Goal: Task Accomplishment & Management: Manage account settings

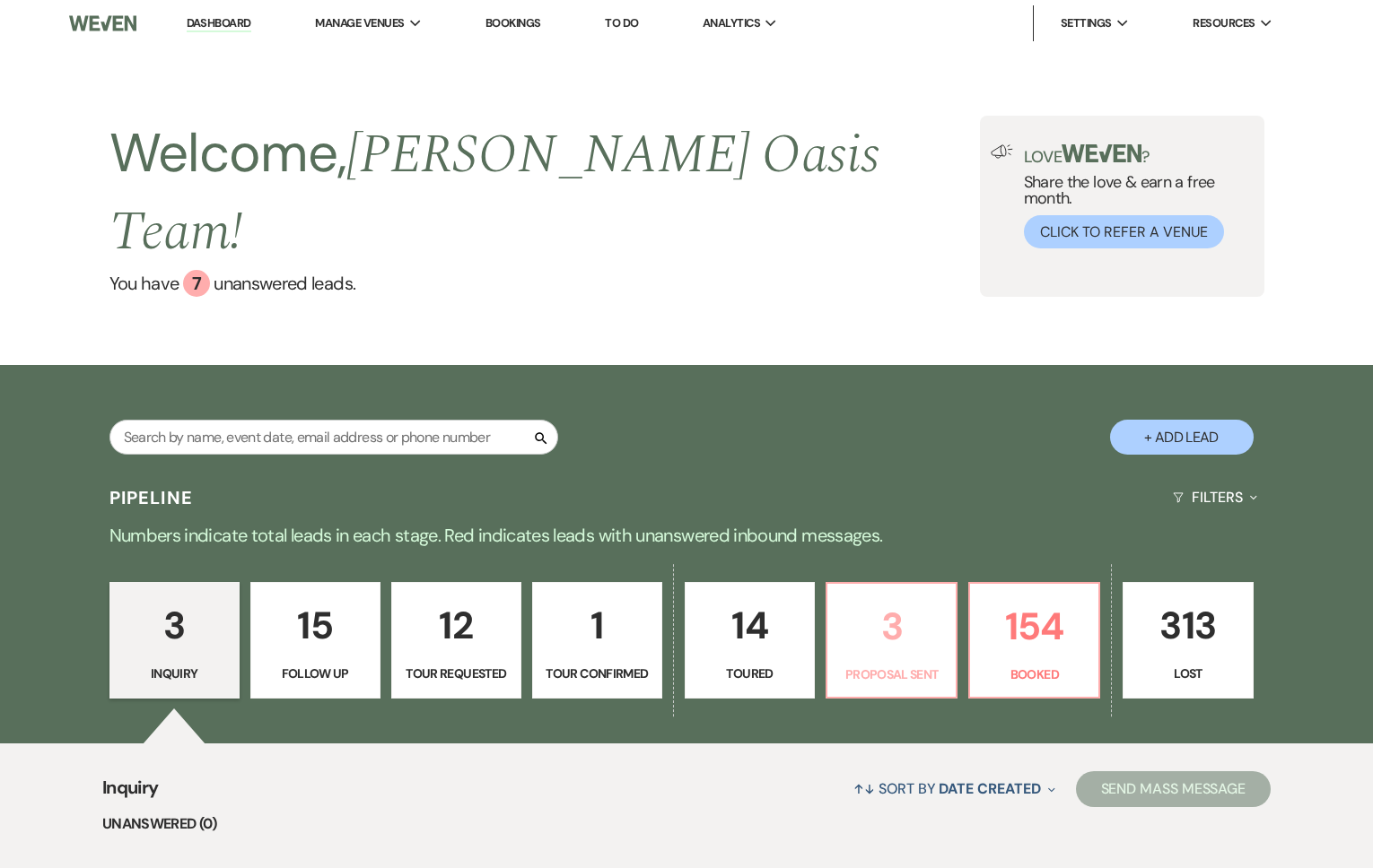
click at [867, 601] on p "3" at bounding box center [891, 626] width 107 height 60
select select "6"
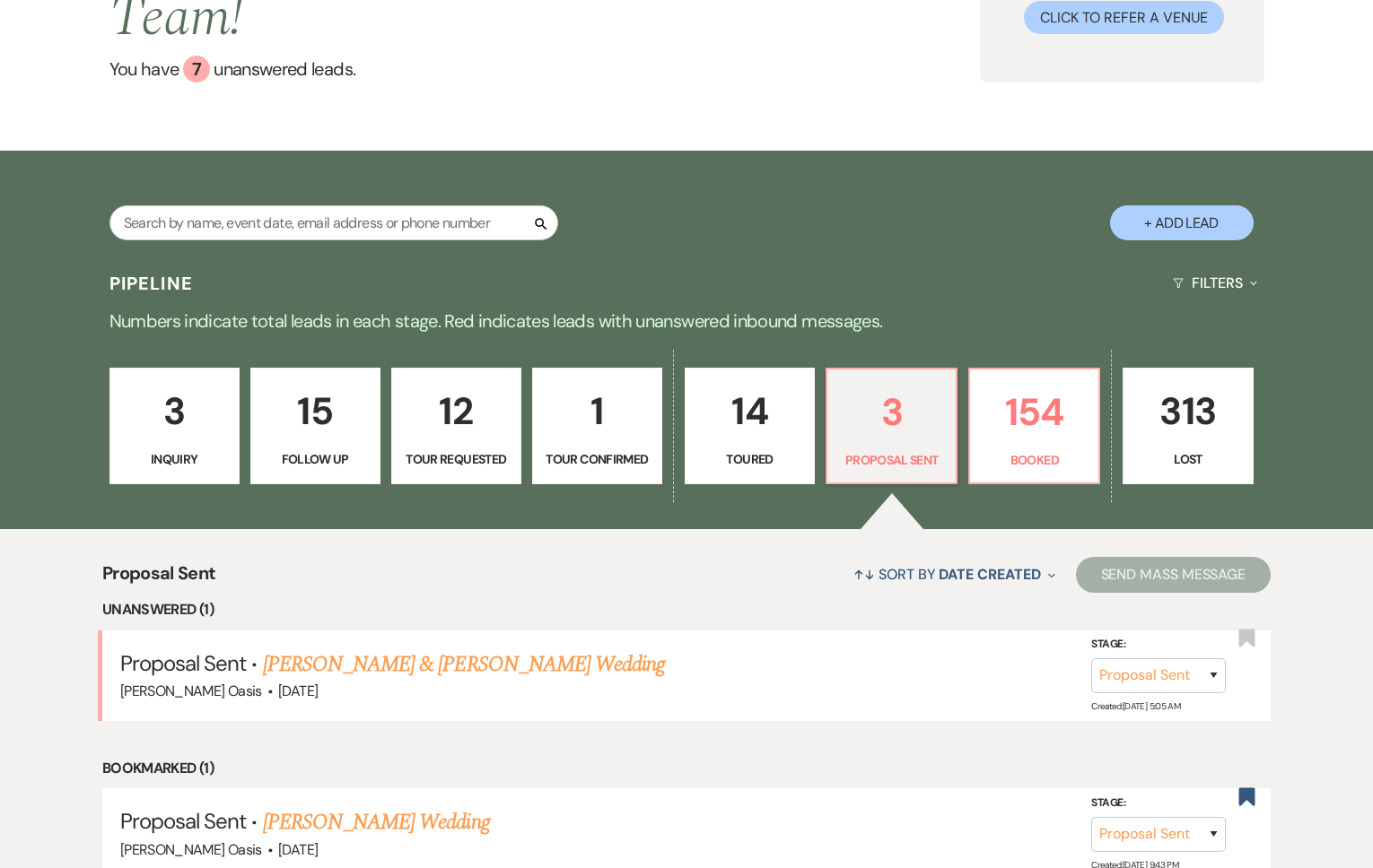
scroll to position [212, 0]
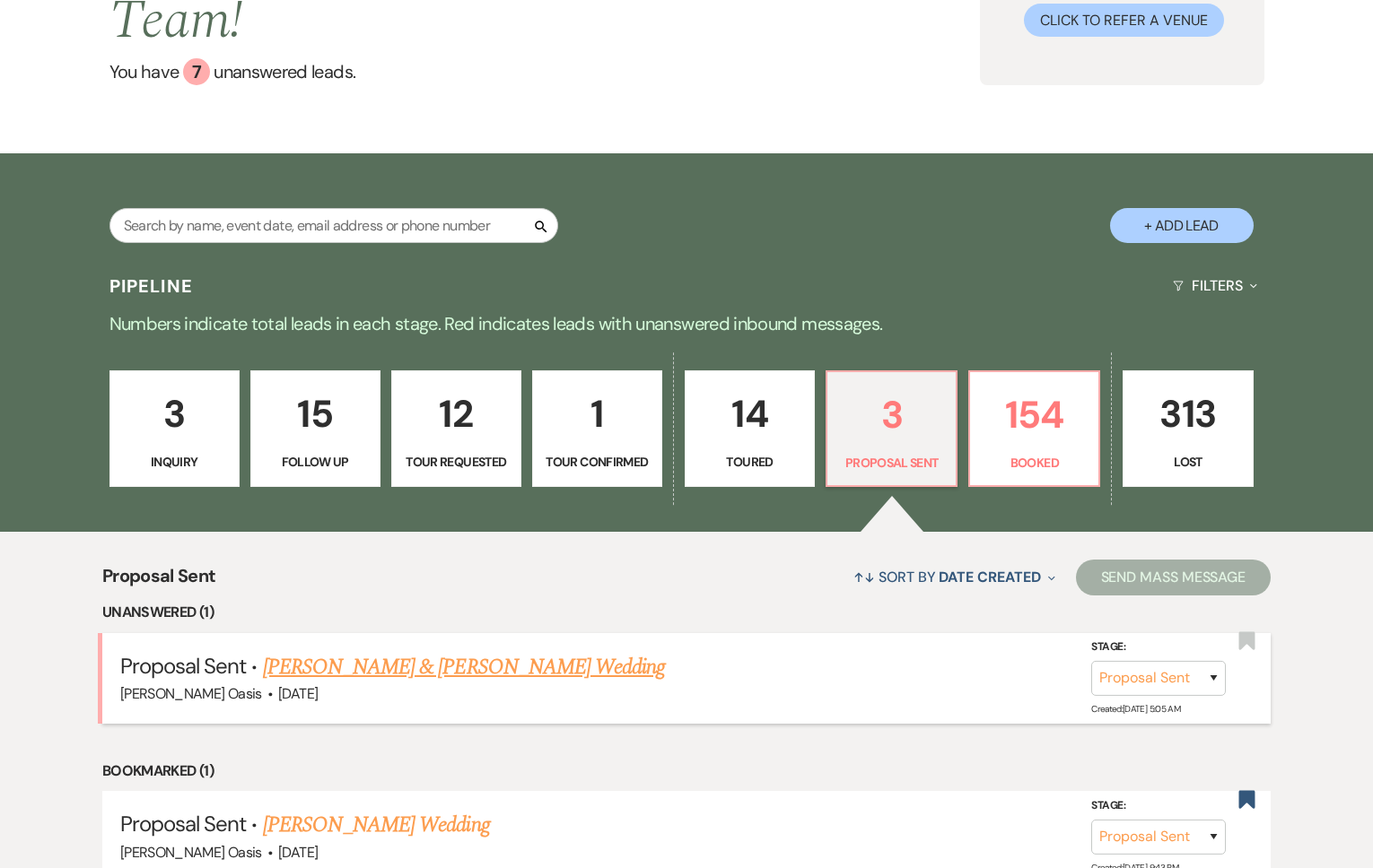
click at [554, 652] on link "[PERSON_NAME] & [PERSON_NAME] Wedding" at bounding box center [464, 667] width 402 height 32
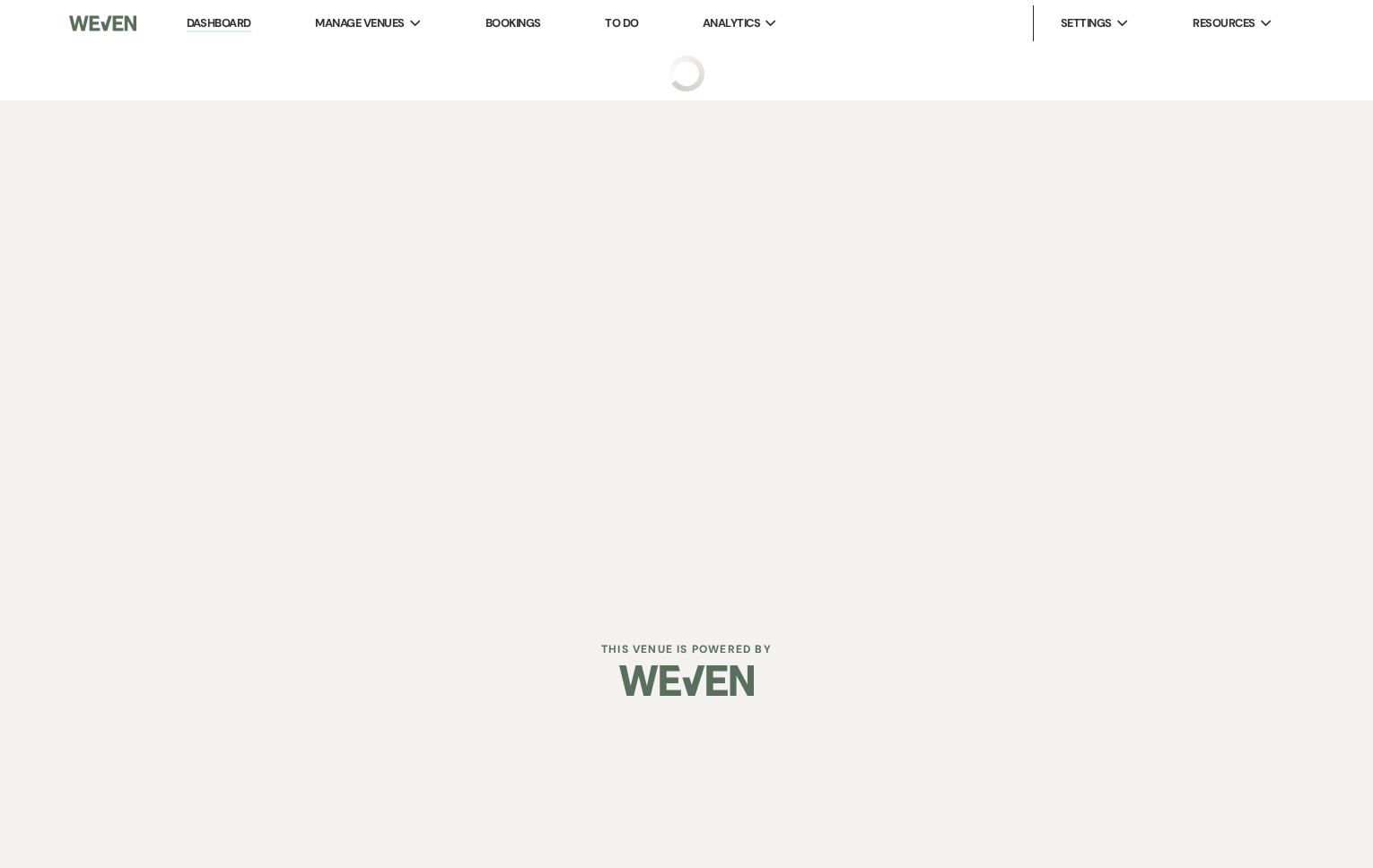
select select "6"
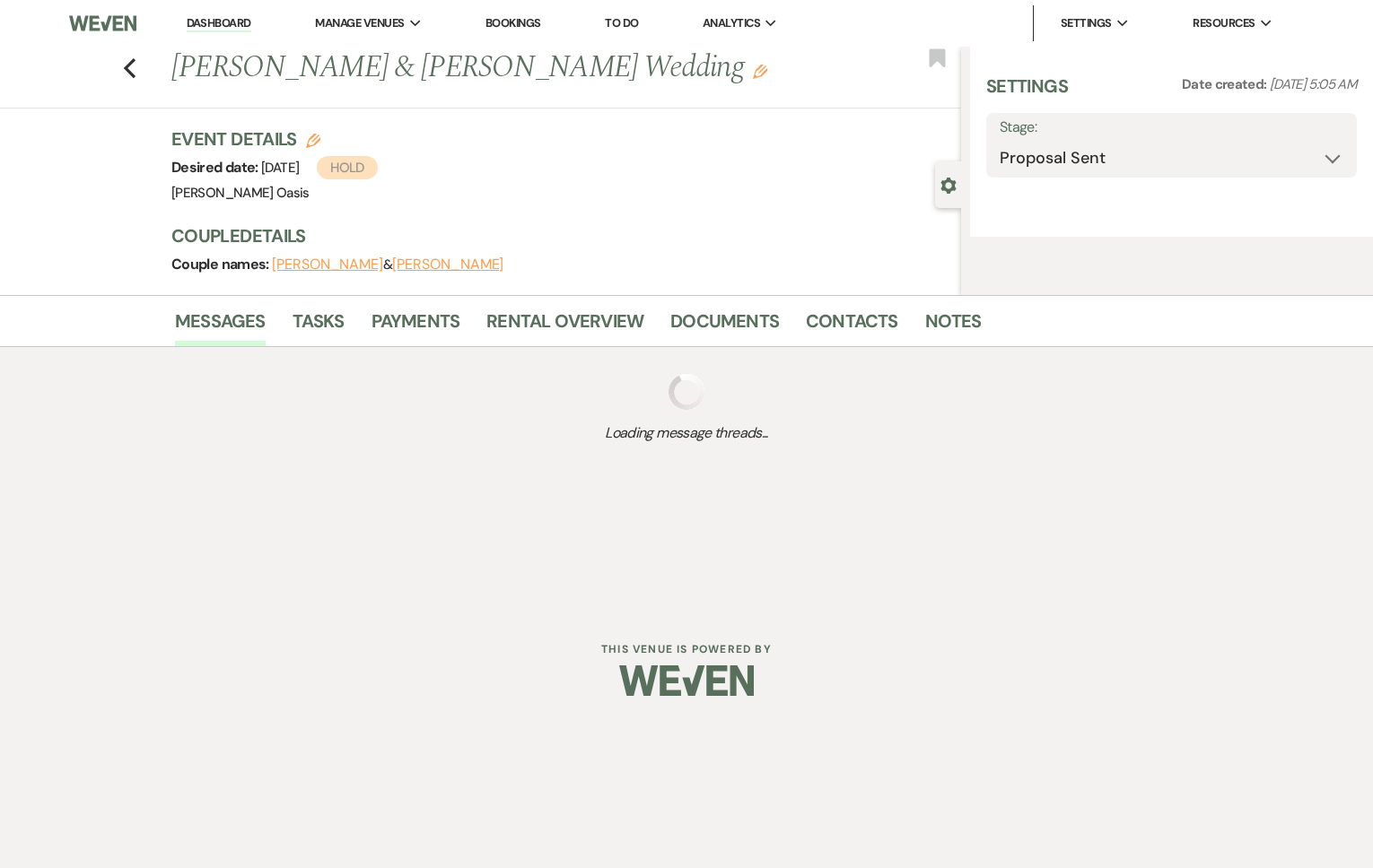
select select "5"
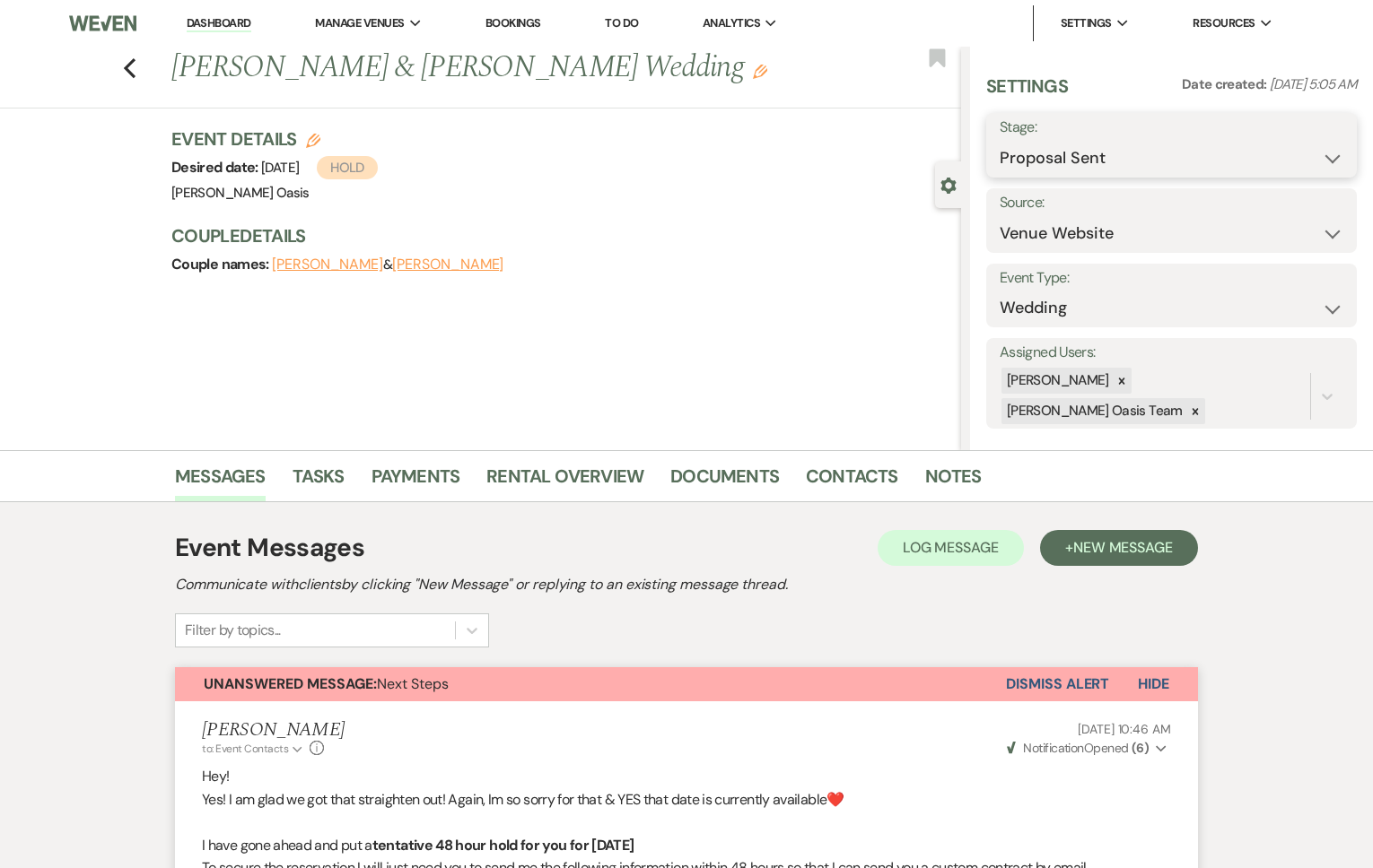
click at [1057, 148] on select "Inquiry Follow Up Tour Requested Tour Confirmed Toured Proposal Sent Booked Lost" at bounding box center [1171, 158] width 343 height 35
select select "7"
click at [1324, 150] on button "Save" at bounding box center [1319, 145] width 77 height 36
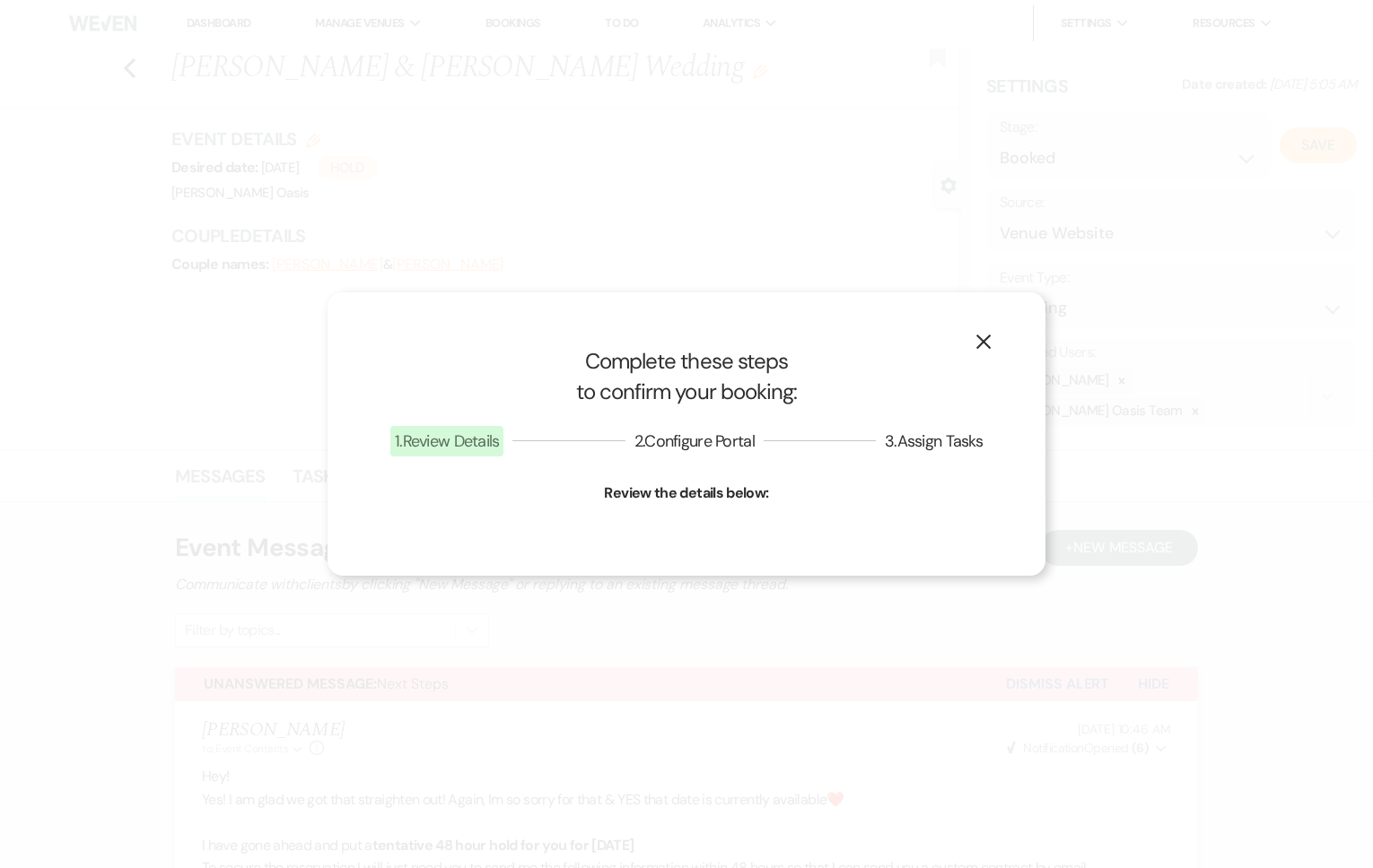
select select "1"
select select "615"
select select "false"
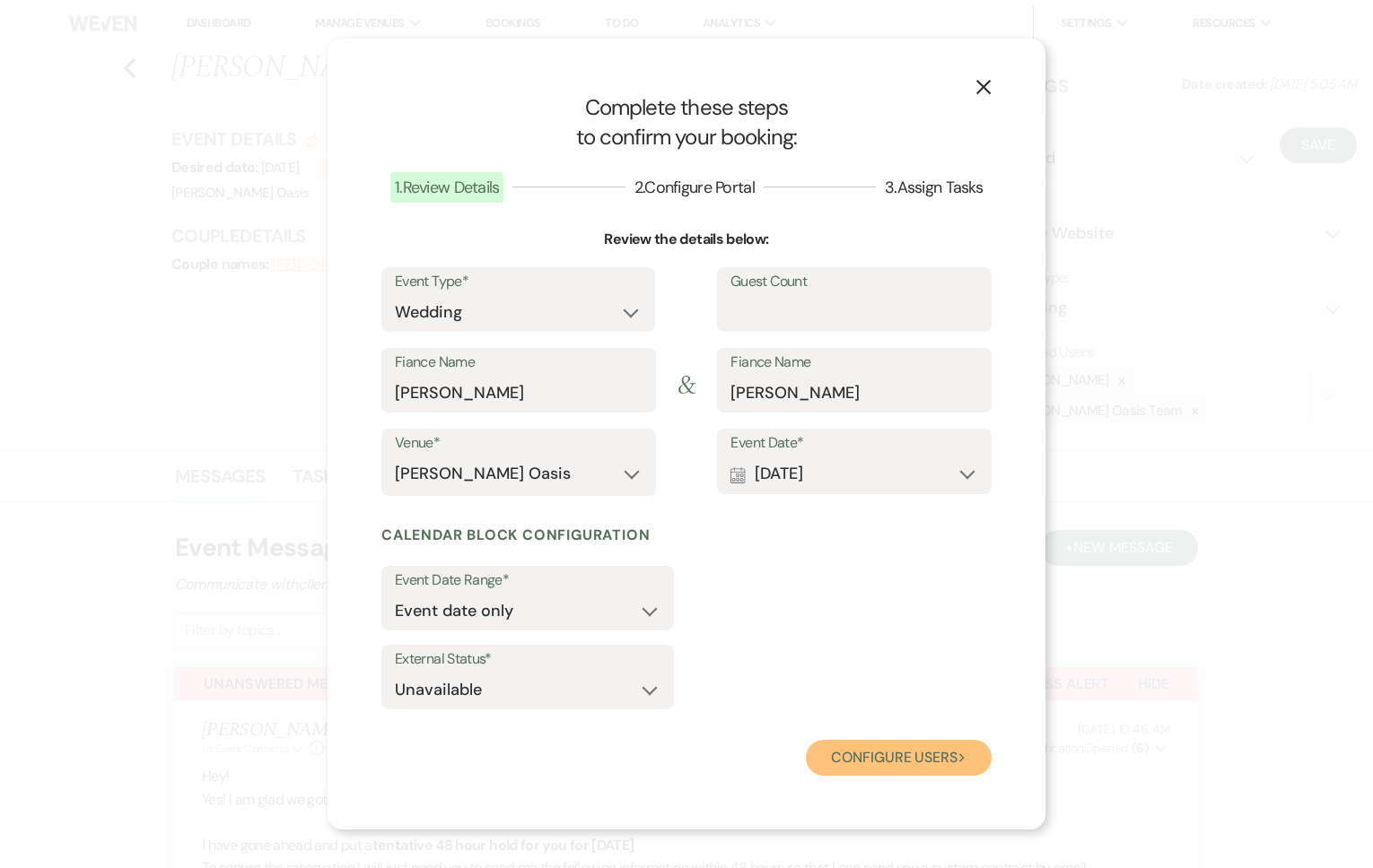
click at [878, 760] on button "Configure users Next" at bounding box center [899, 758] width 186 height 36
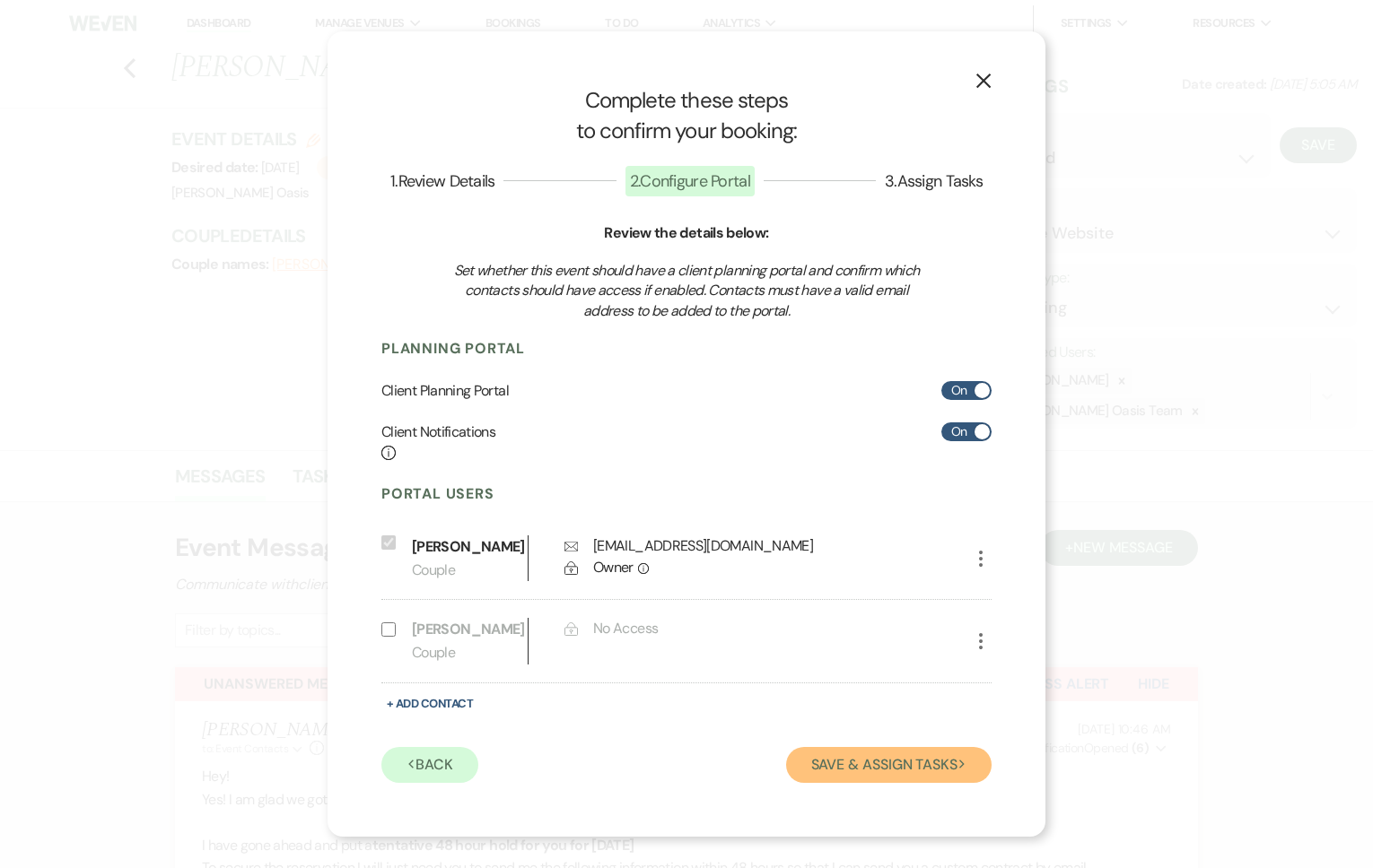
click at [831, 772] on button "Save & Assign Tasks Next" at bounding box center [889, 765] width 205 height 36
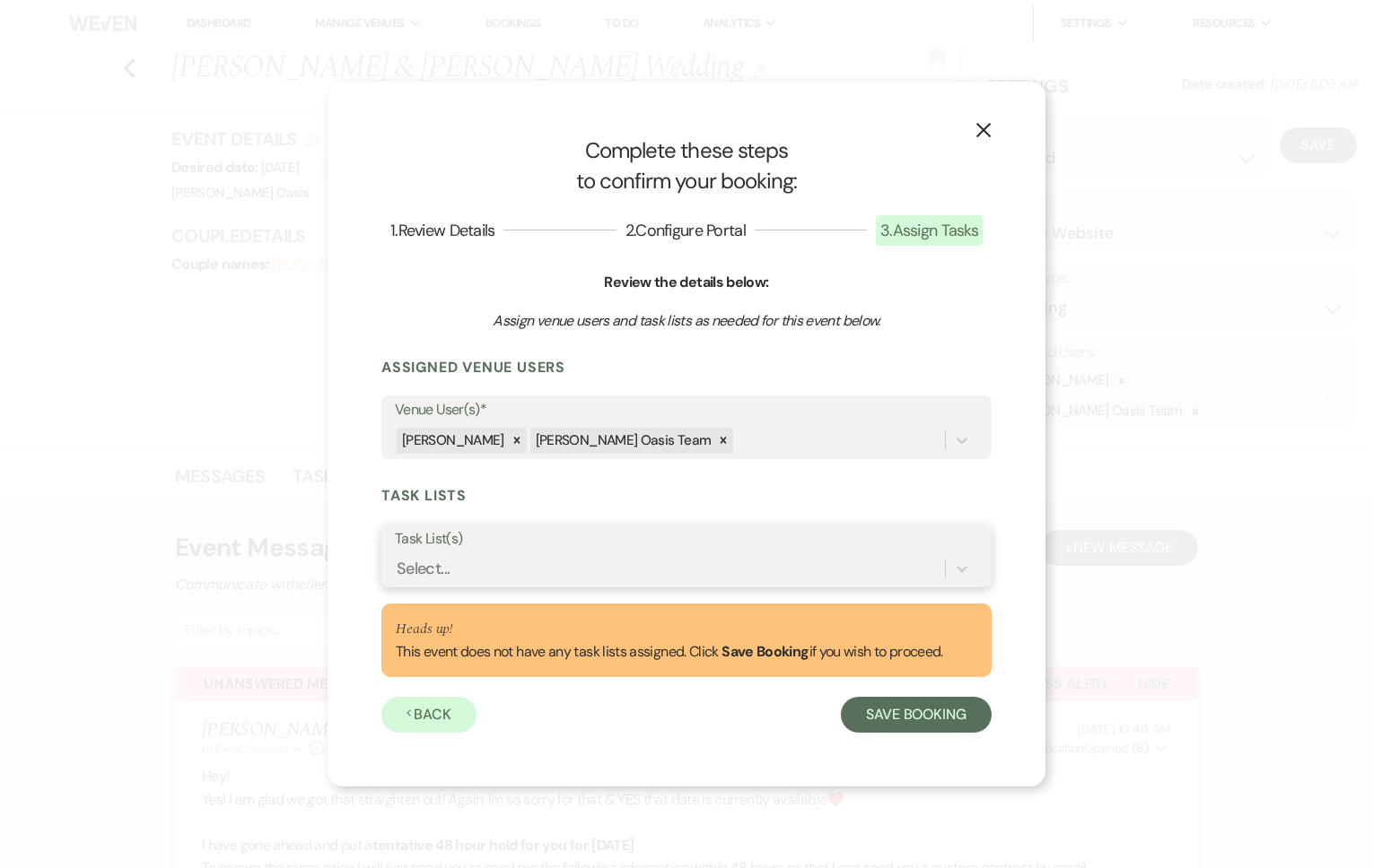
click at [603, 559] on div "Select..." at bounding box center [669, 569] width 550 height 31
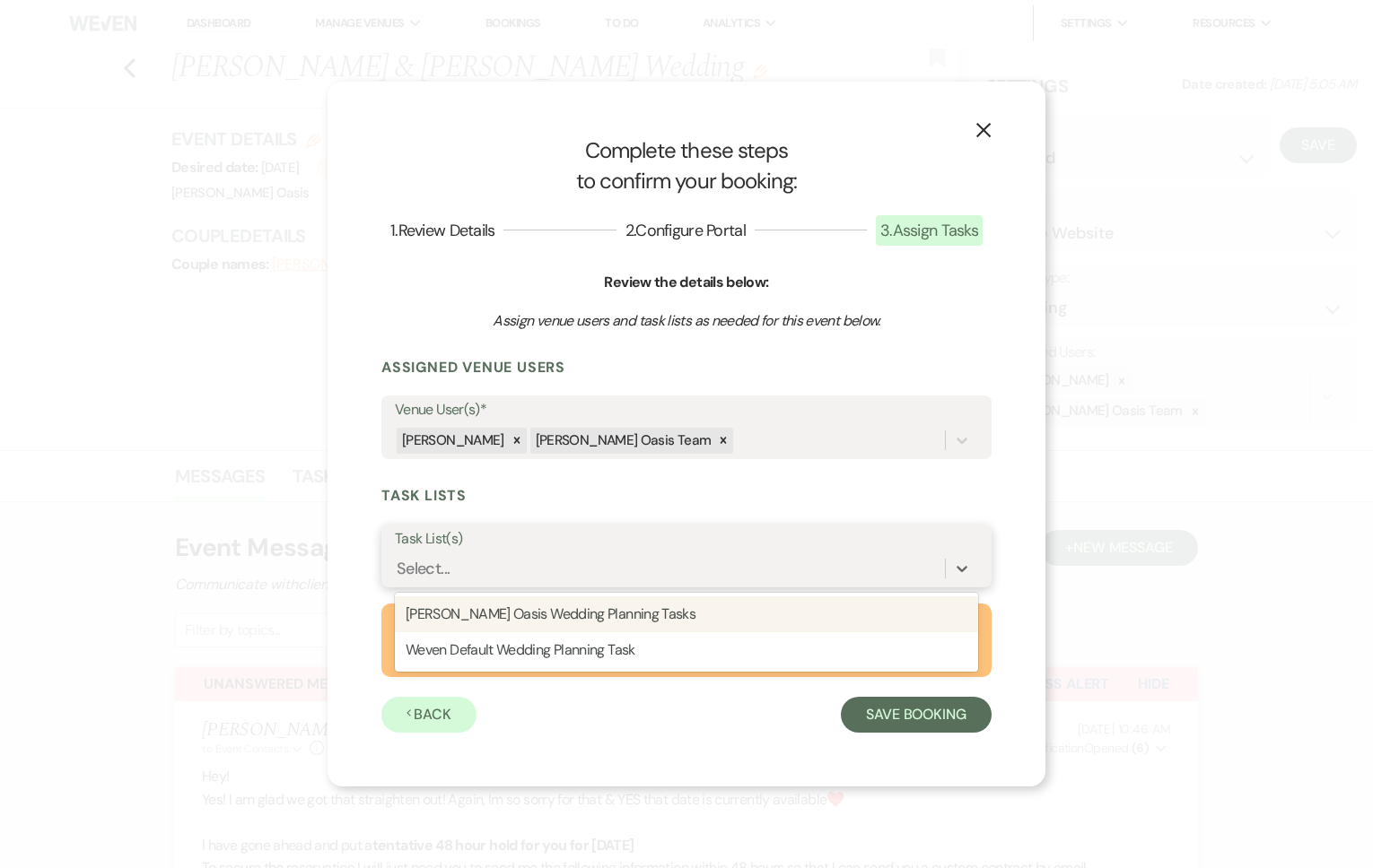
click at [576, 608] on div "[PERSON_NAME] Oasis Wedding Planning Tasks" at bounding box center [686, 614] width 583 height 36
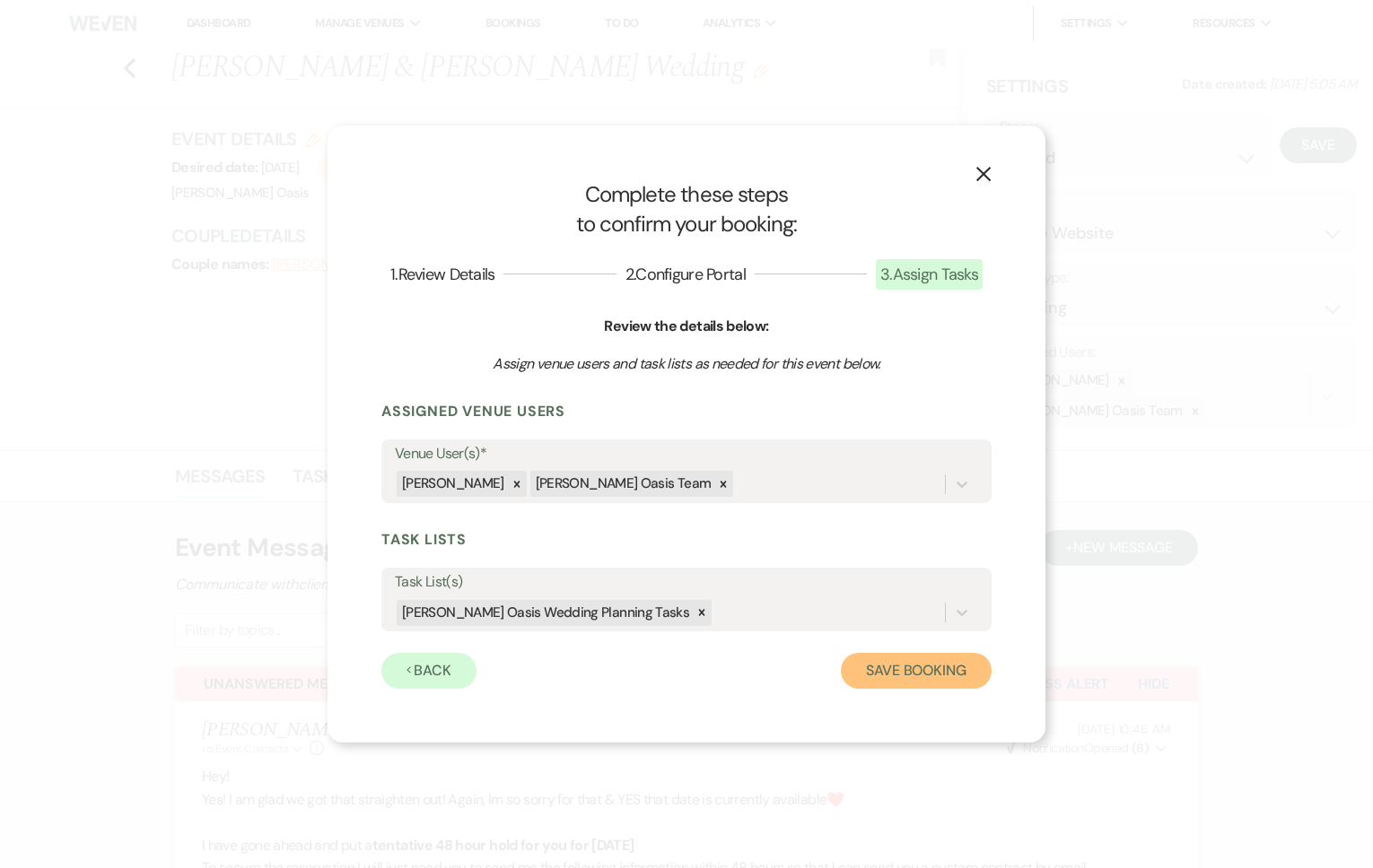
click at [885, 683] on button "Save Booking" at bounding box center [916, 670] width 151 height 36
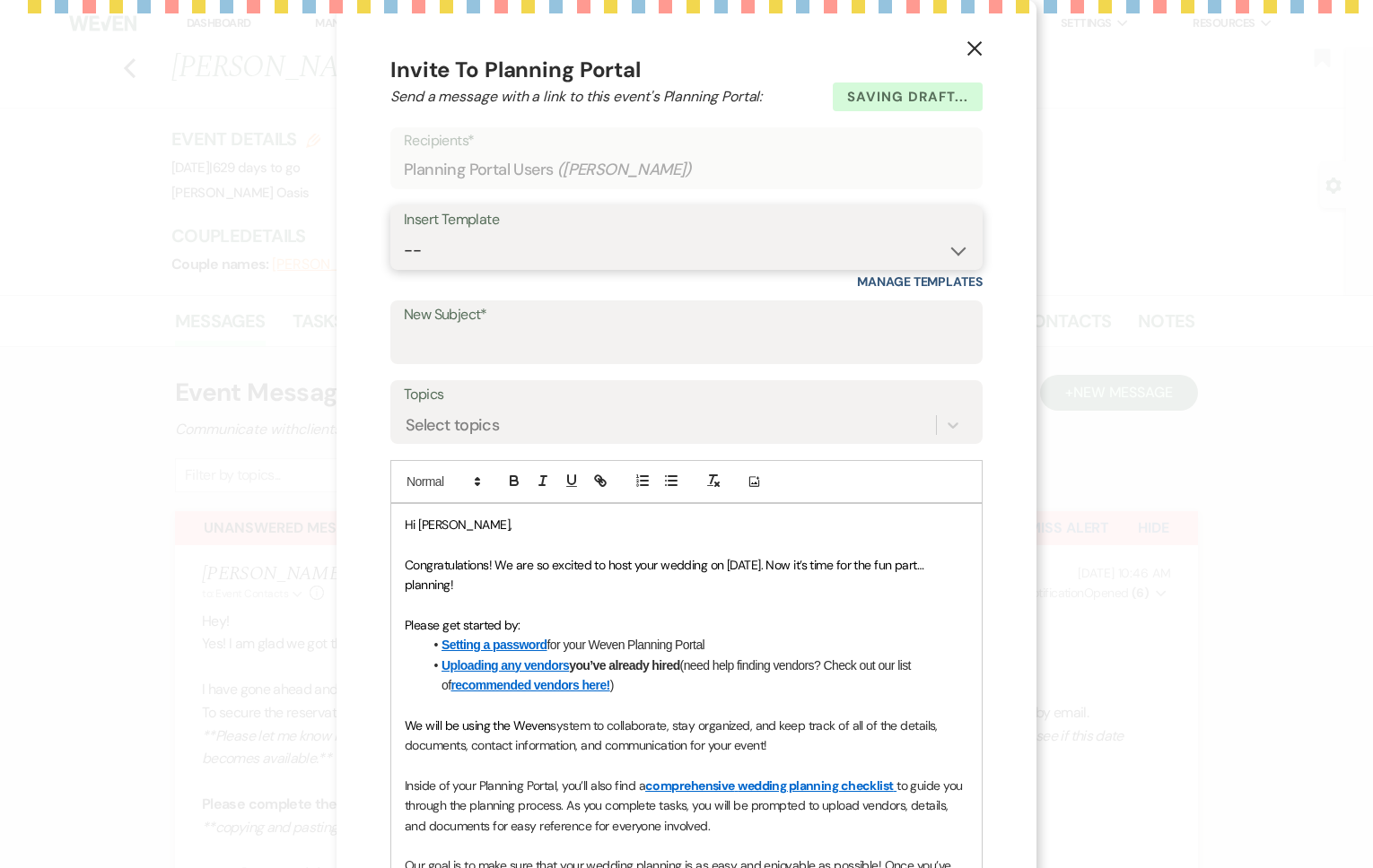
click at [516, 239] on select "-- WELCOME Weven Planning Portal Introduction Send With Contract Restroom Trail…" at bounding box center [687, 250] width 565 height 35
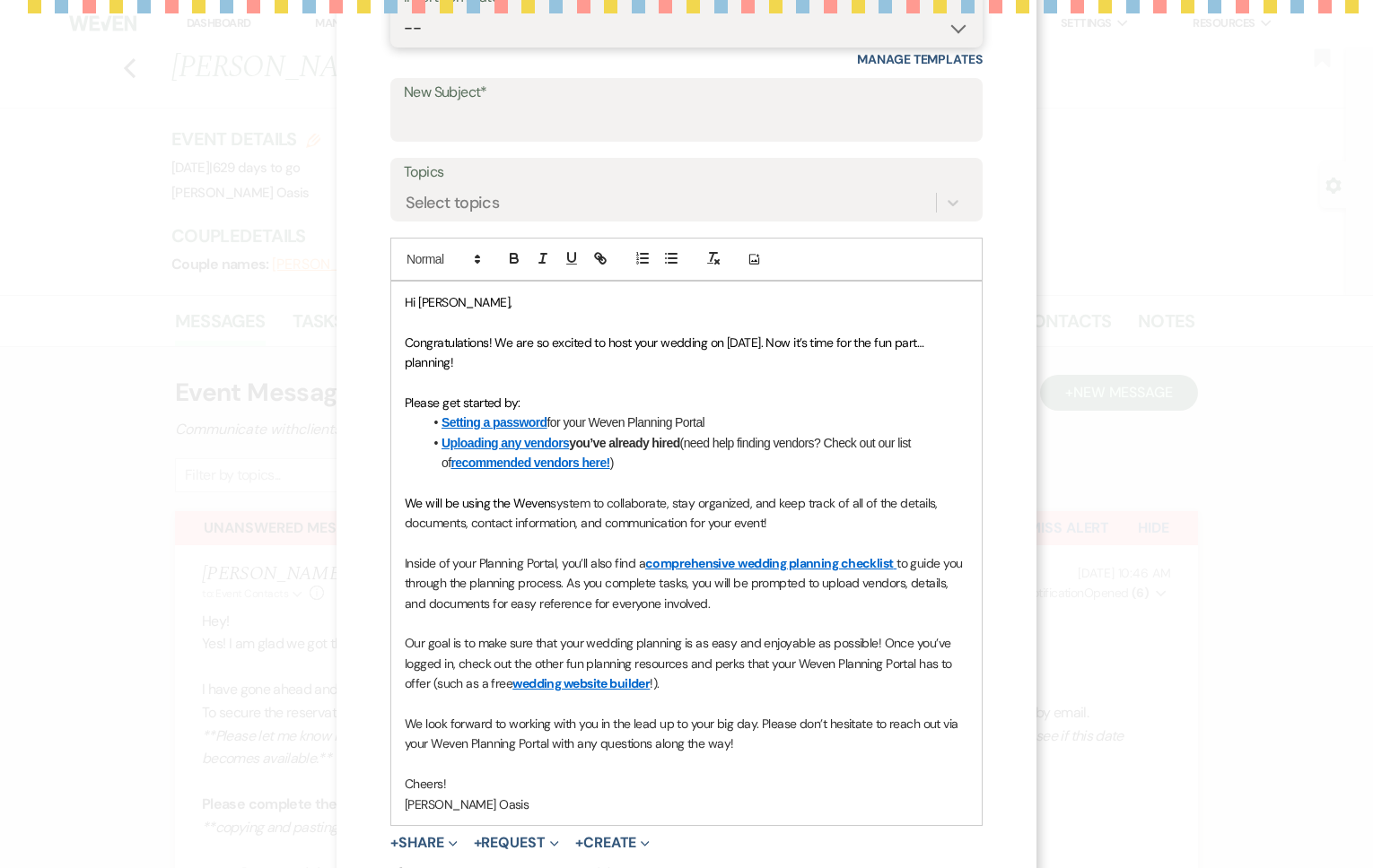
scroll to position [229, 0]
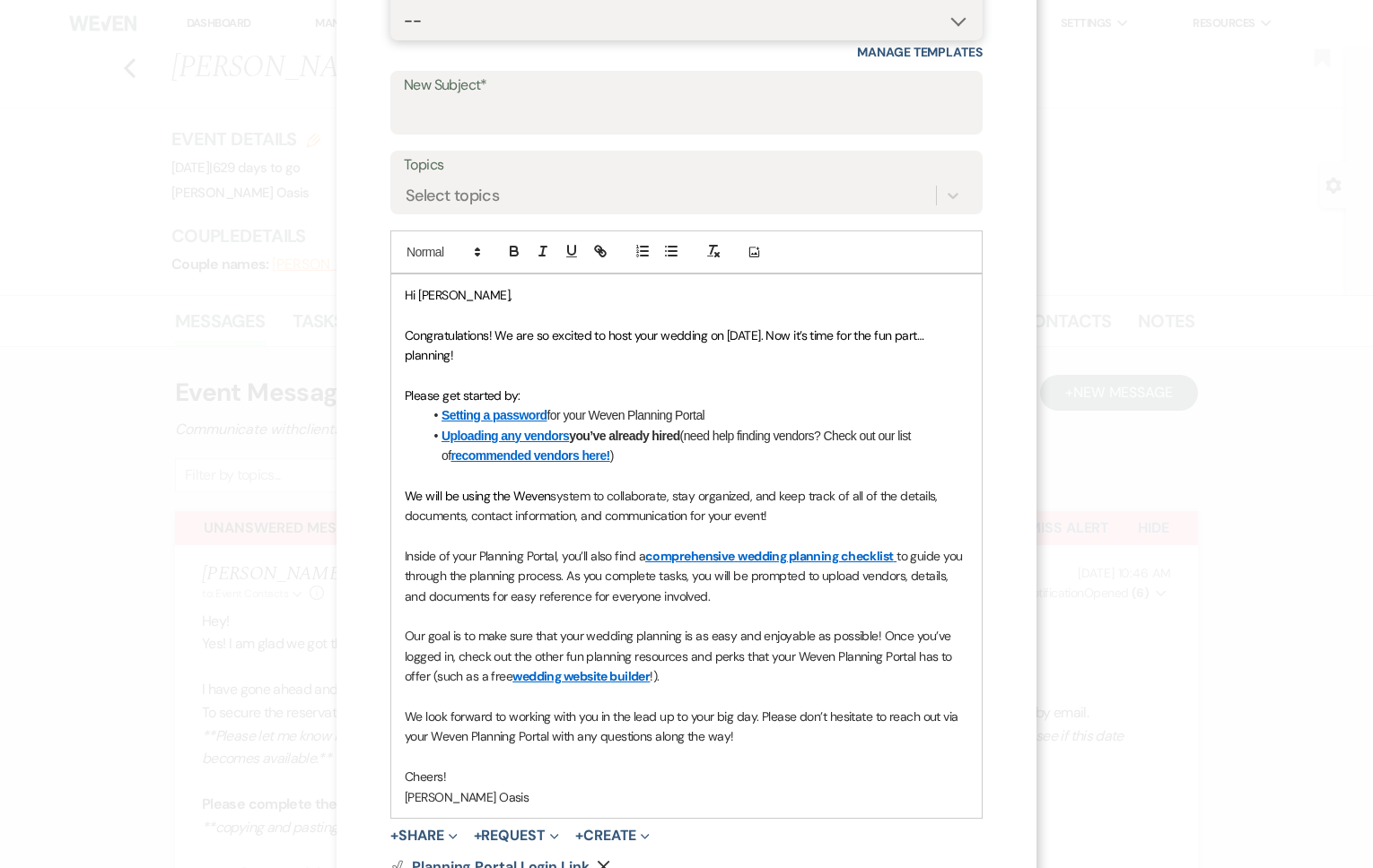
select select "991"
type input "Welcome to Weven!"
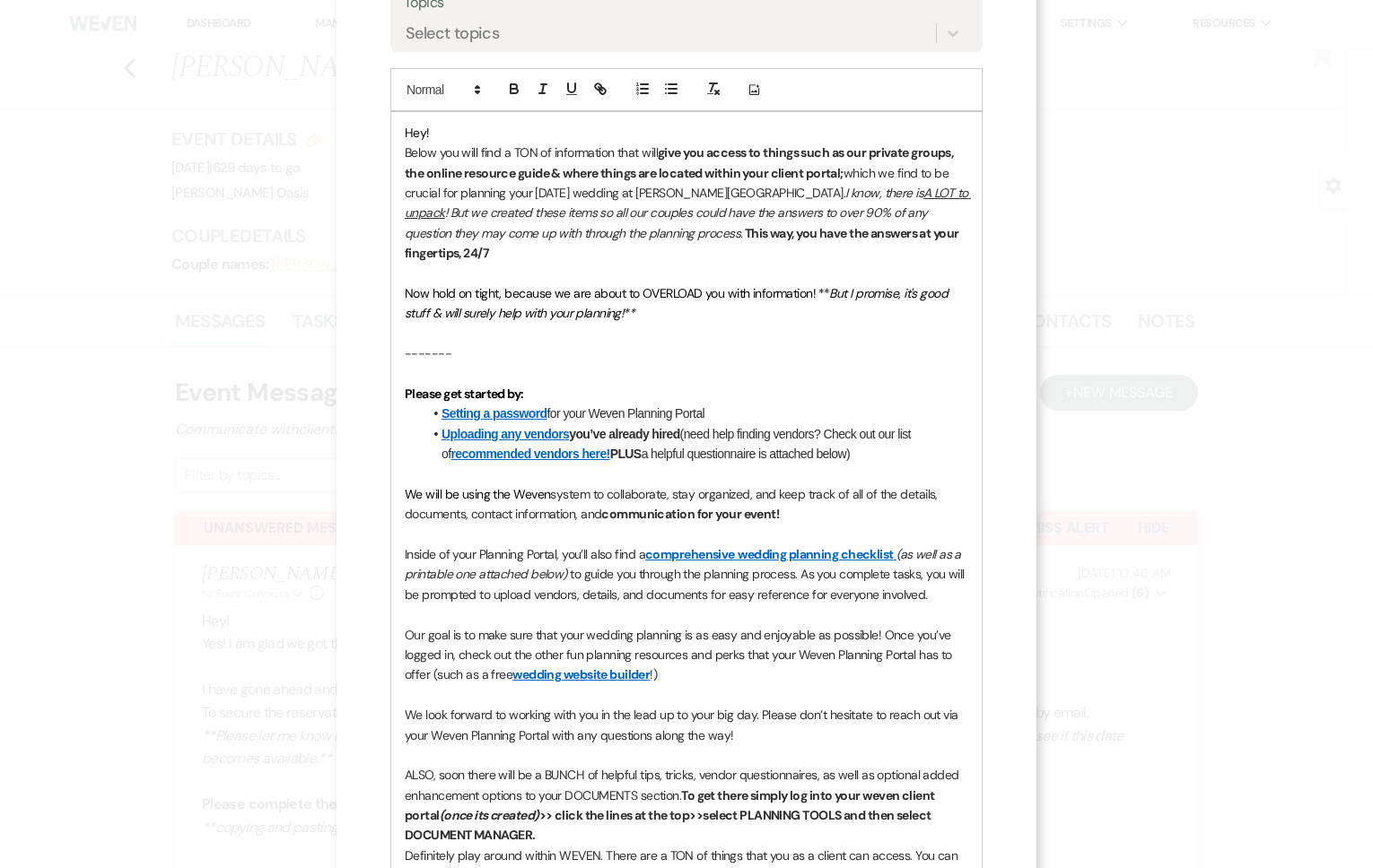
scroll to position [395, 0]
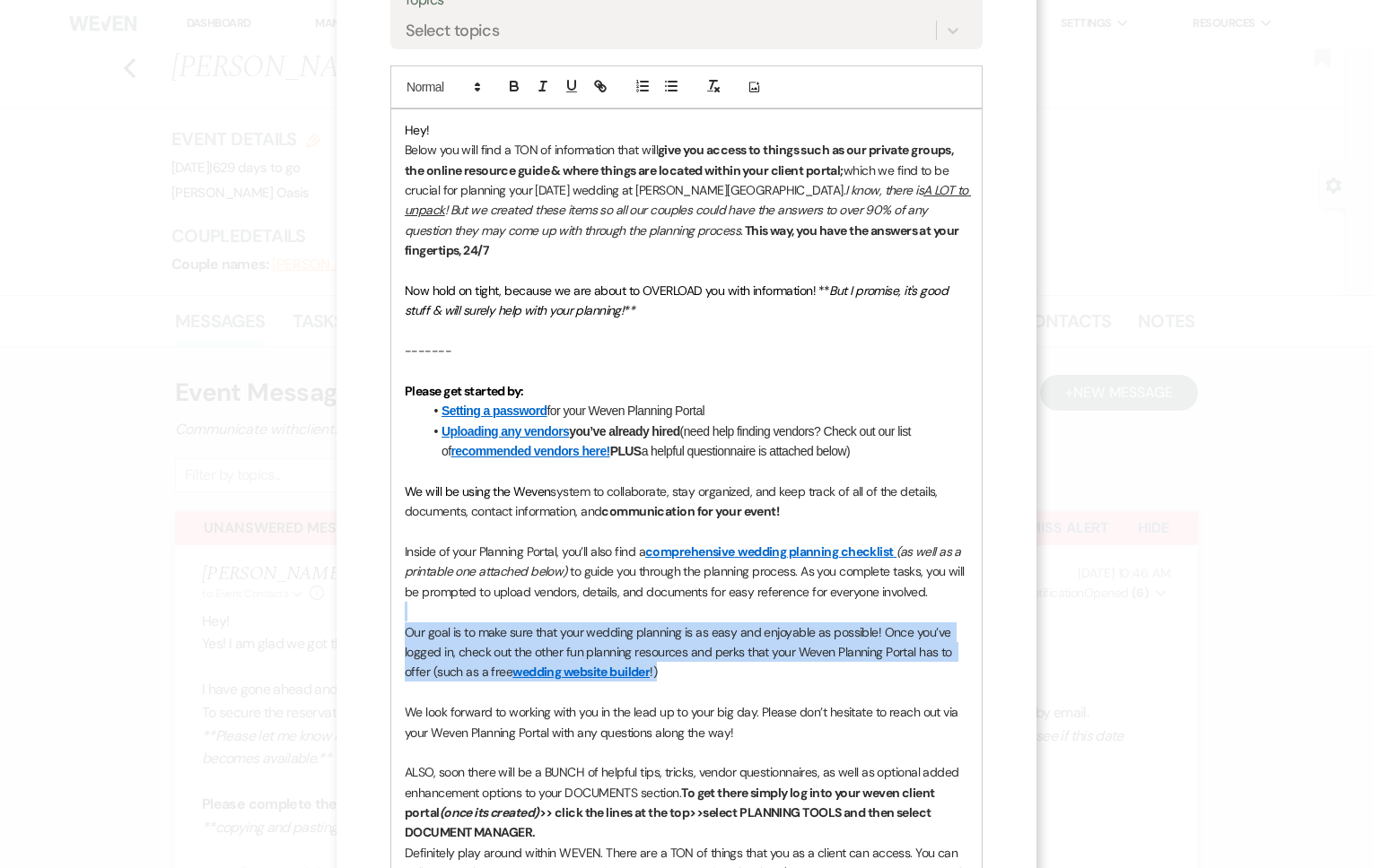
drag, startPoint x: 710, startPoint y: 657, endPoint x: 410, endPoint y: 584, distance: 308.8
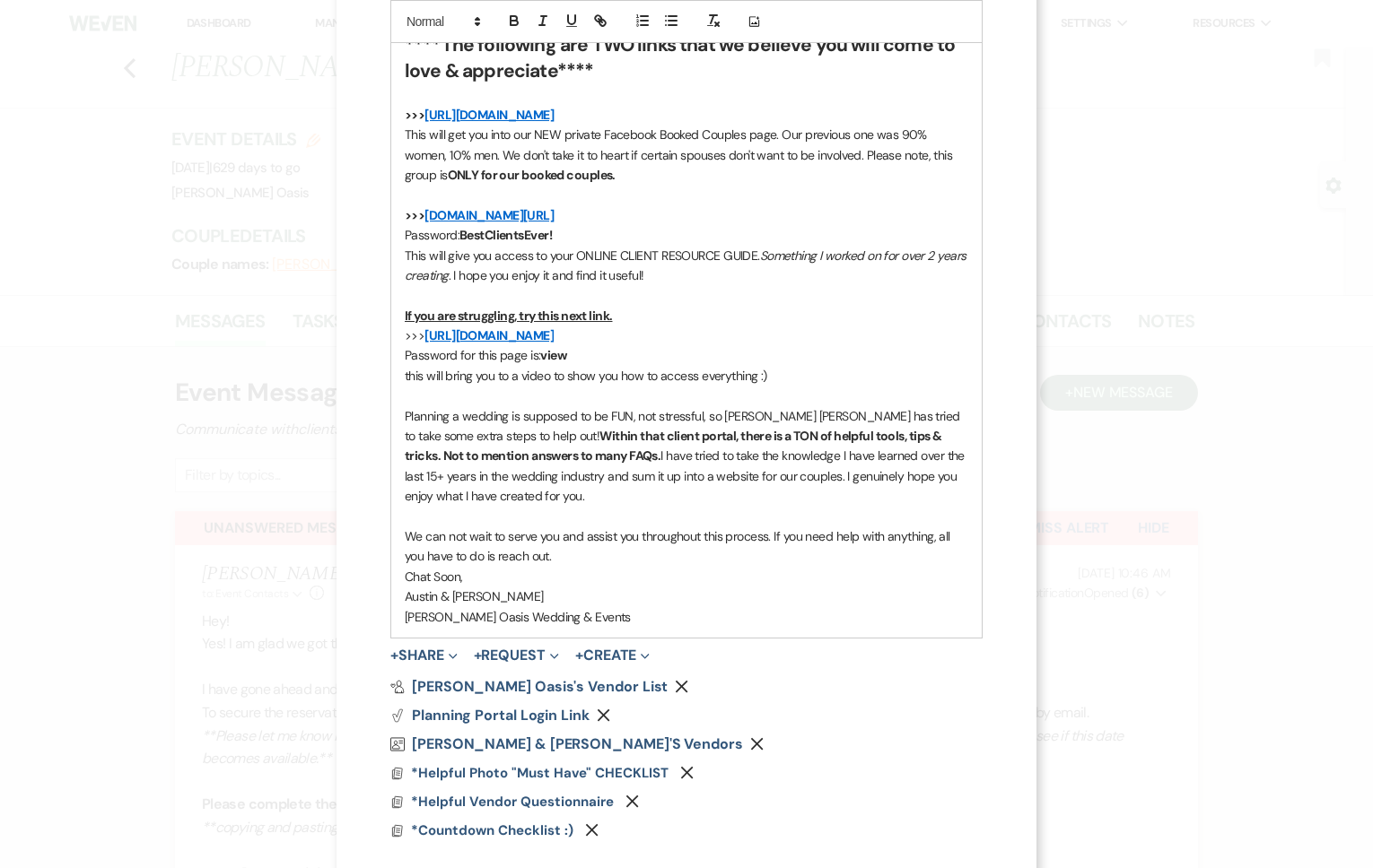
scroll to position [1423, 0]
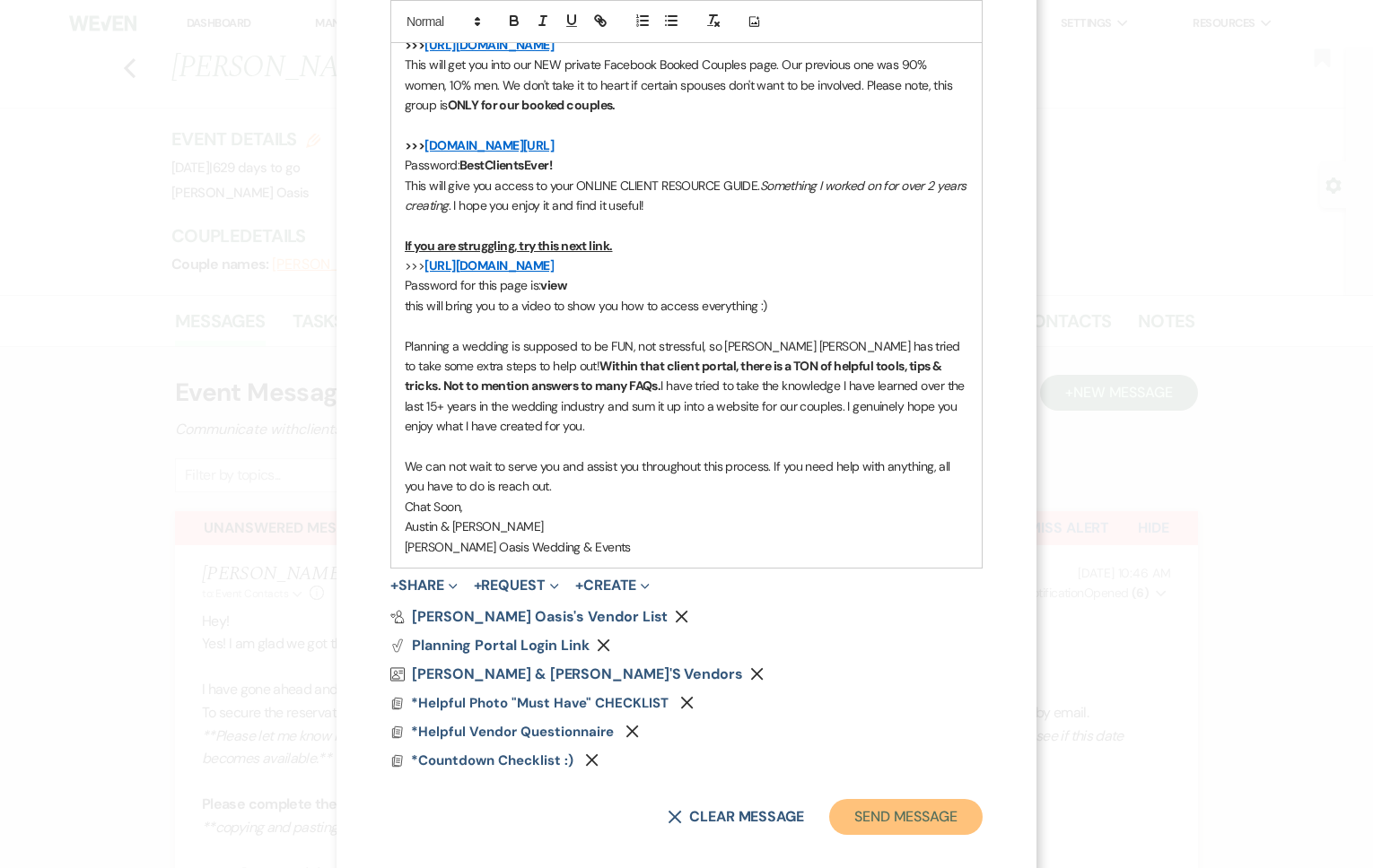
click at [882, 799] on button "Send Message" at bounding box center [905, 816] width 154 height 36
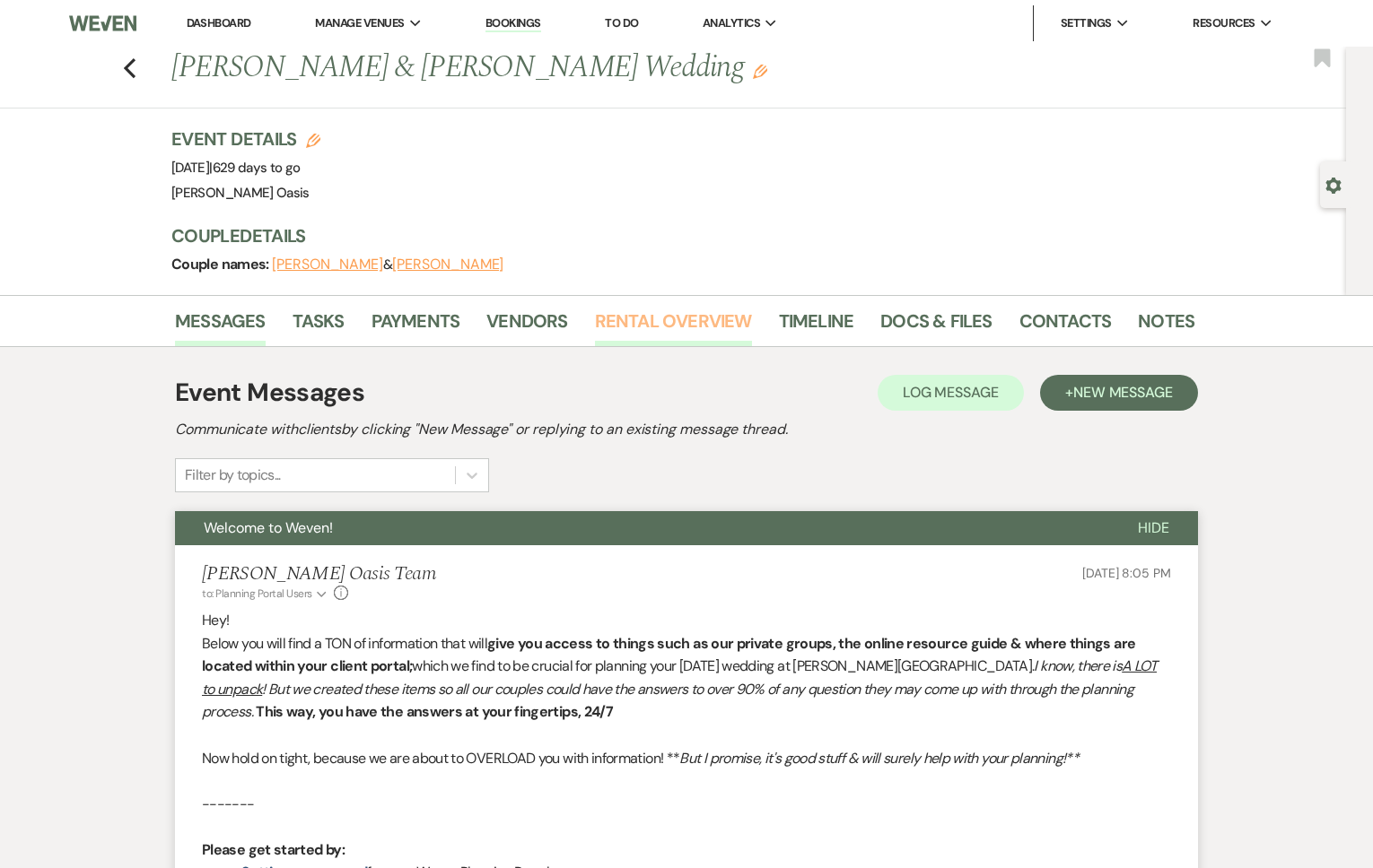
click at [670, 318] on link "Rental Overview" at bounding box center [673, 326] width 157 height 40
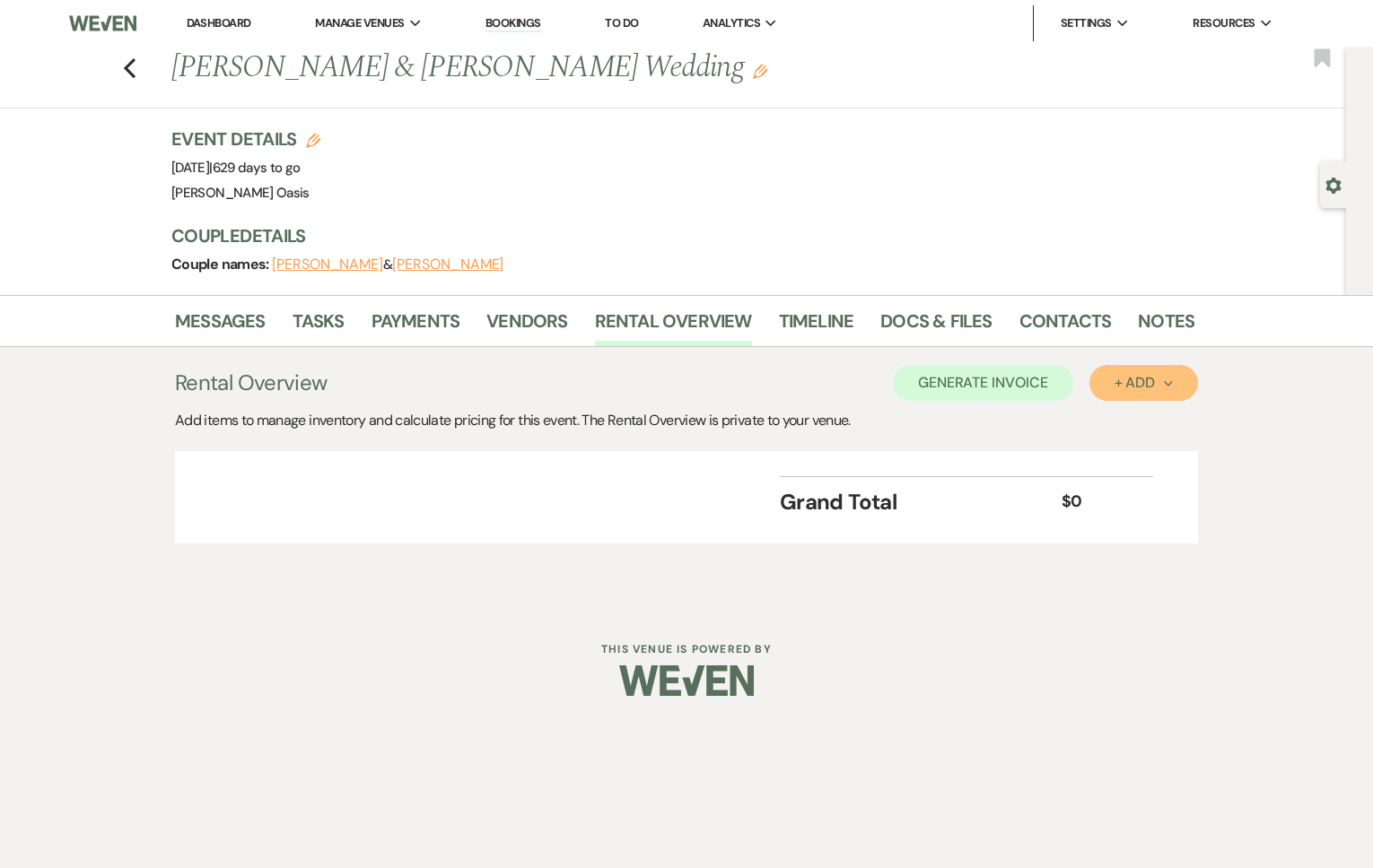
click at [1108, 389] on button "+ Add Next" at bounding box center [1144, 383] width 109 height 36
click at [1106, 450] on button "Category" at bounding box center [1136, 452] width 94 height 28
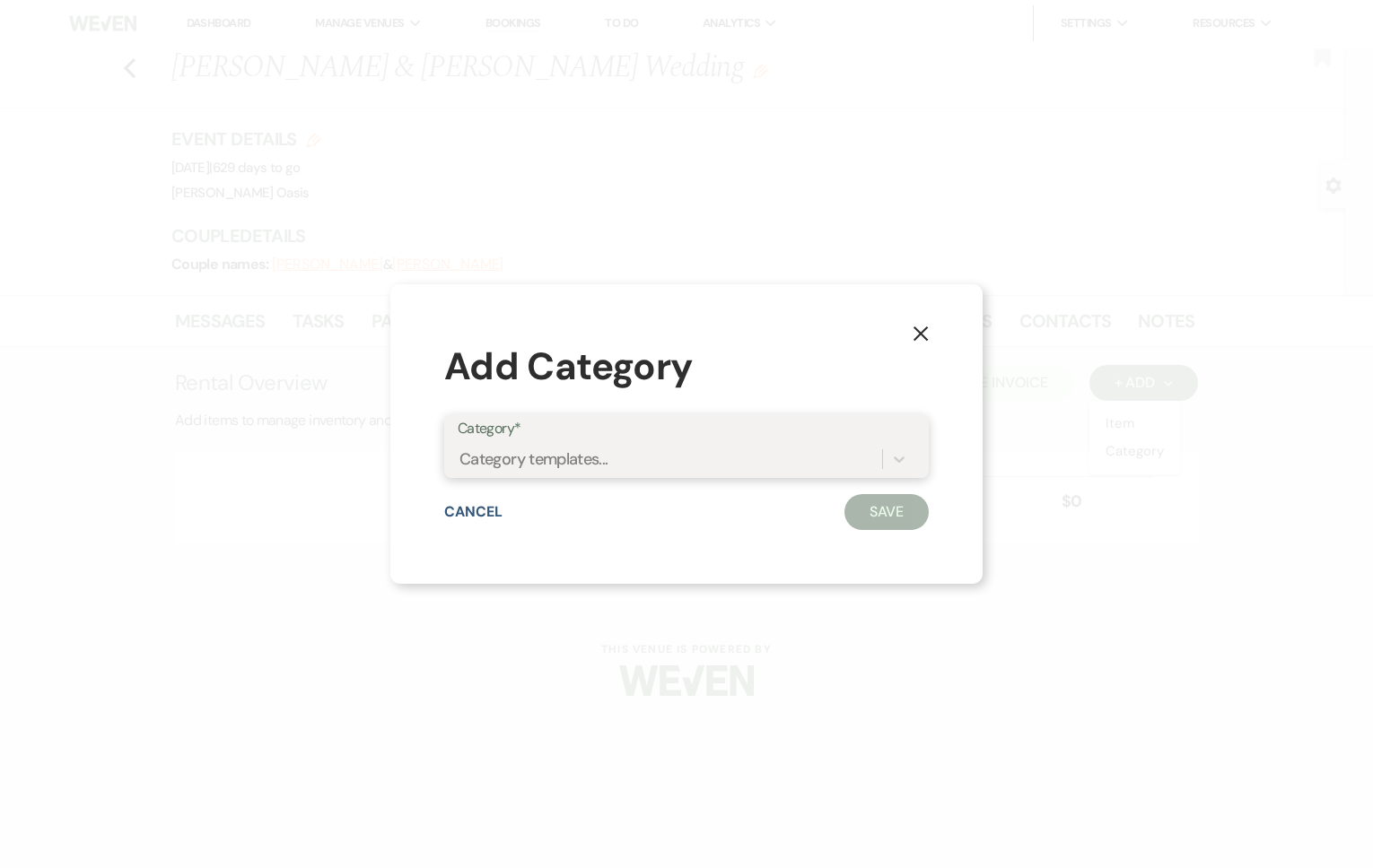
click at [768, 464] on div "Category templates..." at bounding box center [669, 458] width 425 height 31
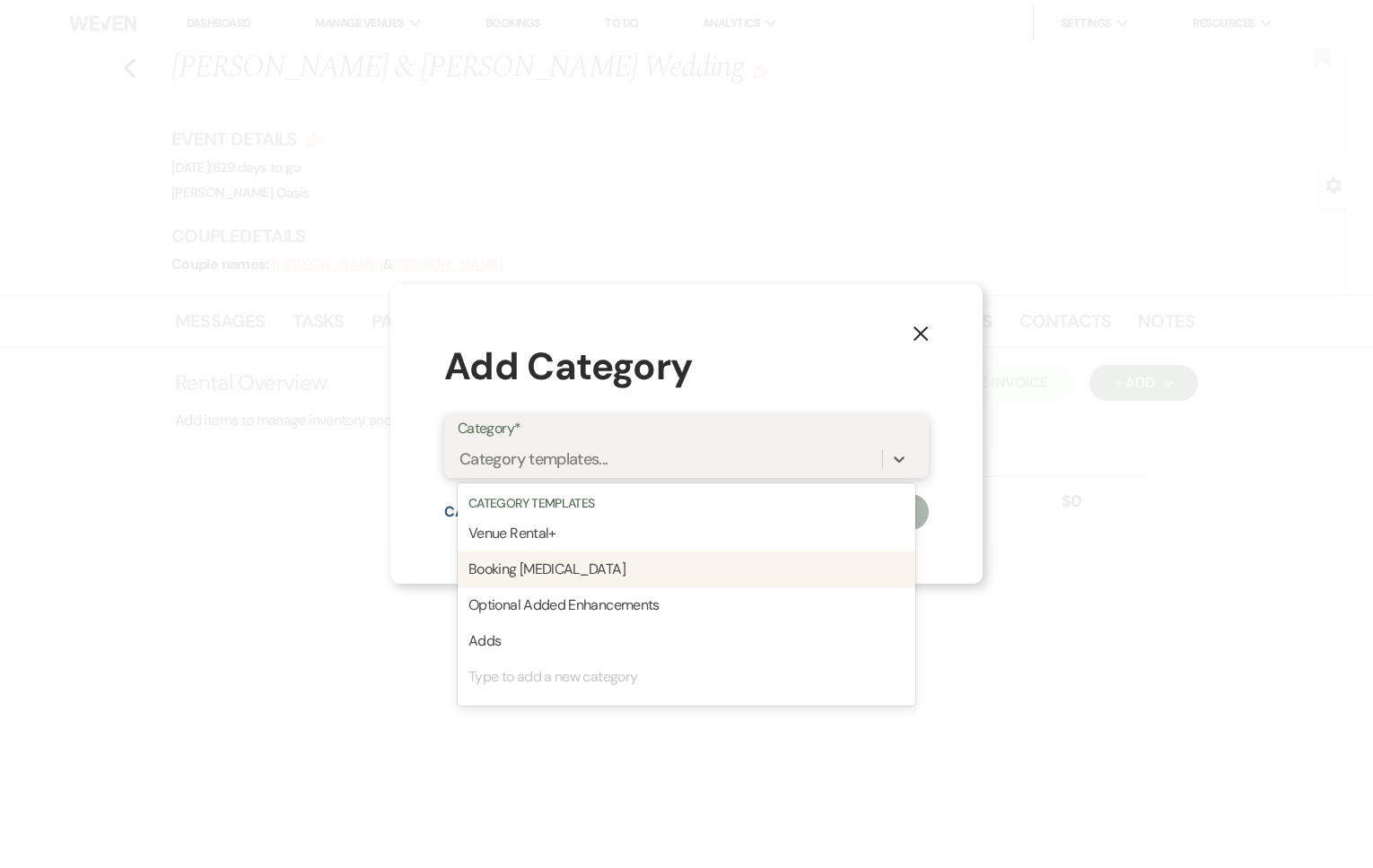
click at [635, 574] on div "Booking [MEDICAL_DATA]" at bounding box center [686, 569] width 458 height 36
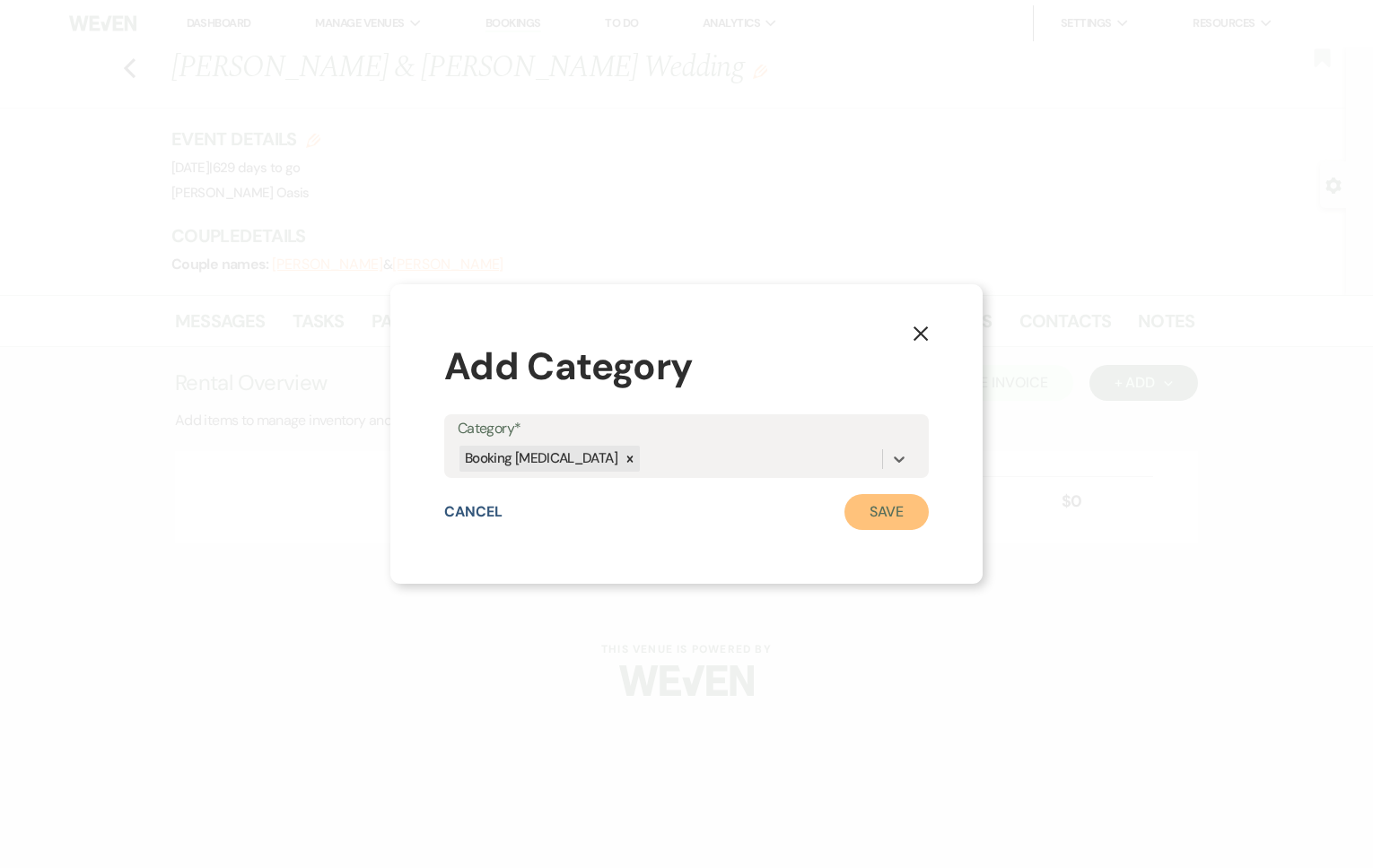
click at [884, 515] on button "Save" at bounding box center [887, 512] width 85 height 36
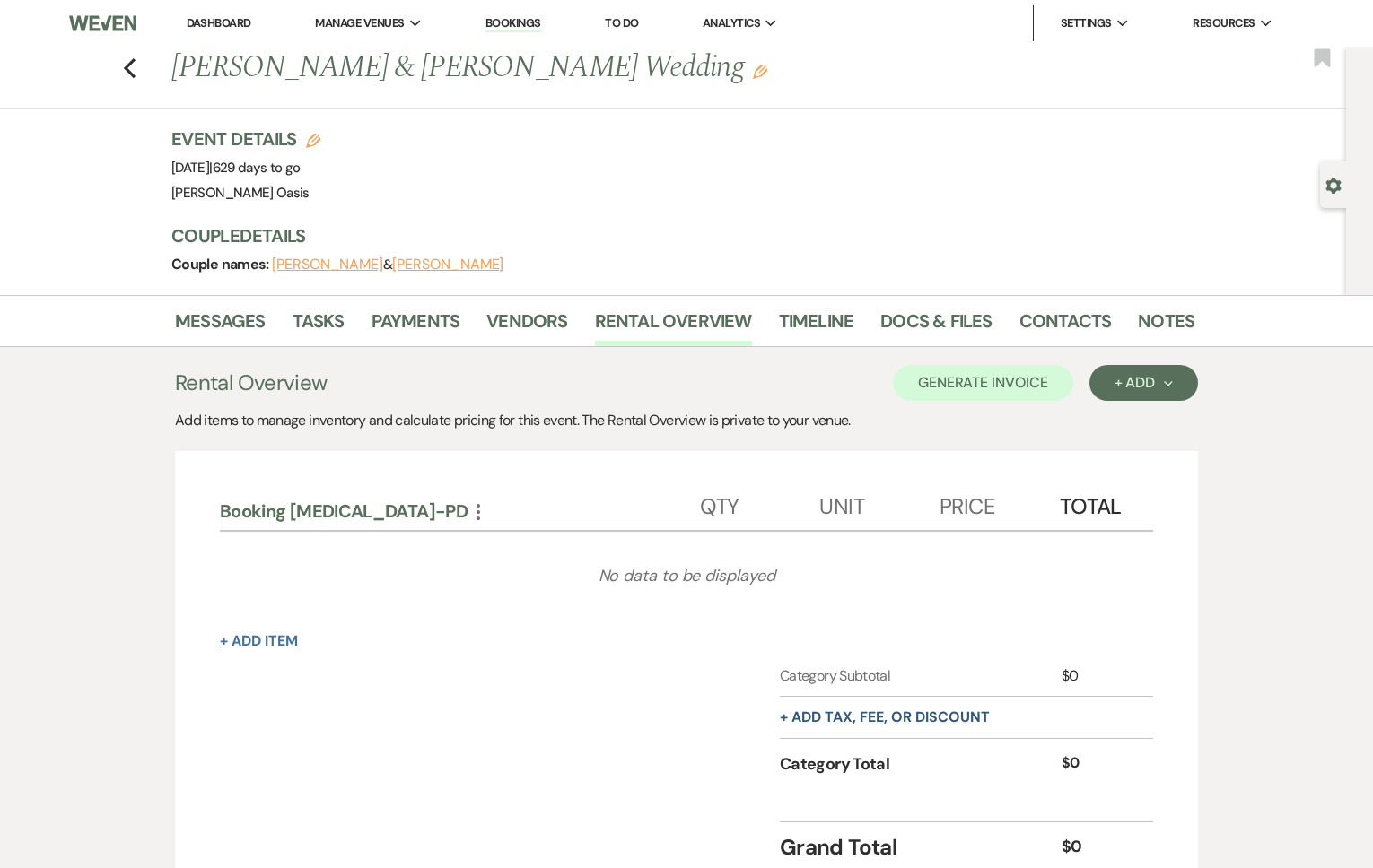
click at [248, 642] on button "+ Add Item" at bounding box center [259, 642] width 78 height 15
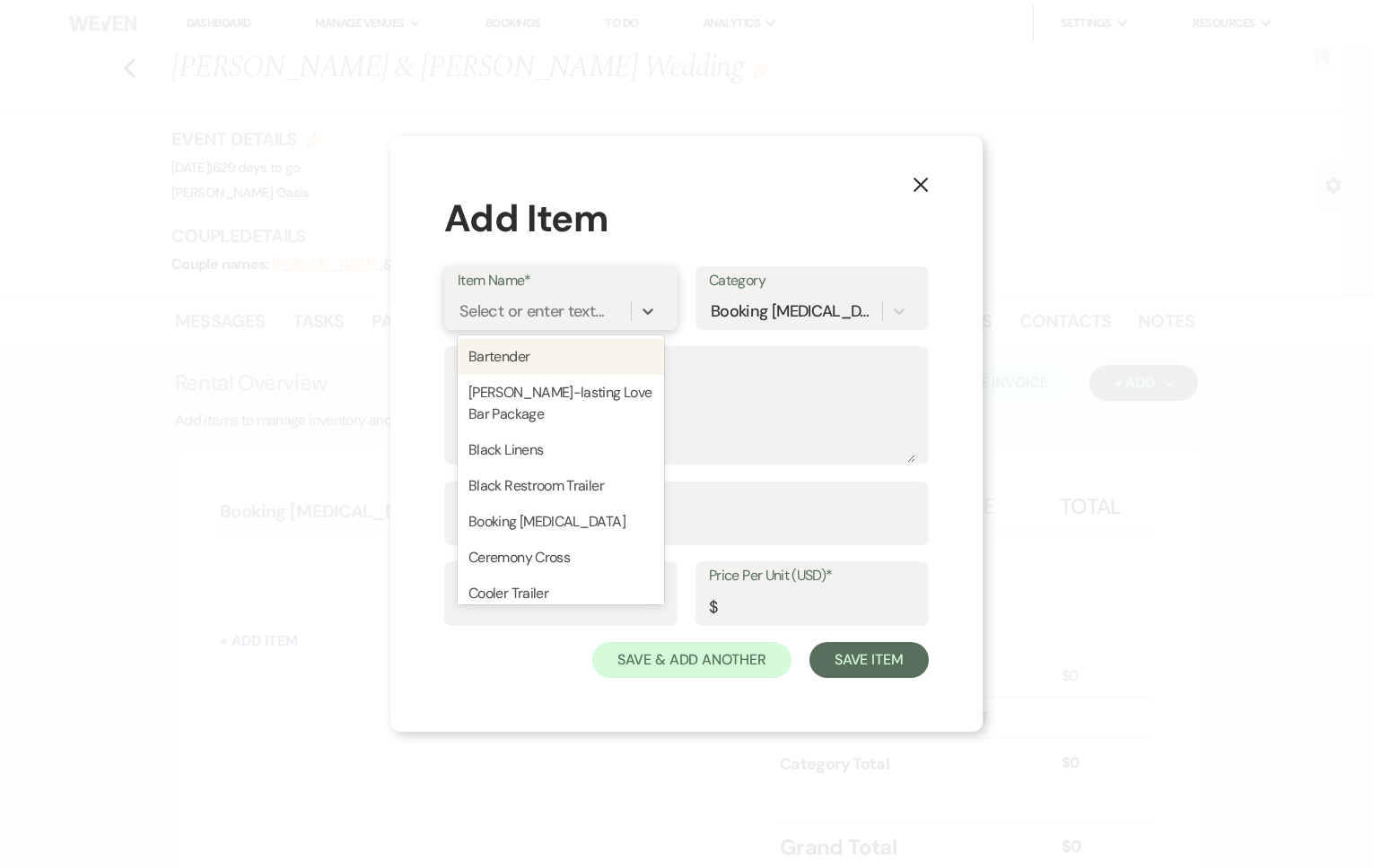
click at [483, 321] on div "Select or enter text..." at bounding box center [531, 311] width 145 height 24
click at [503, 529] on div "Booking [MEDICAL_DATA]" at bounding box center [561, 522] width 206 height 36
type textarea "This amount will be returned after the completion of your event, provided there…"
type input "1"
type input "1000"
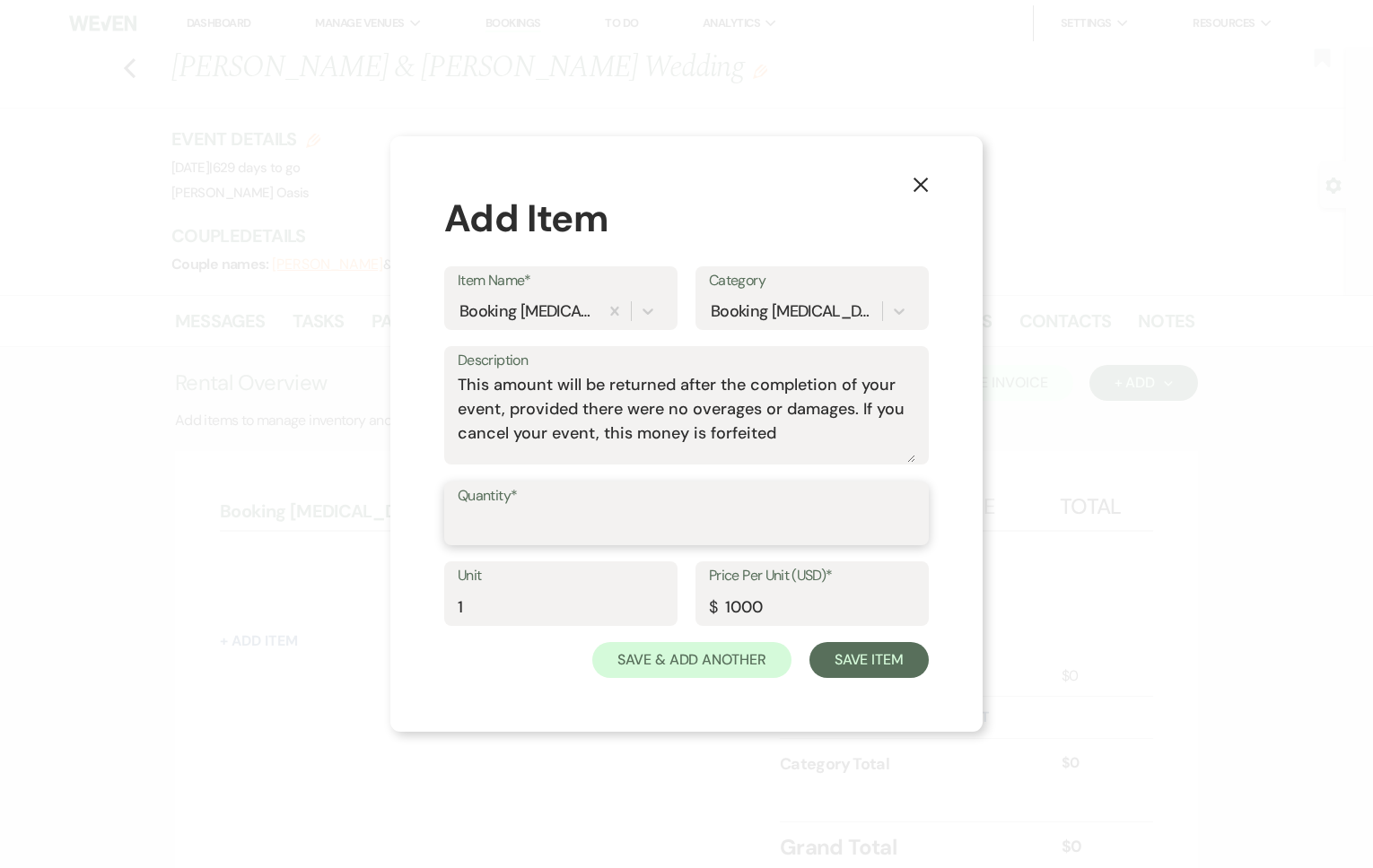
click at [587, 528] on input "Quantity*" at bounding box center [686, 527] width 458 height 35
type input "1"
click at [845, 664] on button "Save Item" at bounding box center [869, 660] width 120 height 36
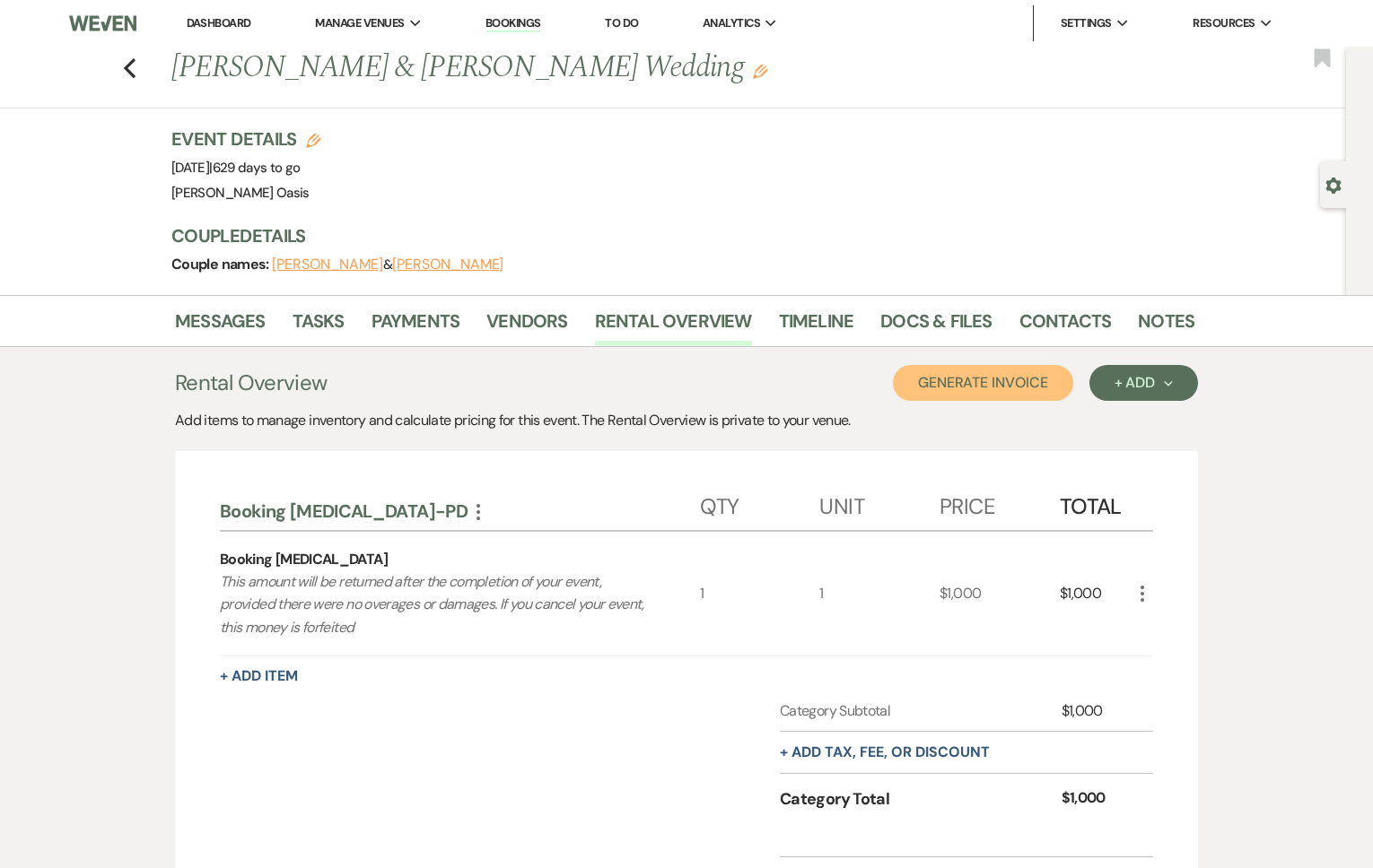
click at [960, 374] on button "Generate Invoice" at bounding box center [983, 383] width 180 height 36
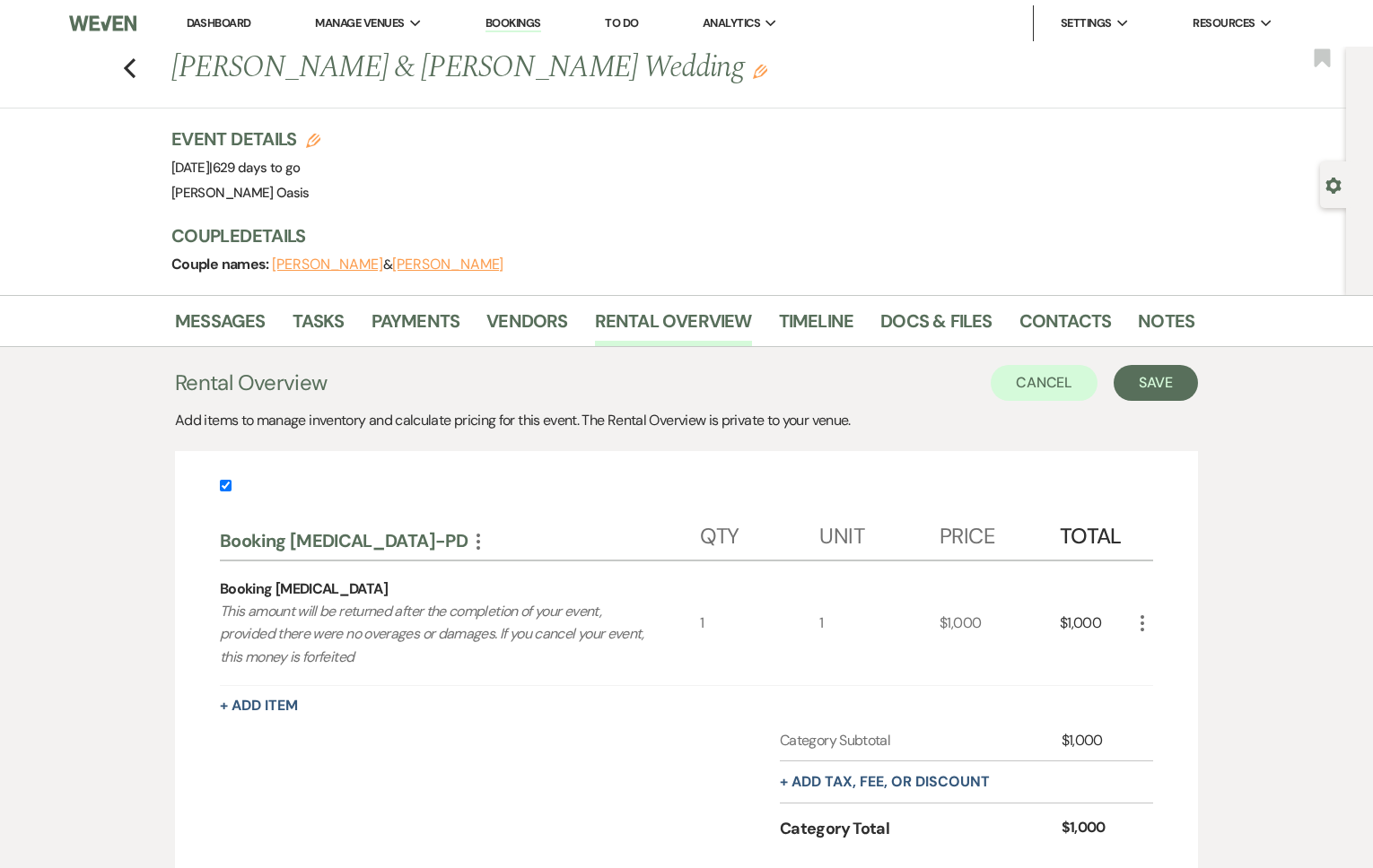
click at [1146, 406] on div "Rental Overview Cancel Save Add items to manage inventory and calculate pricing…" at bounding box center [686, 660] width 1023 height 589
click at [1153, 388] on button "Save" at bounding box center [1156, 383] width 85 height 36
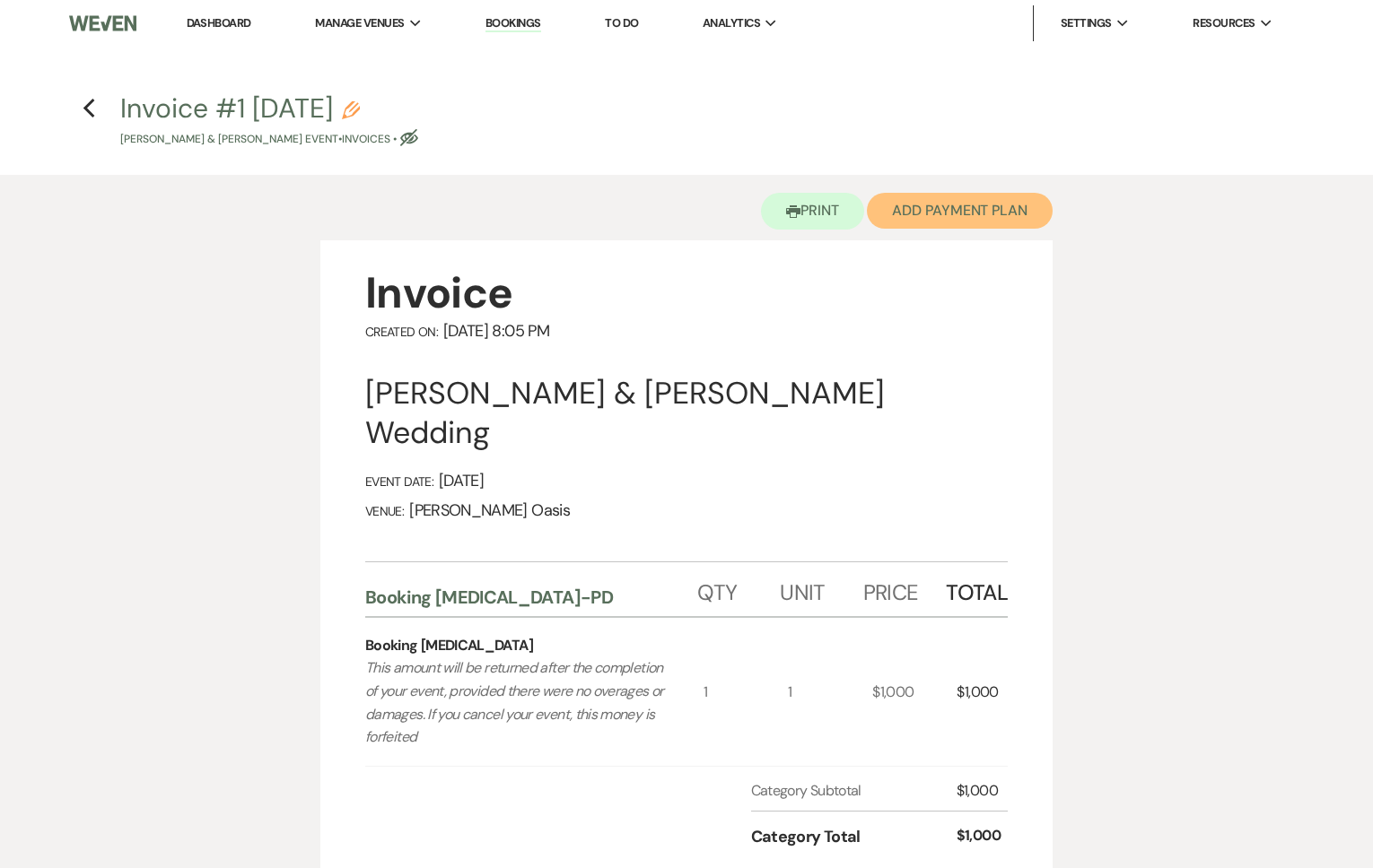
click at [968, 203] on button "Add Payment Plan" at bounding box center [960, 211] width 186 height 36
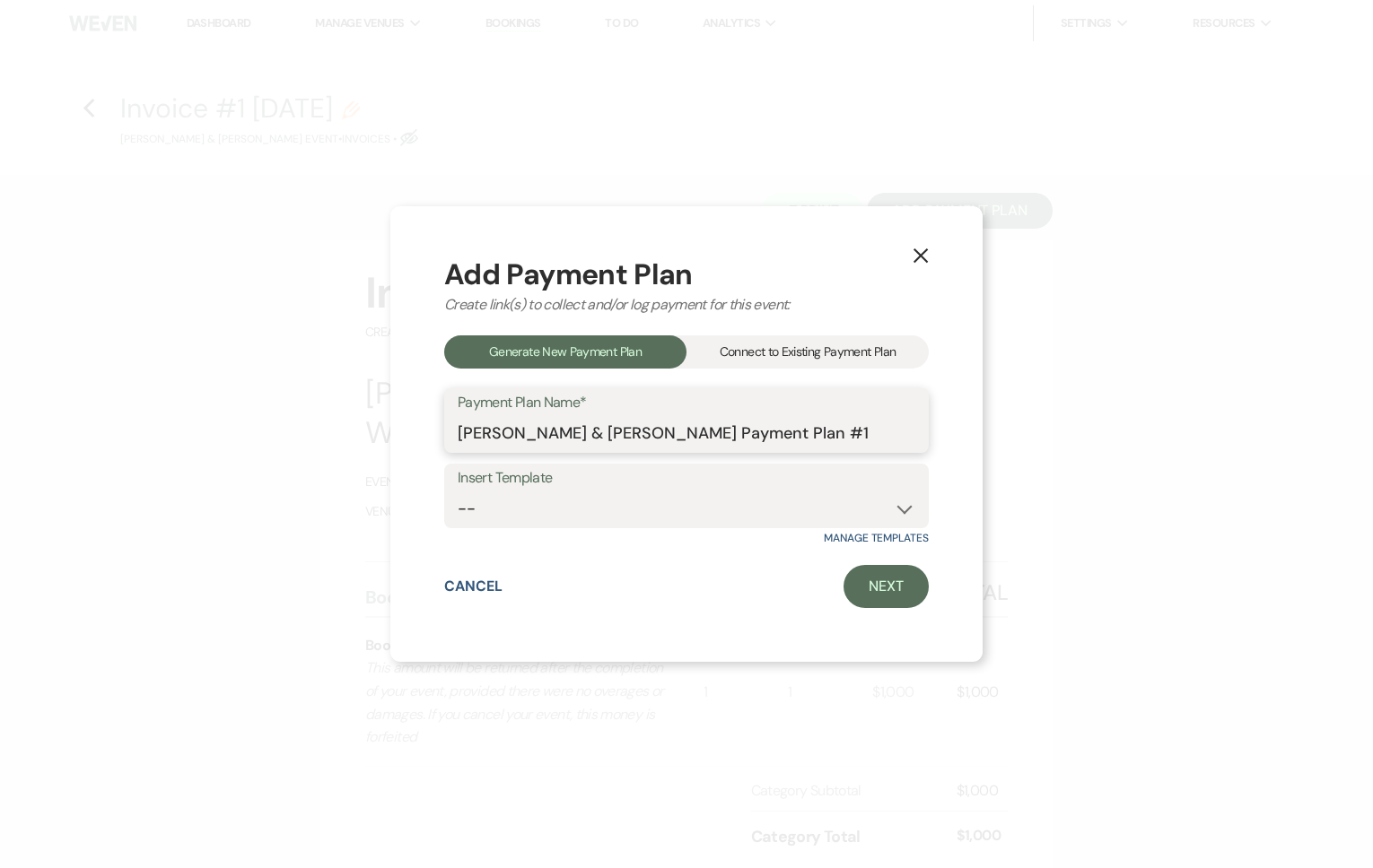
drag, startPoint x: 825, startPoint y: 435, endPoint x: 399, endPoint y: 382, distance: 429.3
click at [399, 383] on div "X Add Payment Plan Create link(s) to collect and/or log payment for this event:…" at bounding box center [686, 434] width 592 height 456
type input "Booking [MEDICAL_DATA]"
click at [589, 510] on select "-- Booking [MEDICAL_DATA] Venue Rental+" at bounding box center [686, 509] width 458 height 35
click at [572, 509] on select "-- Booking [MEDICAL_DATA] Venue Rental+" at bounding box center [686, 509] width 458 height 35
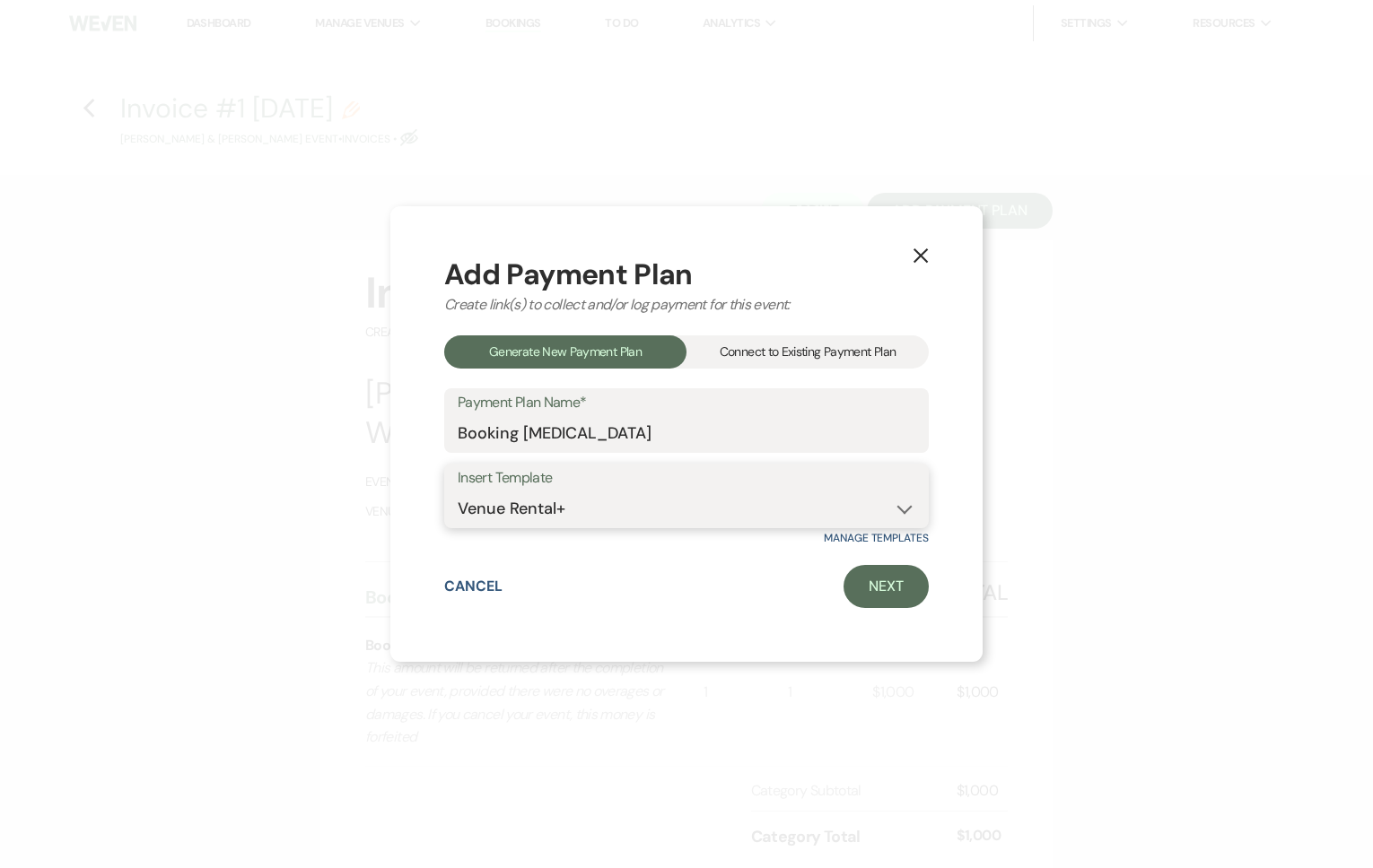
select select "124"
click at [871, 588] on link "Next" at bounding box center [886, 586] width 86 height 43
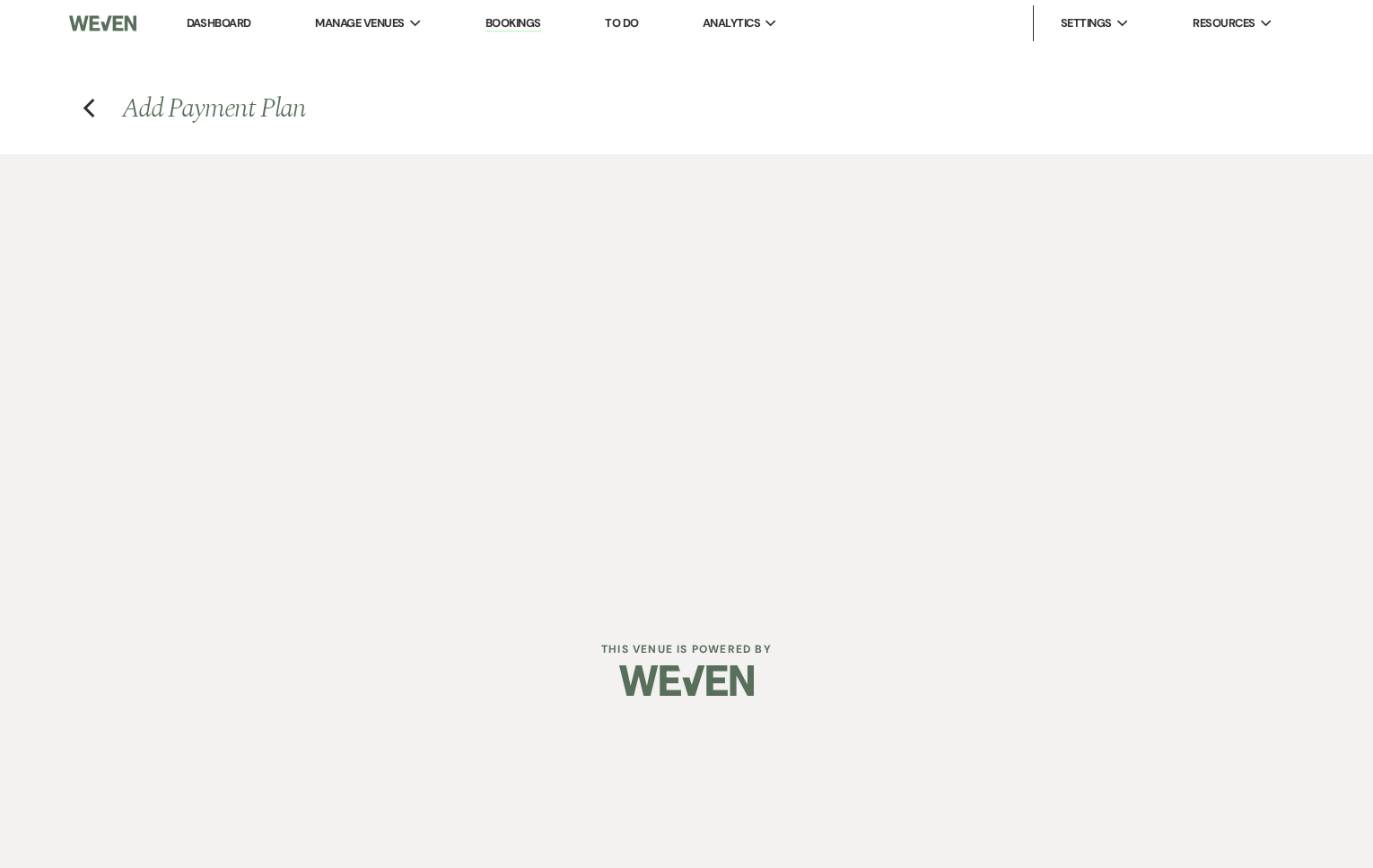
select select "27783"
select select "2"
select select "percentage"
select select "true"
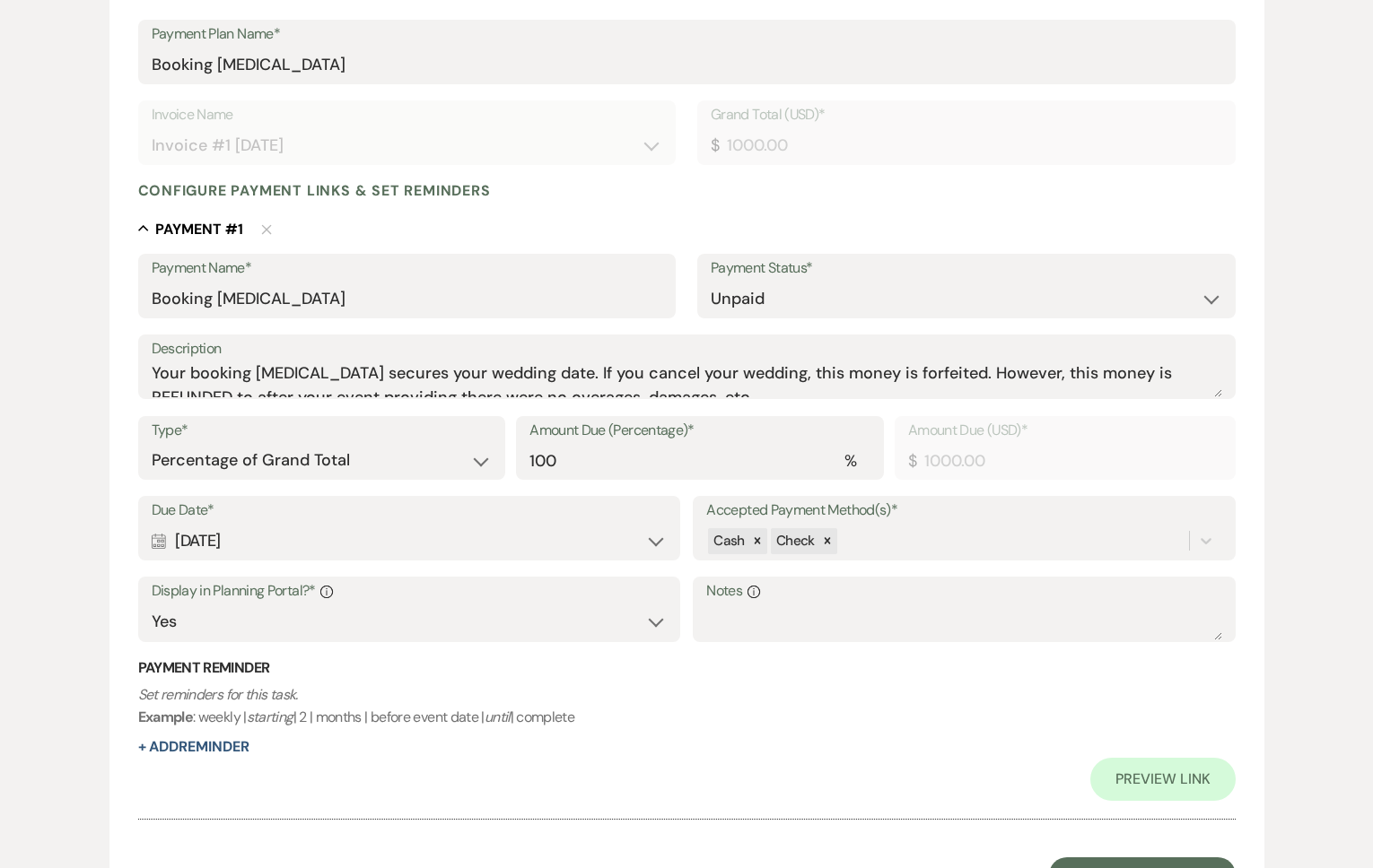
scroll to position [300, 0]
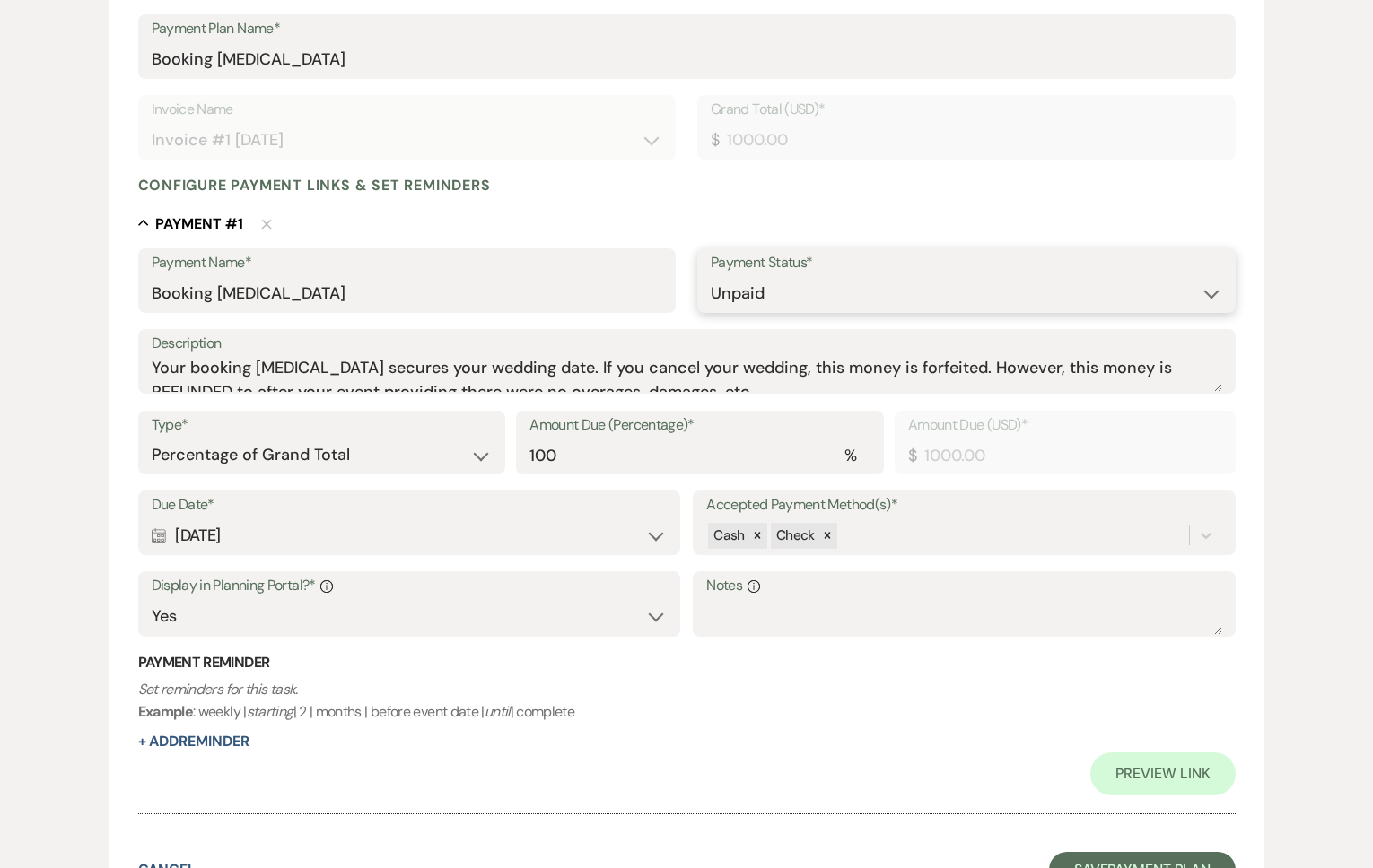
click at [948, 299] on select "Paid Unpaid" at bounding box center [966, 294] width 511 height 35
select select "1"
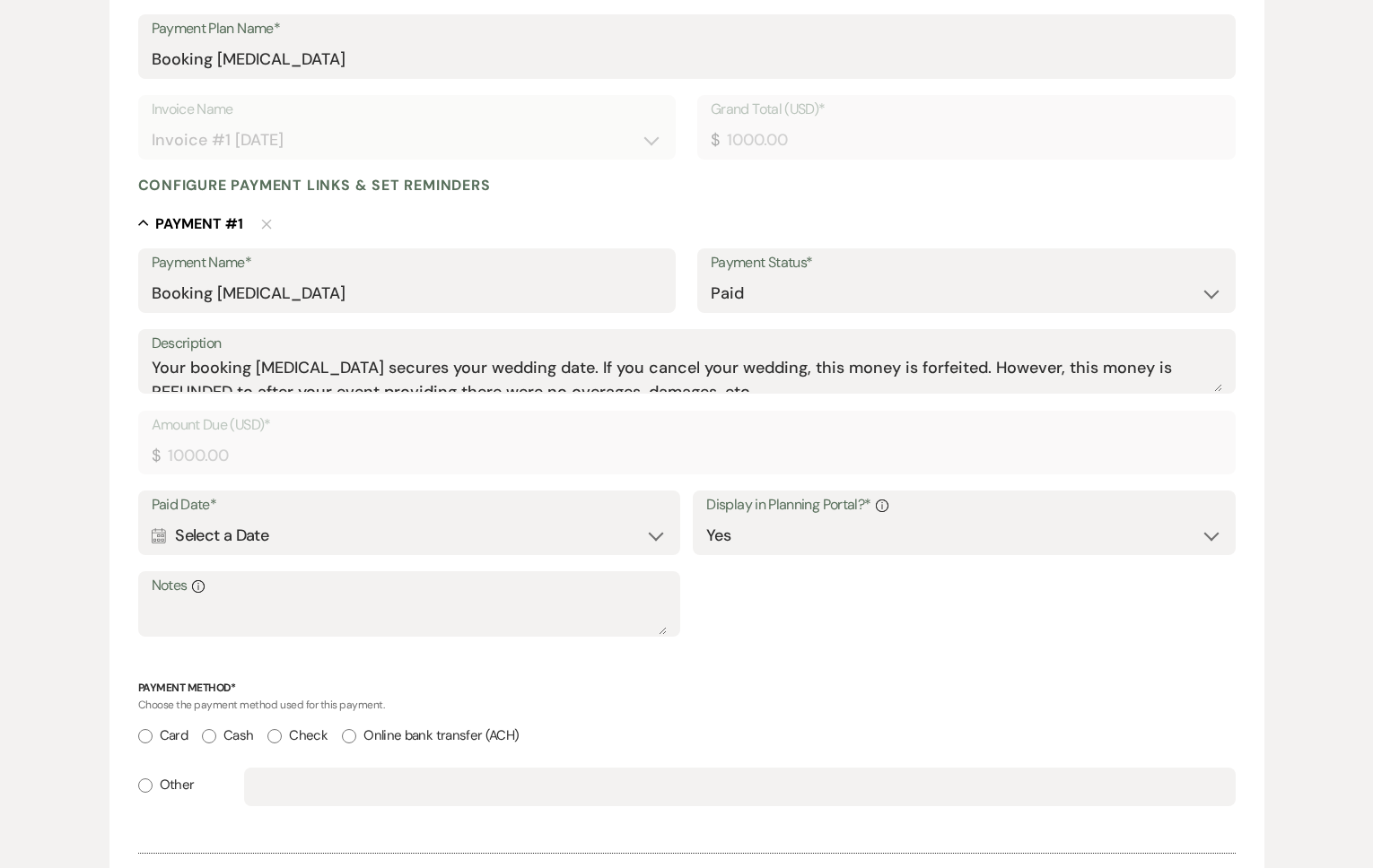
click at [284, 532] on div "Calendar Select a Date Expand" at bounding box center [409, 536] width 515 height 35
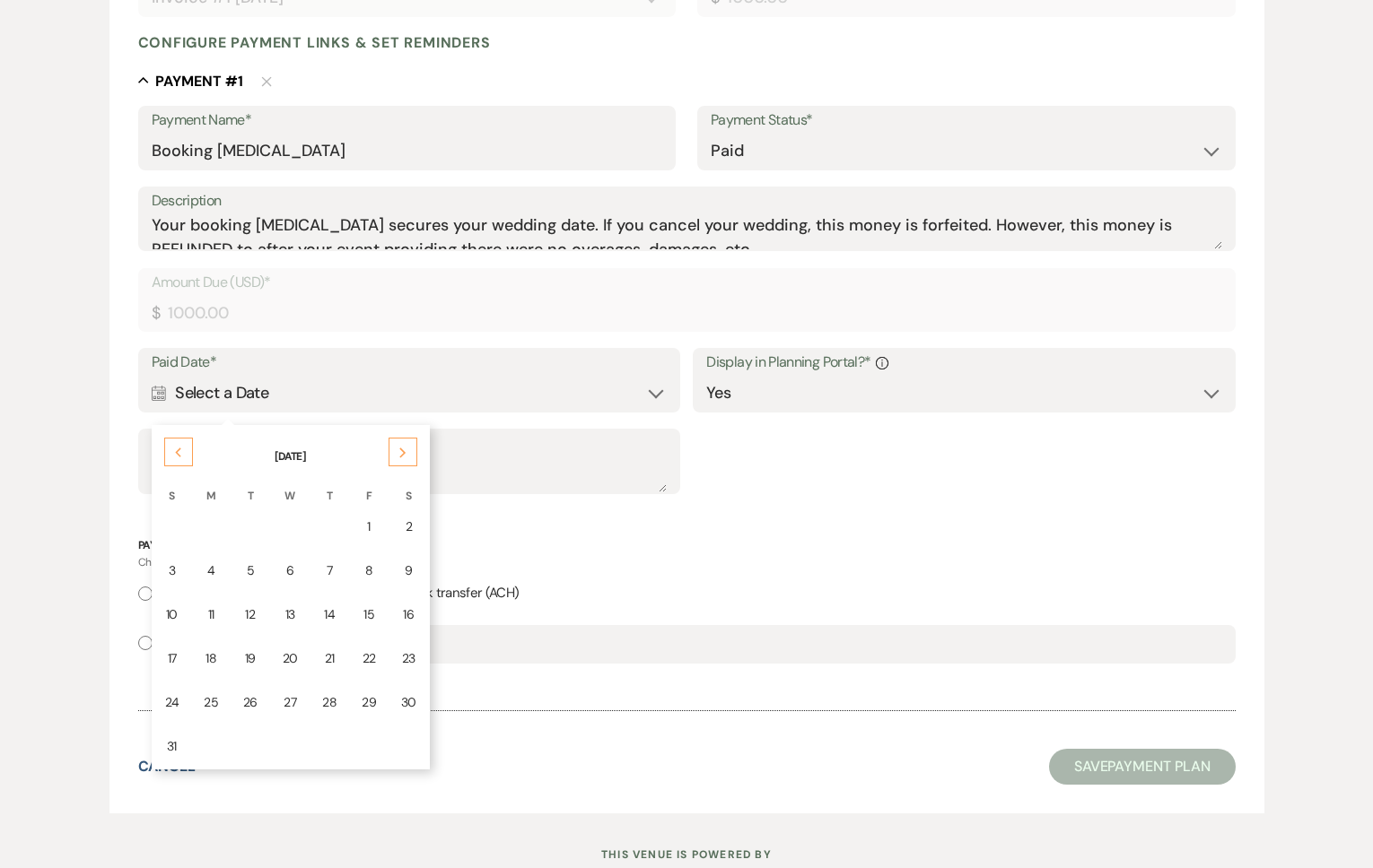
scroll to position [447, 0]
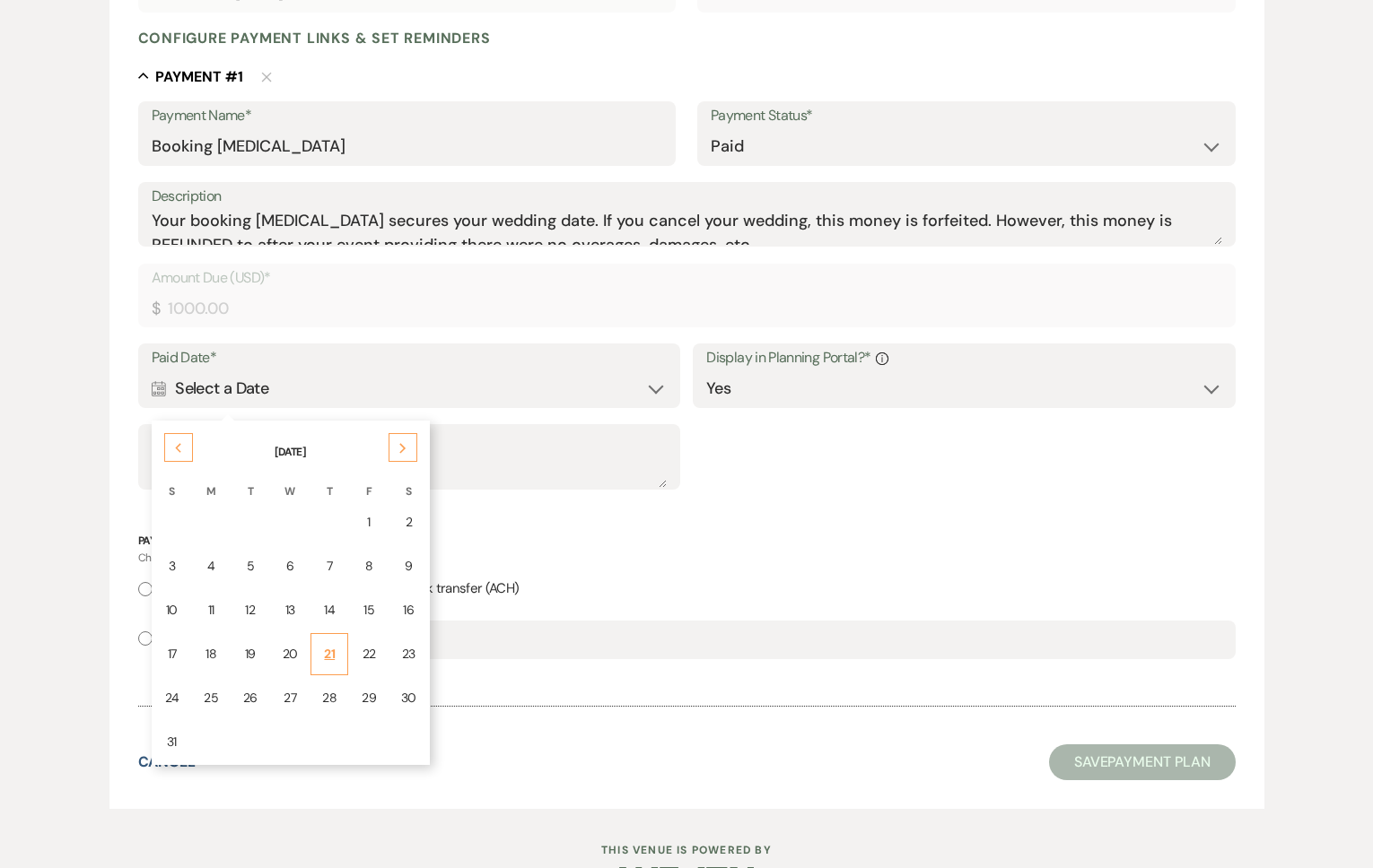
click at [312, 656] on td "21" at bounding box center [329, 654] width 38 height 42
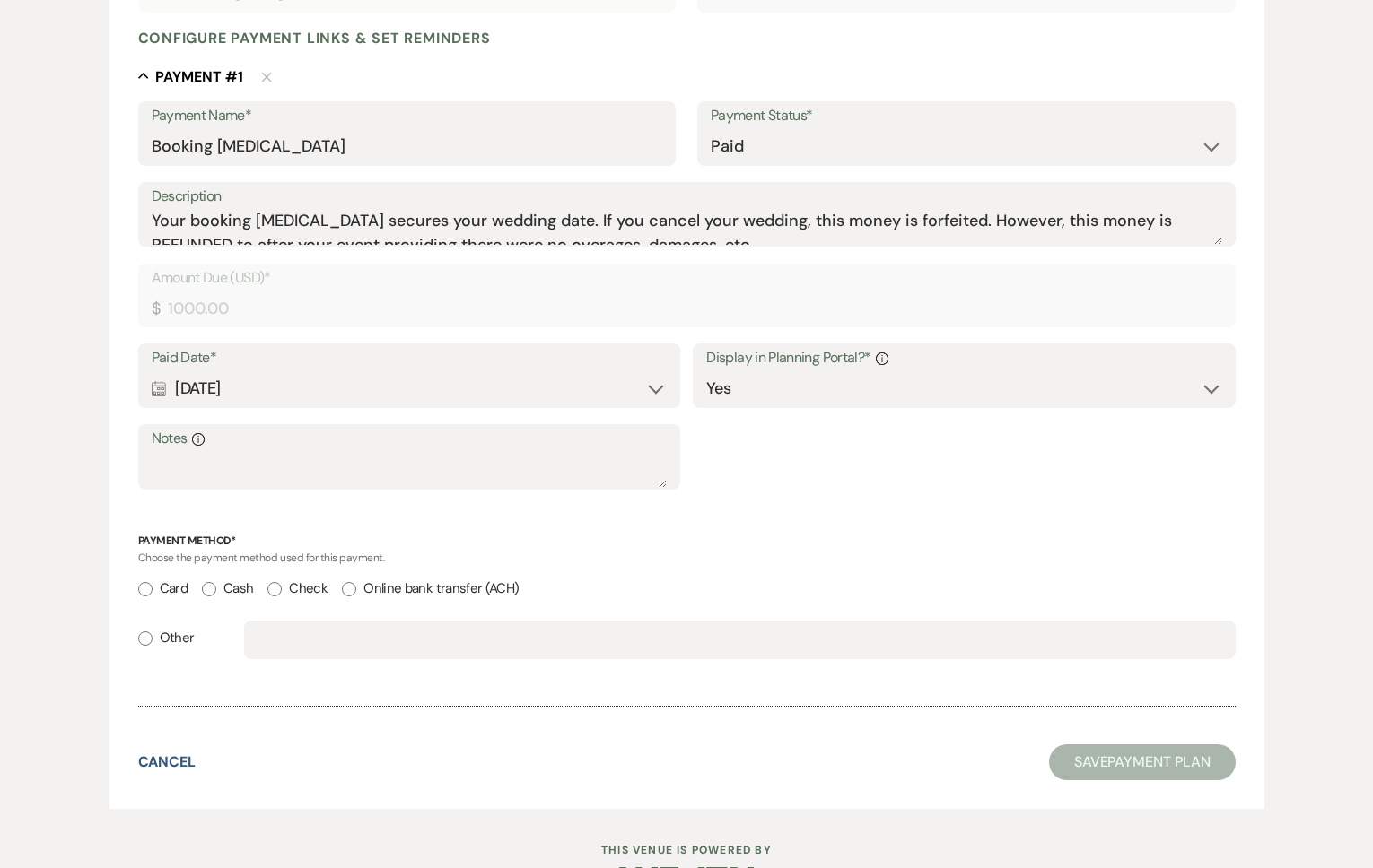
click at [178, 631] on label "Other" at bounding box center [166, 638] width 56 height 24
click at [153, 631] on input "Other" at bounding box center [145, 639] width 15 height 15
radio input "true"
click at [281, 644] on input "text" at bounding box center [739, 640] width 964 height 35
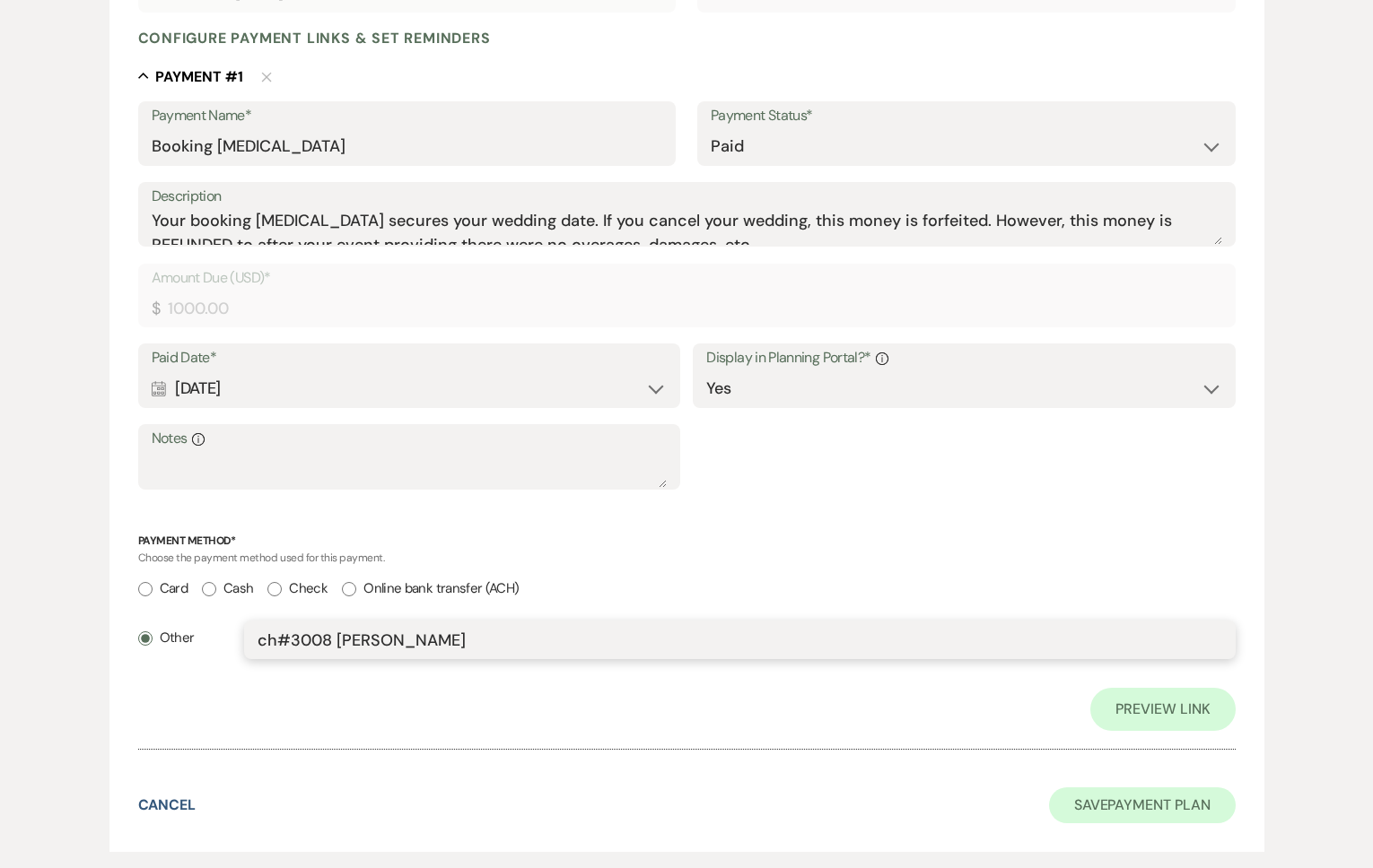
type input "ch#3008 [PERSON_NAME]"
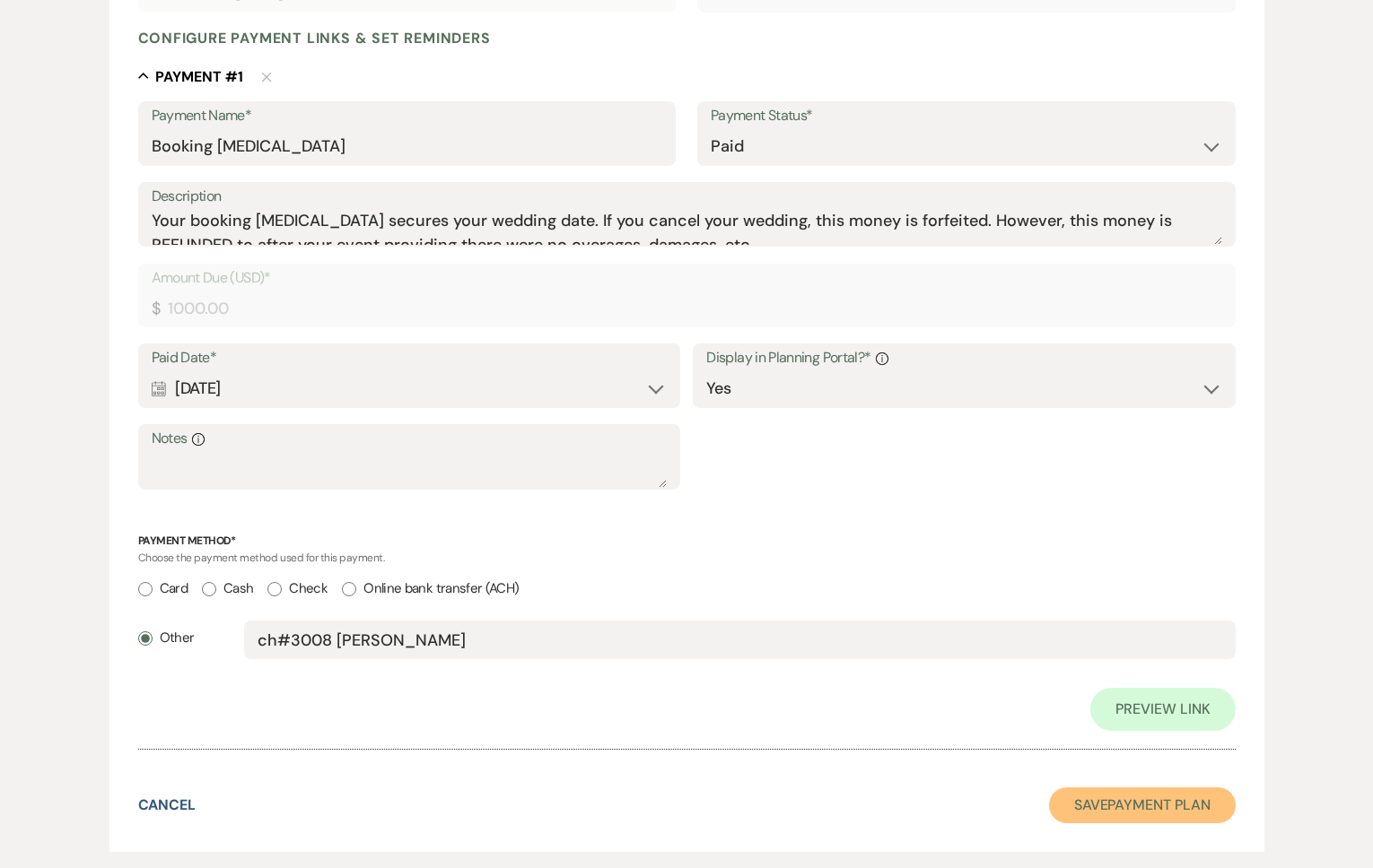
click at [1086, 815] on button "Save Payment Plan" at bounding box center [1142, 805] width 187 height 36
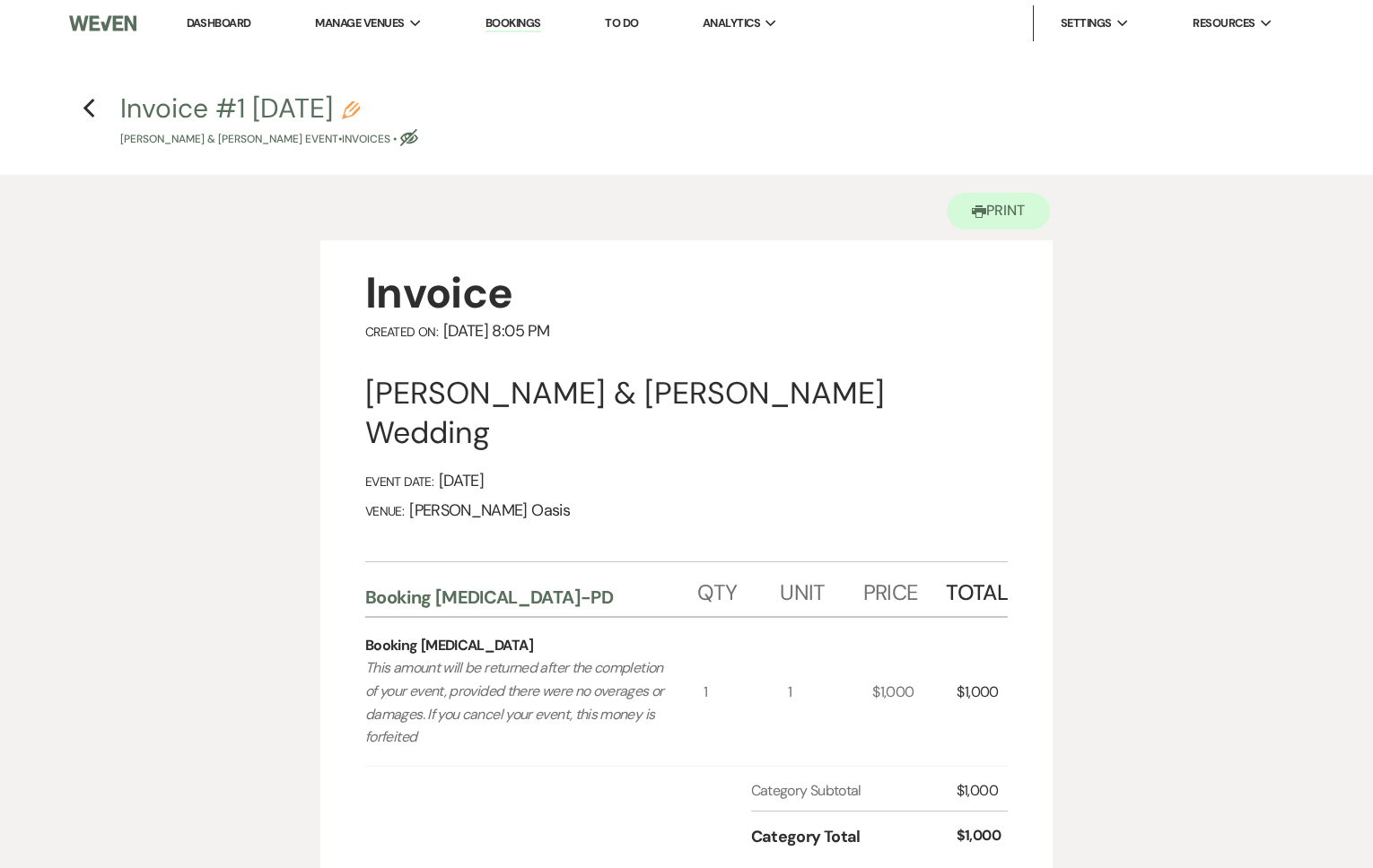
click at [360, 106] on icon "Pencil" at bounding box center [350, 110] width 17 height 17
select select "22"
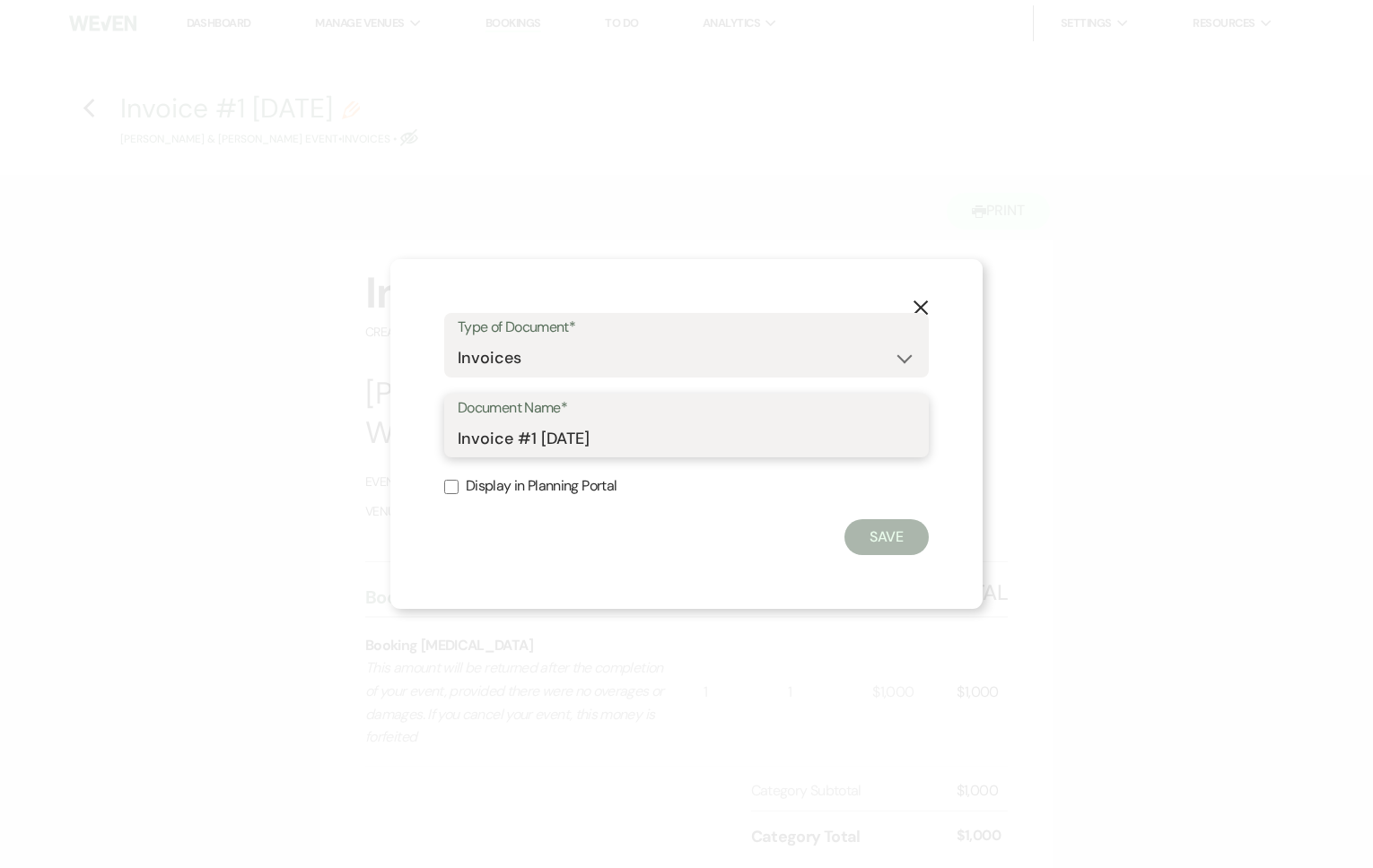
drag, startPoint x: 631, startPoint y: 436, endPoint x: 300, endPoint y: 411, distance: 331.9
click at [302, 411] on div "X Type of Document* Special Event Insurance Vendor Certificate of Insurance Con…" at bounding box center [686, 434] width 1373 height 868
type input "V"
type input "Booking [MEDICAL_DATA]=pd"
click at [562, 488] on label "Display in Planning Portal" at bounding box center [686, 487] width 484 height 26
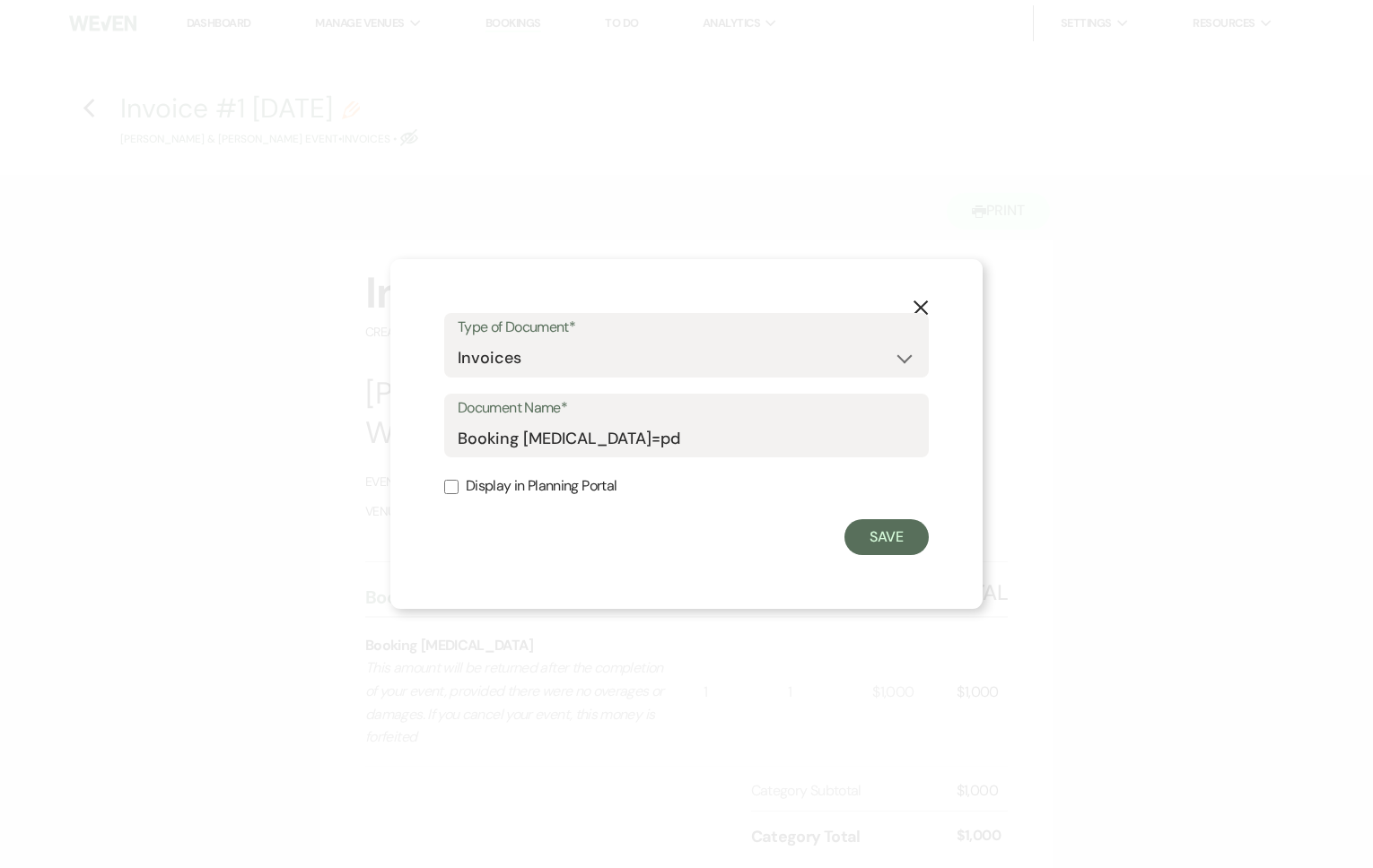
click at [459, 488] on input "Display in Planning Portal" at bounding box center [451, 487] width 15 height 15
checkbox input "true"
click at [891, 546] on button "Save" at bounding box center [887, 537] width 85 height 36
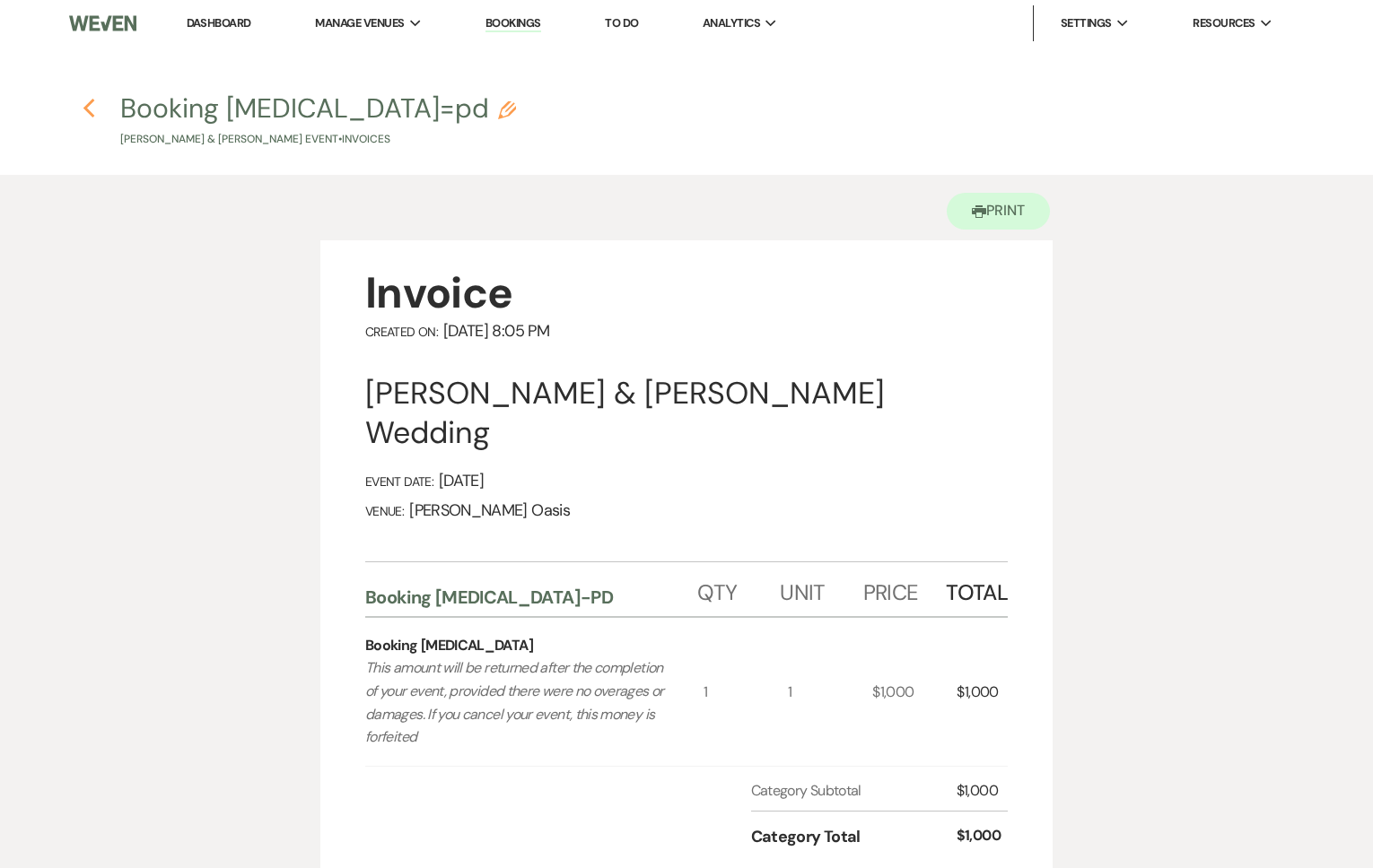
click at [88, 109] on icon "Previous" at bounding box center [89, 108] width 14 height 21
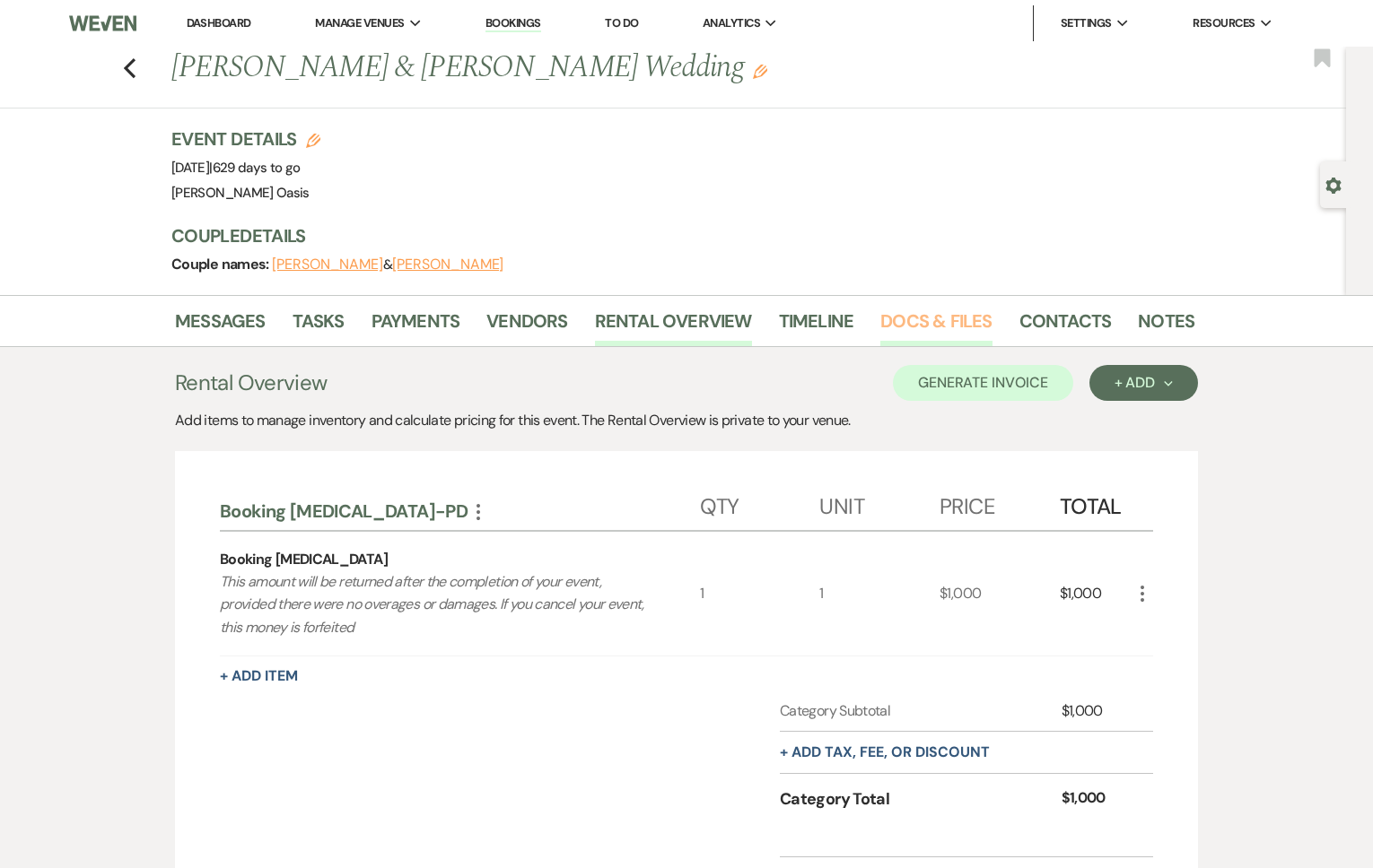
click at [925, 328] on link "Docs & Files" at bounding box center [936, 326] width 111 height 40
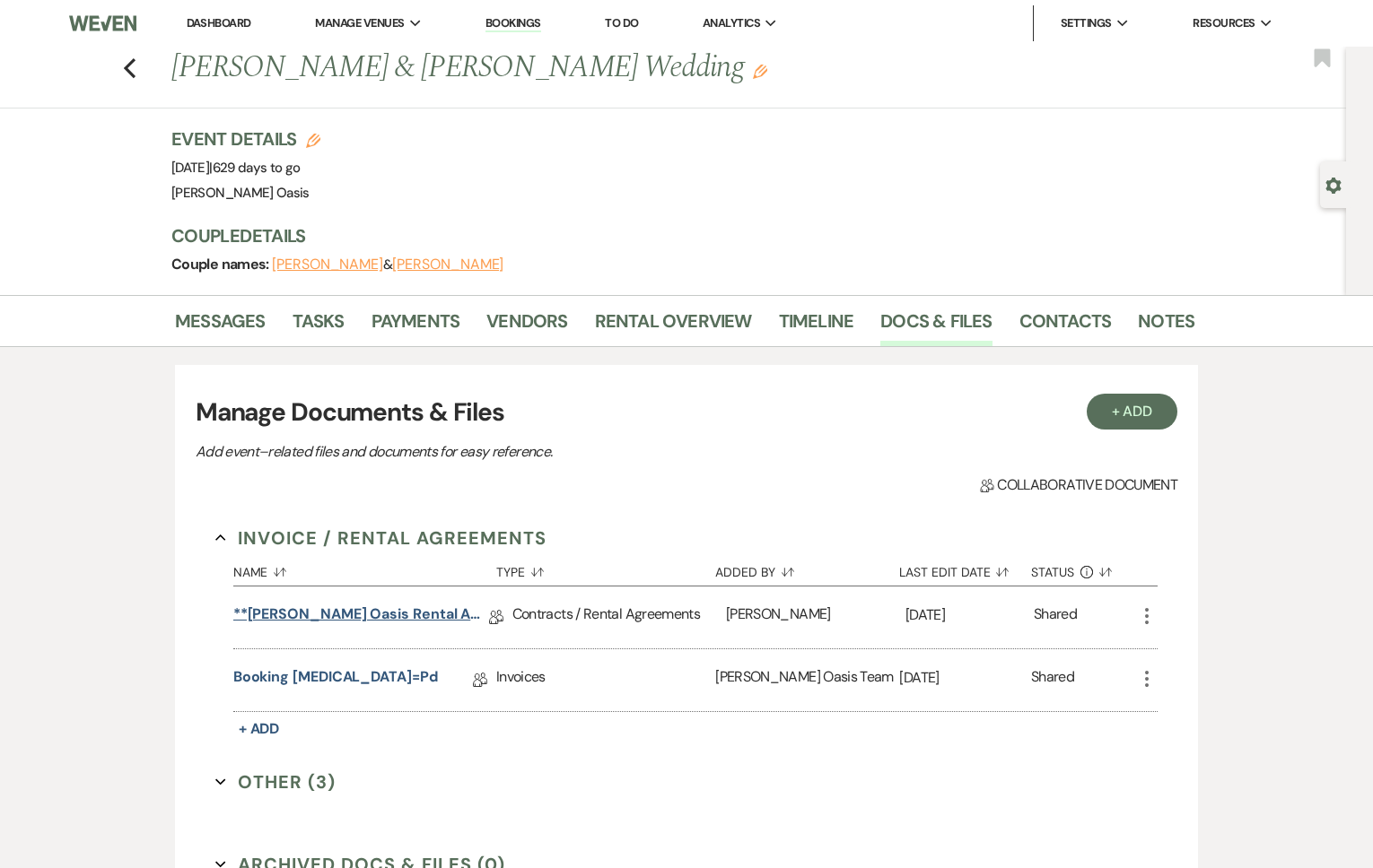
click at [370, 617] on link "**[PERSON_NAME] Oasis Rental Agreement**" at bounding box center [361, 618] width 256 height 28
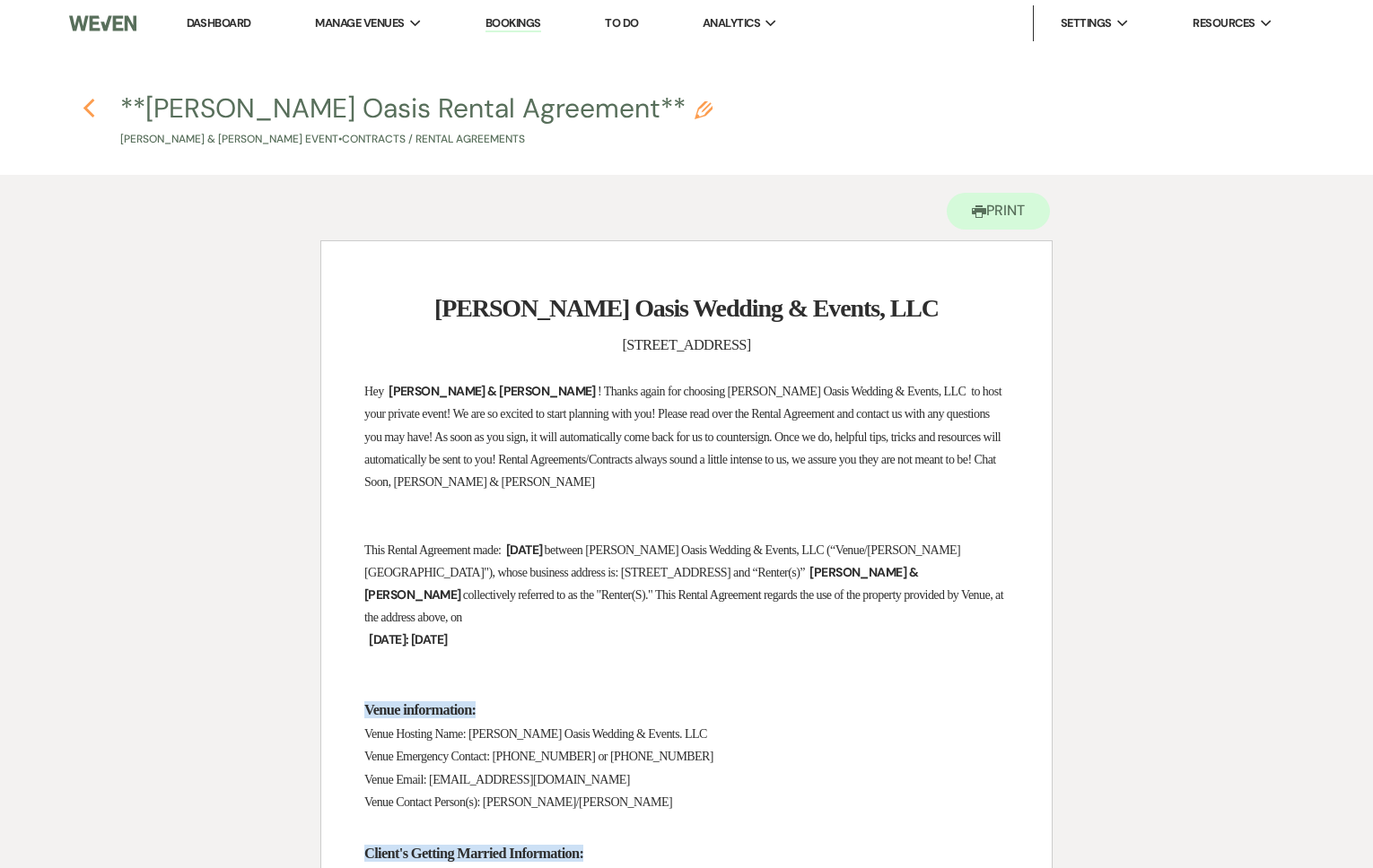
click at [91, 113] on icon "Previous" at bounding box center [89, 108] width 14 height 21
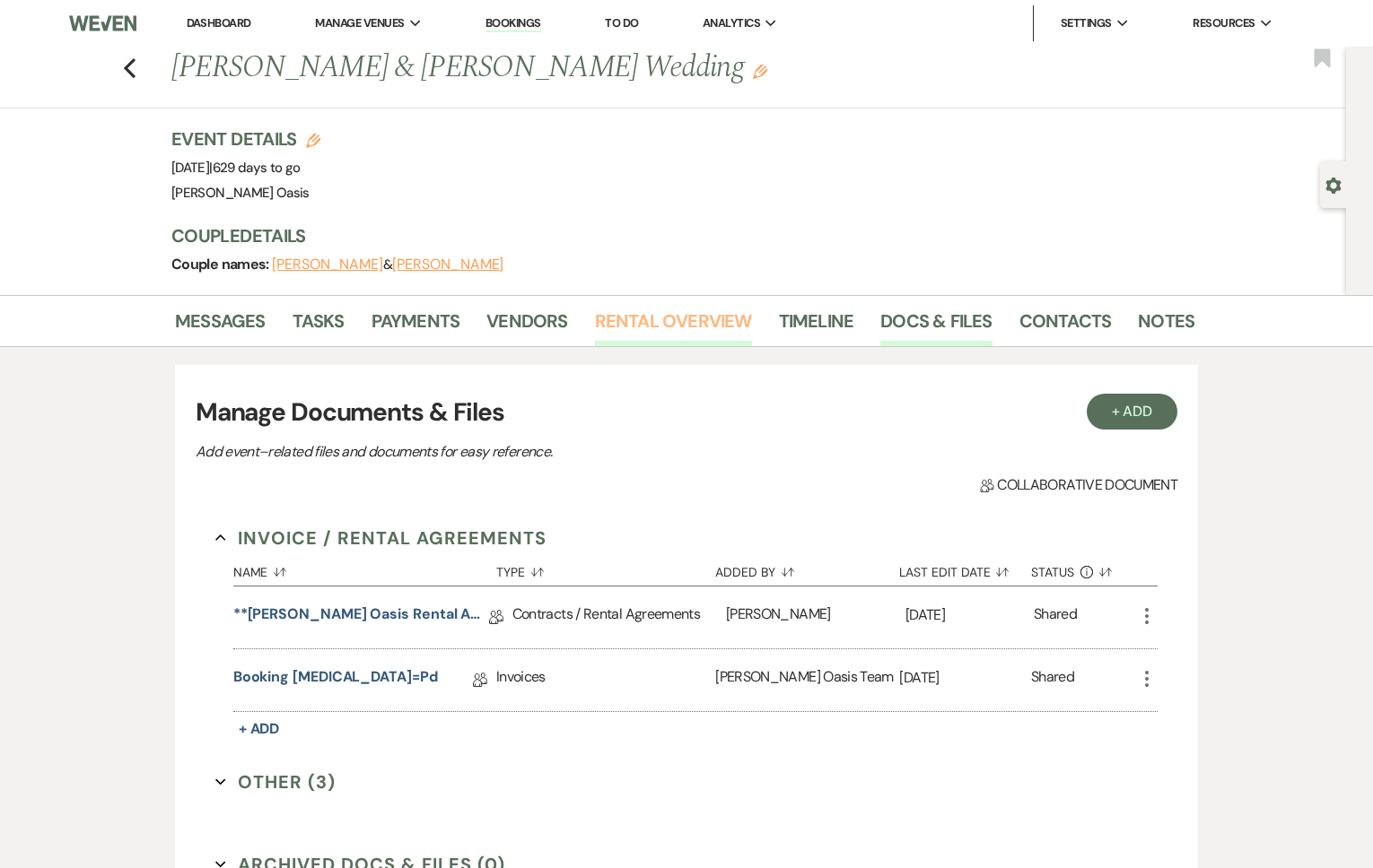
click at [684, 330] on link "Rental Overview" at bounding box center [673, 326] width 157 height 40
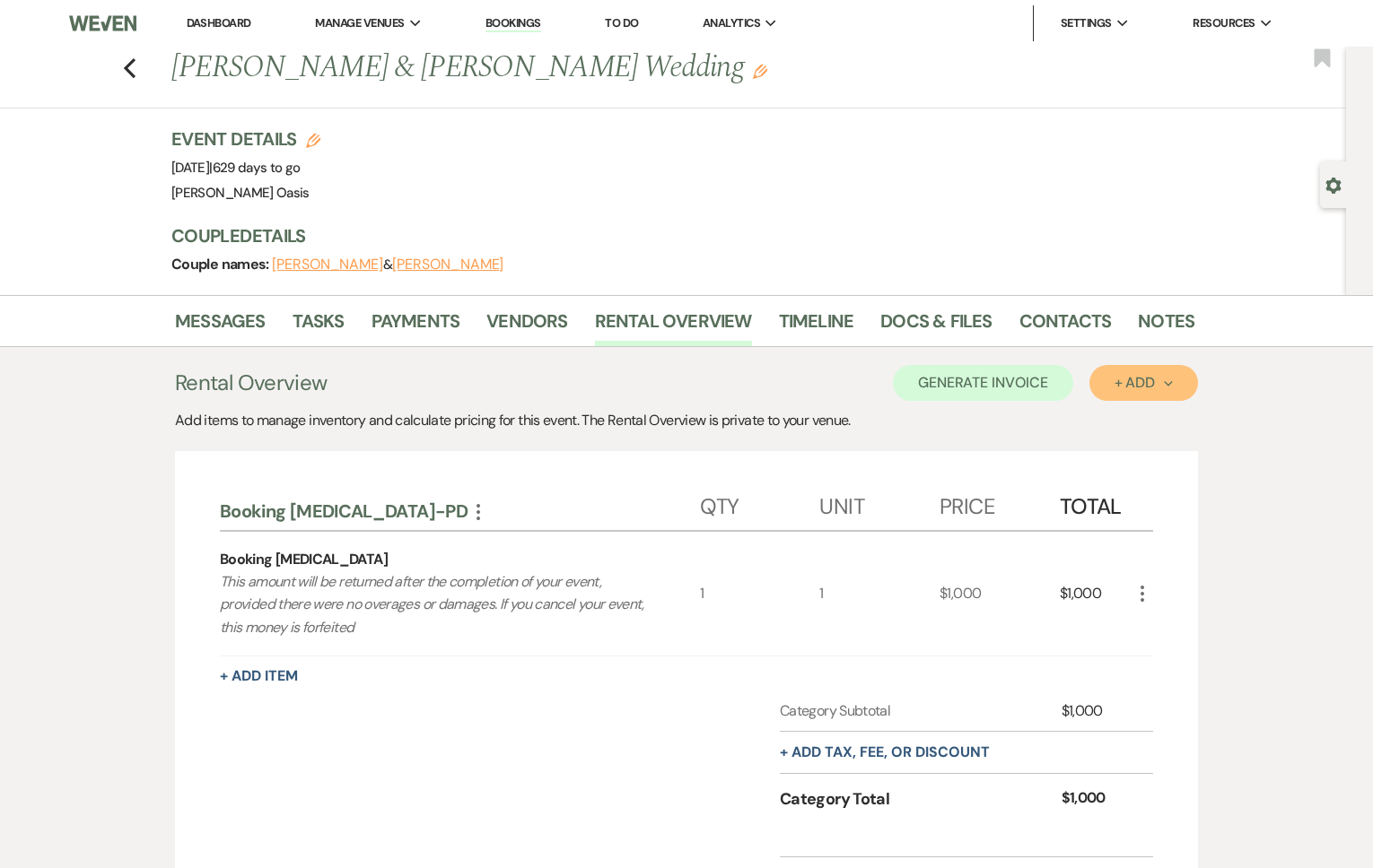
click at [1115, 372] on button "+ Add Next" at bounding box center [1144, 383] width 109 height 36
click at [1122, 440] on button "Category" at bounding box center [1136, 452] width 94 height 28
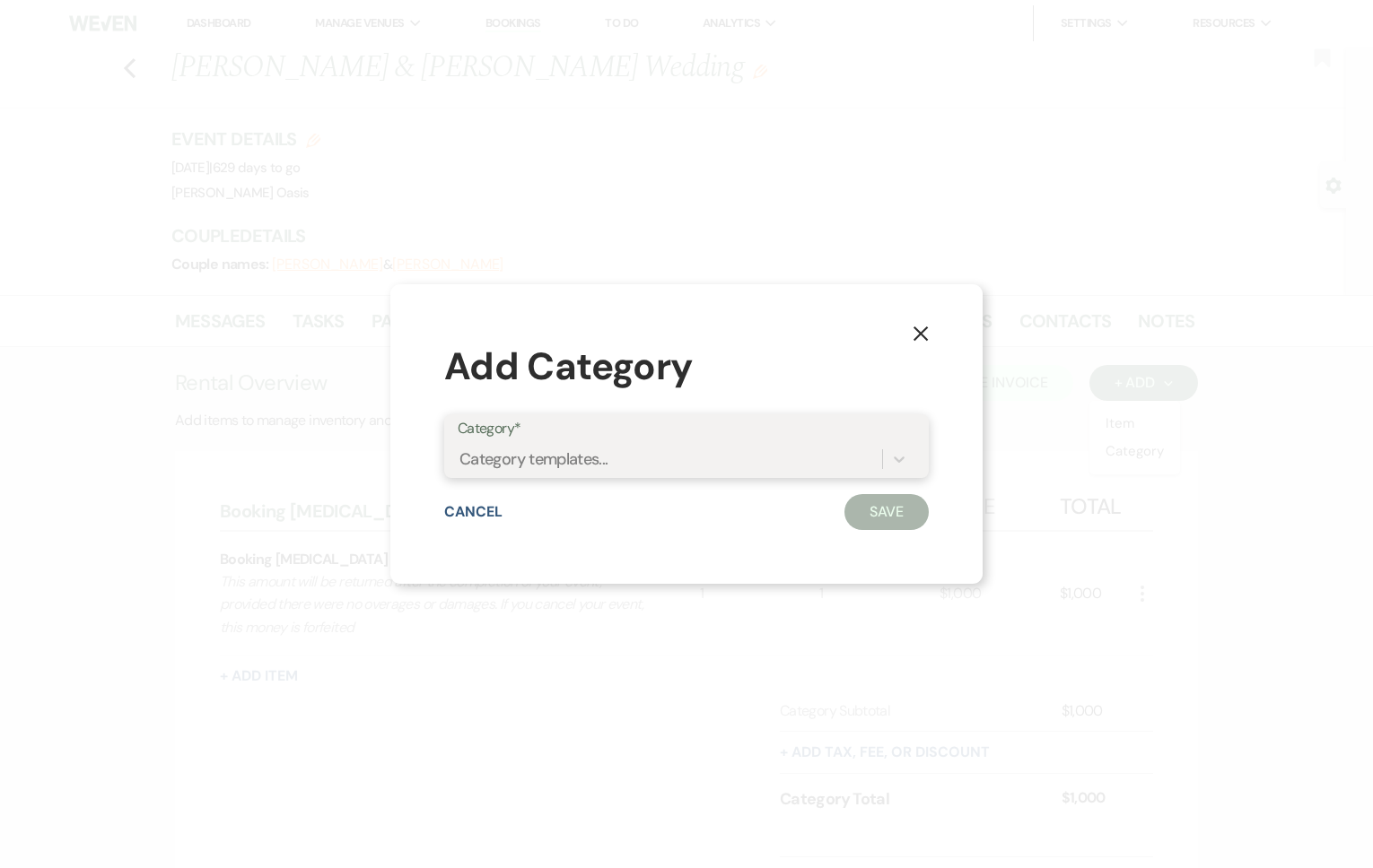
click at [687, 455] on div "Category templates..." at bounding box center [669, 458] width 425 height 31
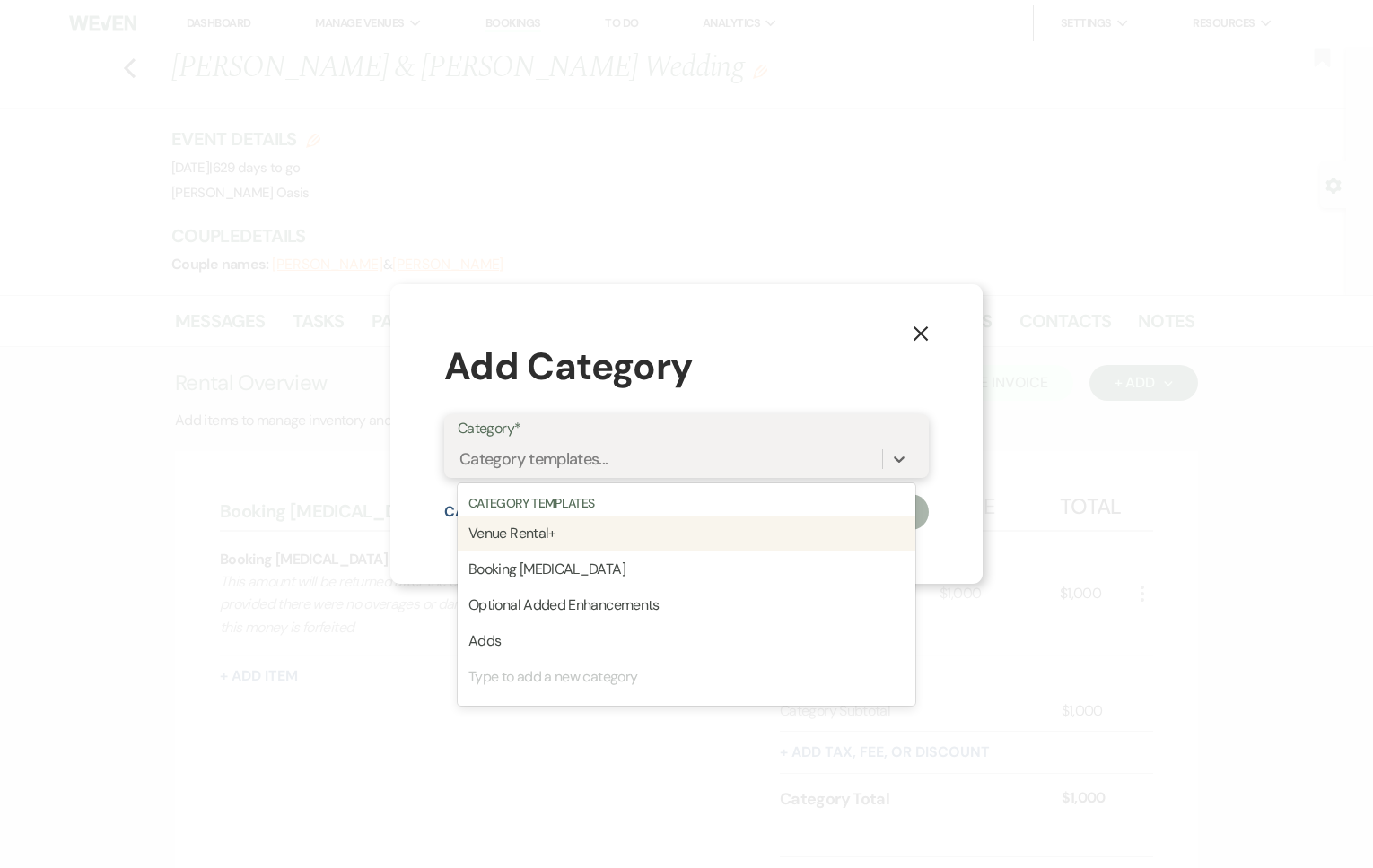
click at [636, 525] on div "Venue Rental+" at bounding box center [686, 533] width 458 height 36
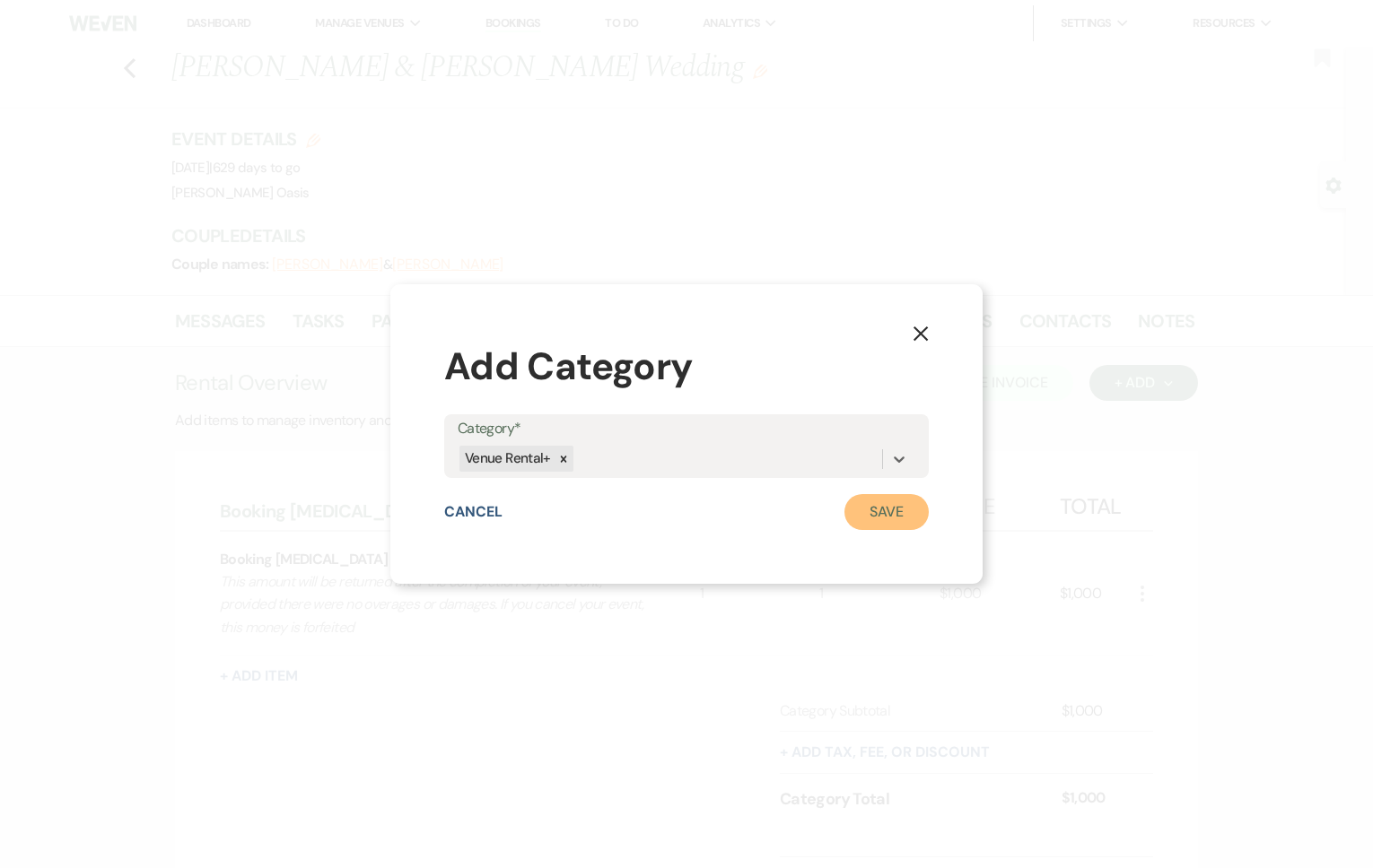
click at [882, 510] on button "Save" at bounding box center [887, 512] width 85 height 36
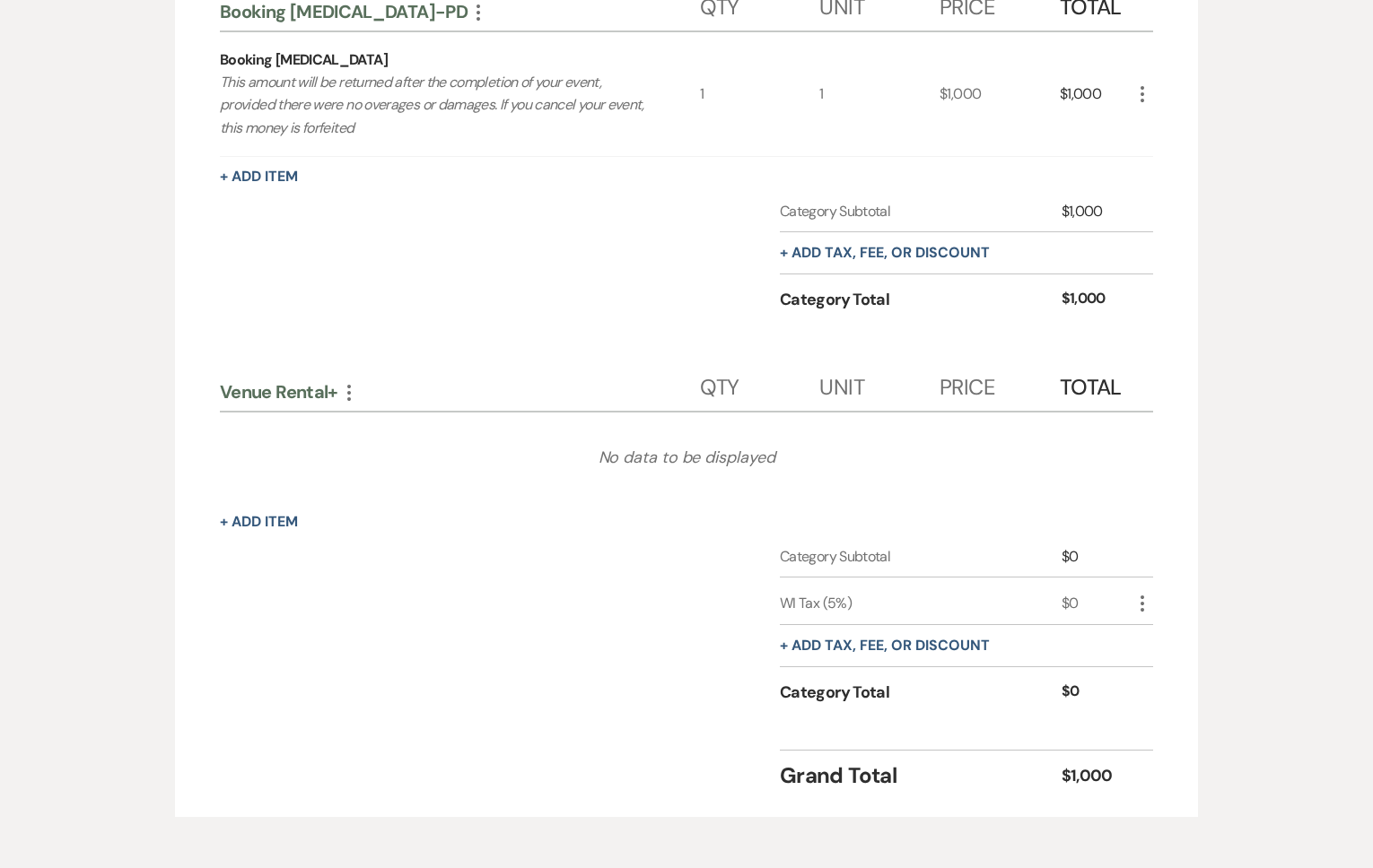
scroll to position [503, 0]
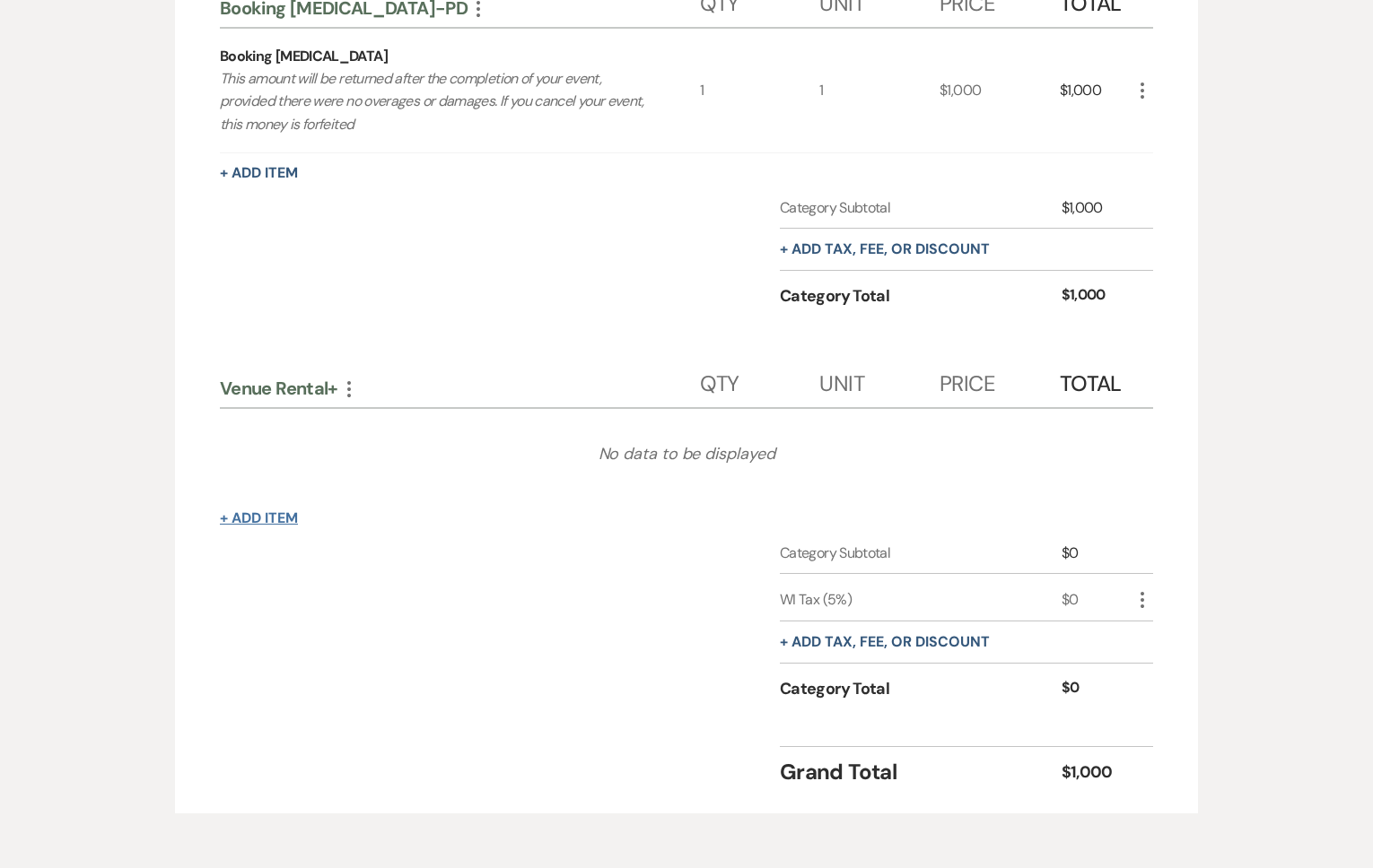
click at [285, 519] on button "+ Add Item" at bounding box center [259, 518] width 78 height 15
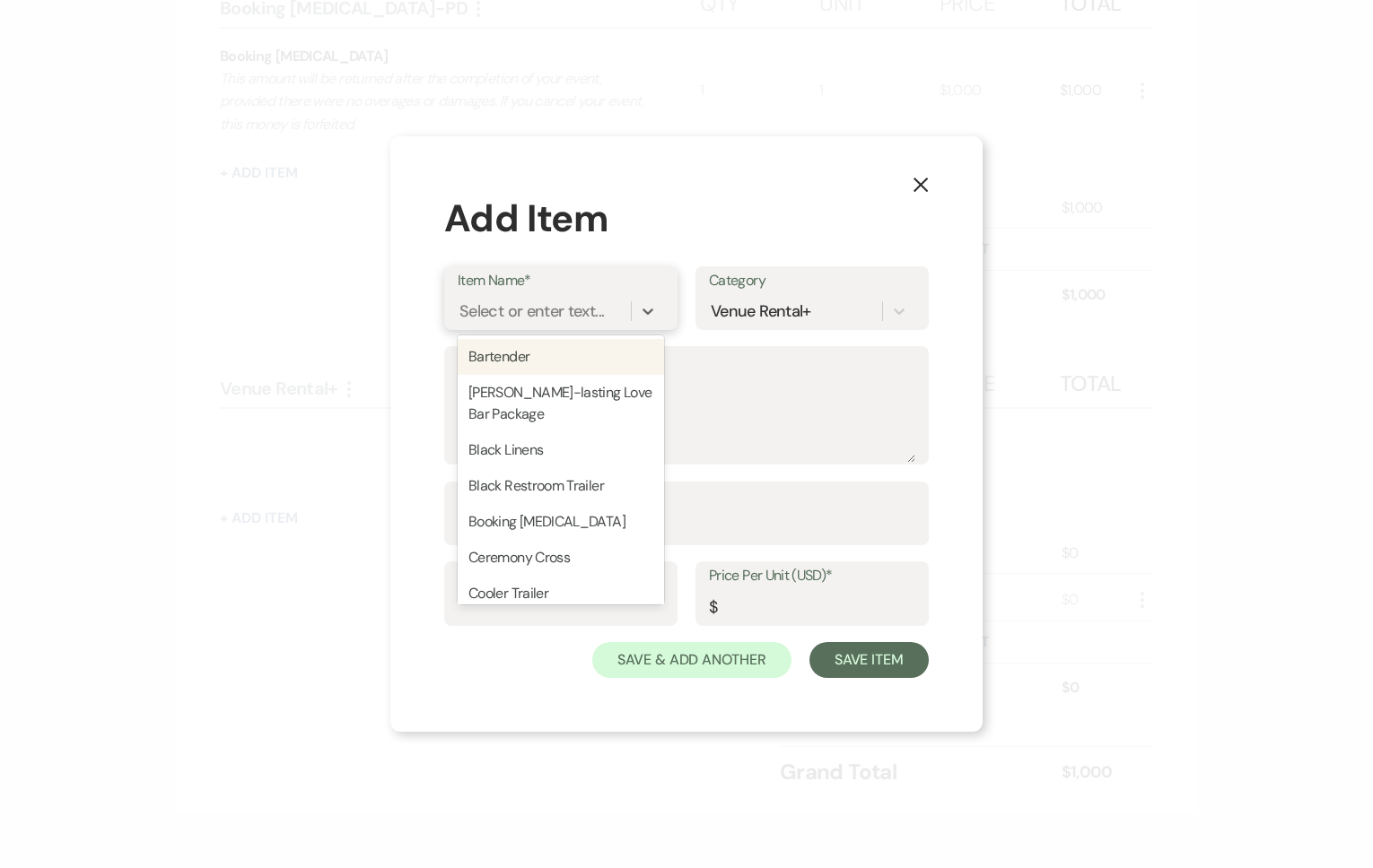
click at [523, 316] on div "Select or enter text..." at bounding box center [531, 311] width 145 height 24
type input "sa"
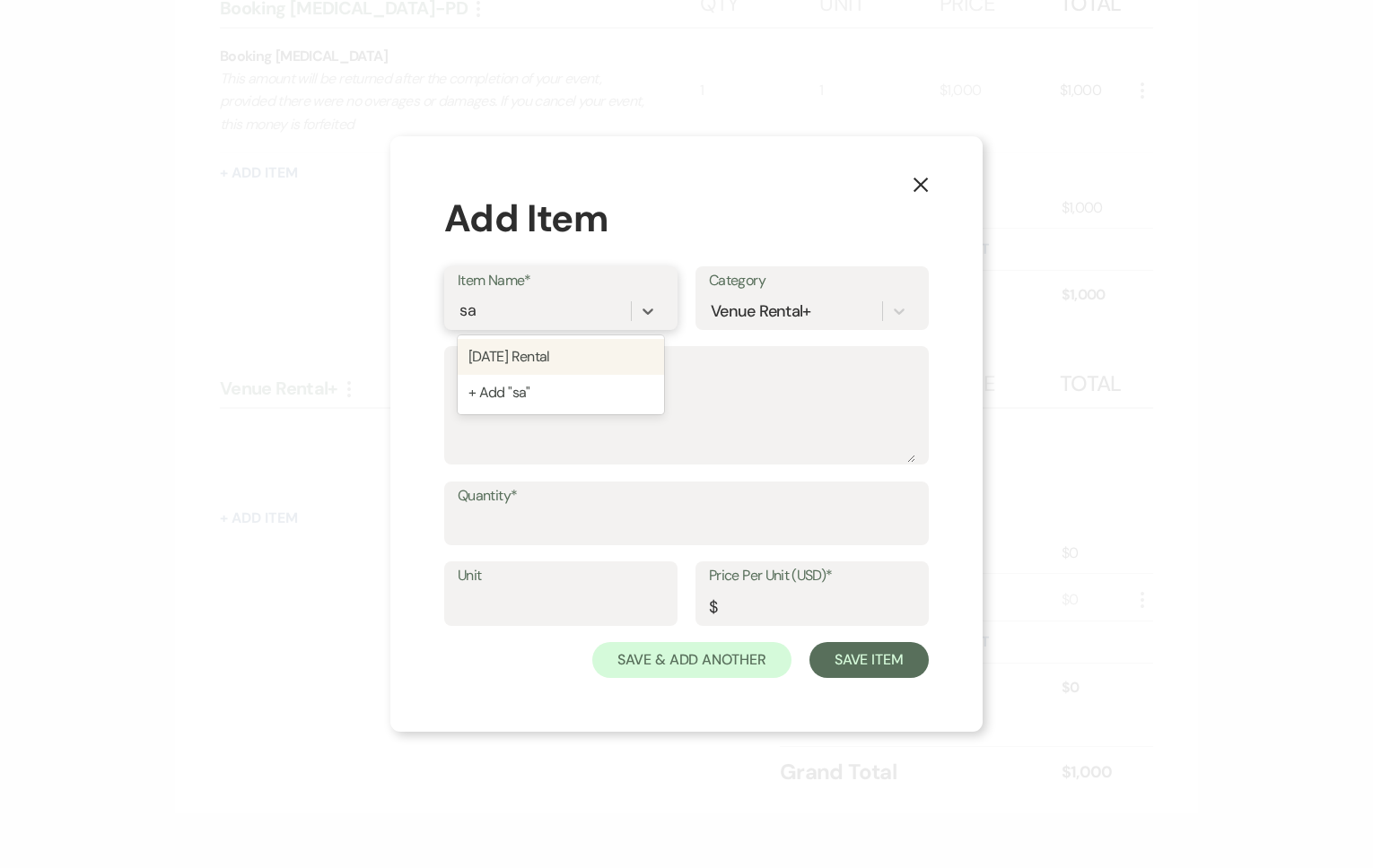
click at [514, 364] on div "[DATE] Rental" at bounding box center [561, 356] width 206 height 36
type textarea "(1) Day DIY"
type input "1"
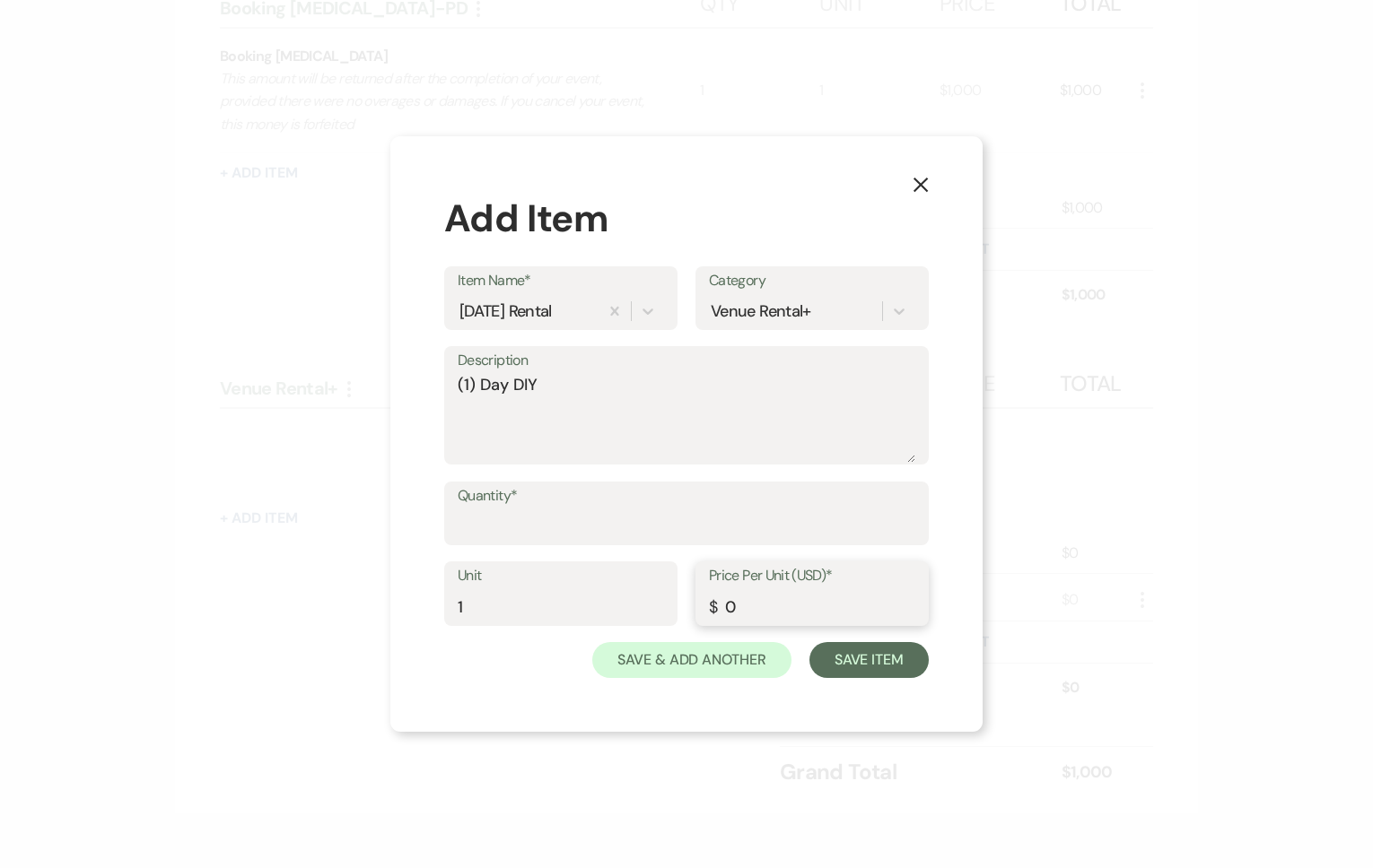
drag, startPoint x: 771, startPoint y: 609, endPoint x: 551, endPoint y: 612, distance: 220.0
click at [553, 612] on div "Unit 1 Price Per Unit (USD)* $ 0" at bounding box center [686, 602] width 484 height 81
type input "5850"
click at [853, 638] on div "Unit 1 Price Per Unit (USD)* $ 5850" at bounding box center [686, 602] width 484 height 81
click at [851, 654] on button "Save Item" at bounding box center [869, 660] width 120 height 36
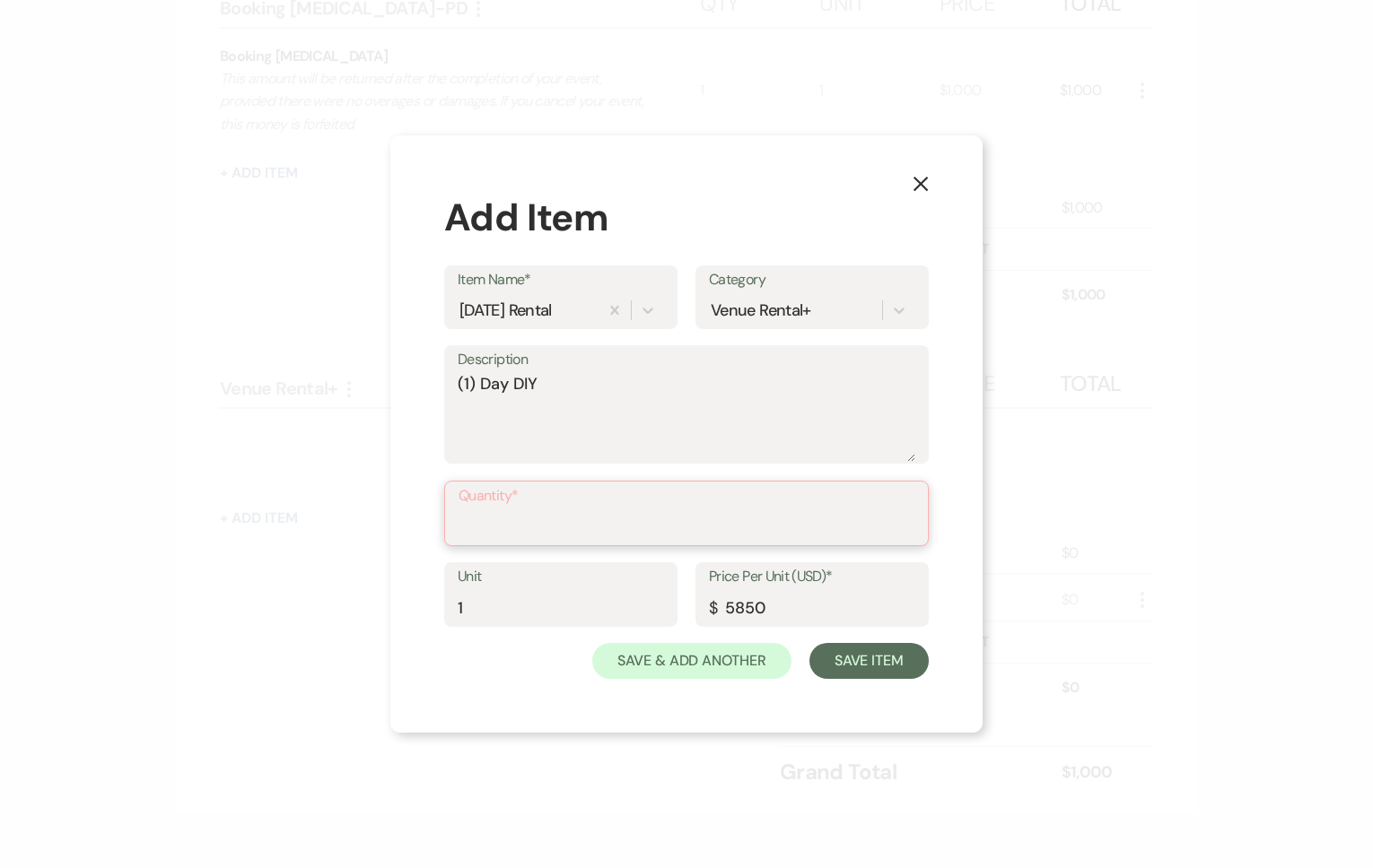
click at [696, 531] on input "Quantity*" at bounding box center [686, 527] width 456 height 35
type input "1"
click at [878, 670] on button "Save Item" at bounding box center [869, 660] width 120 height 36
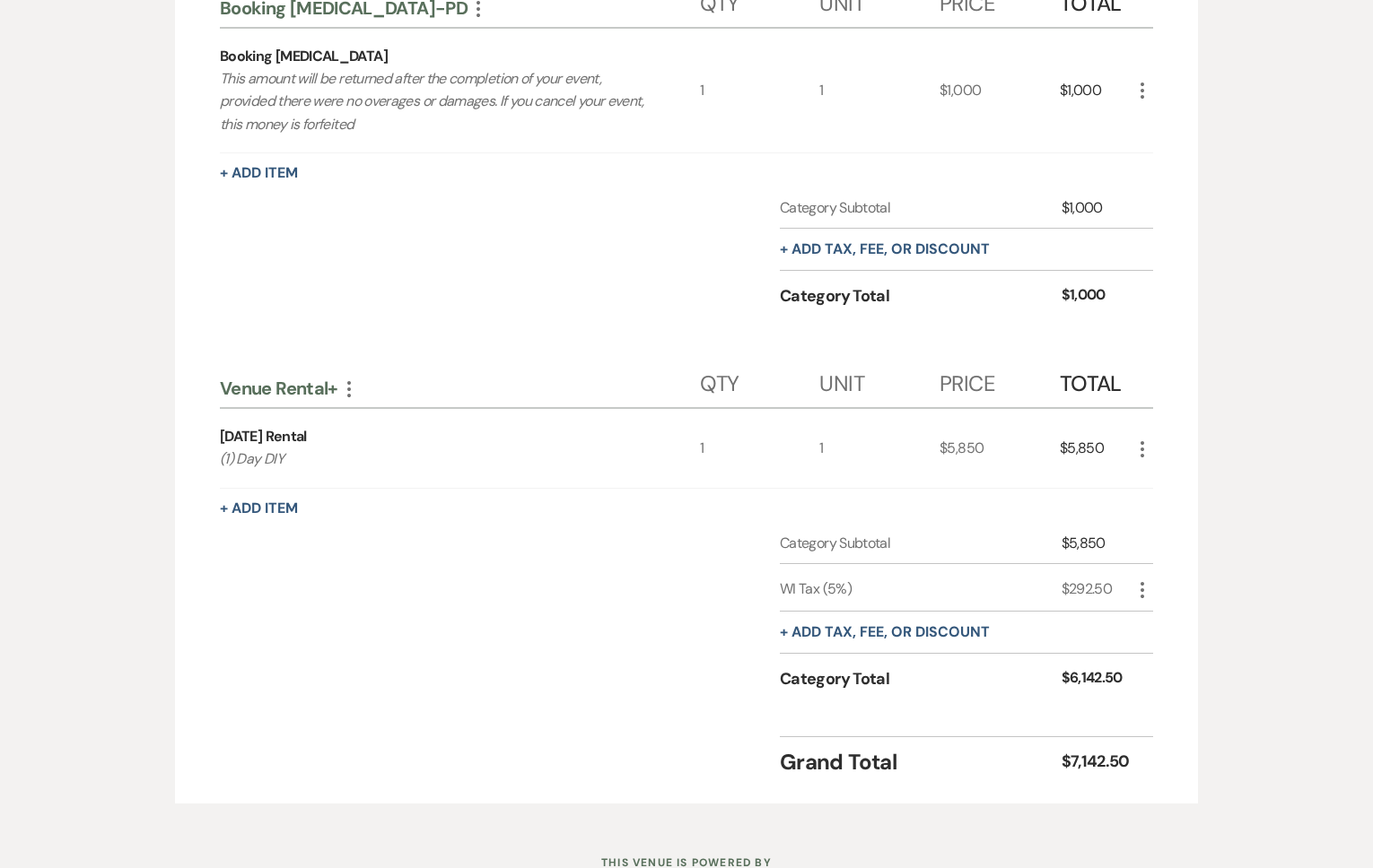
scroll to position [0, 0]
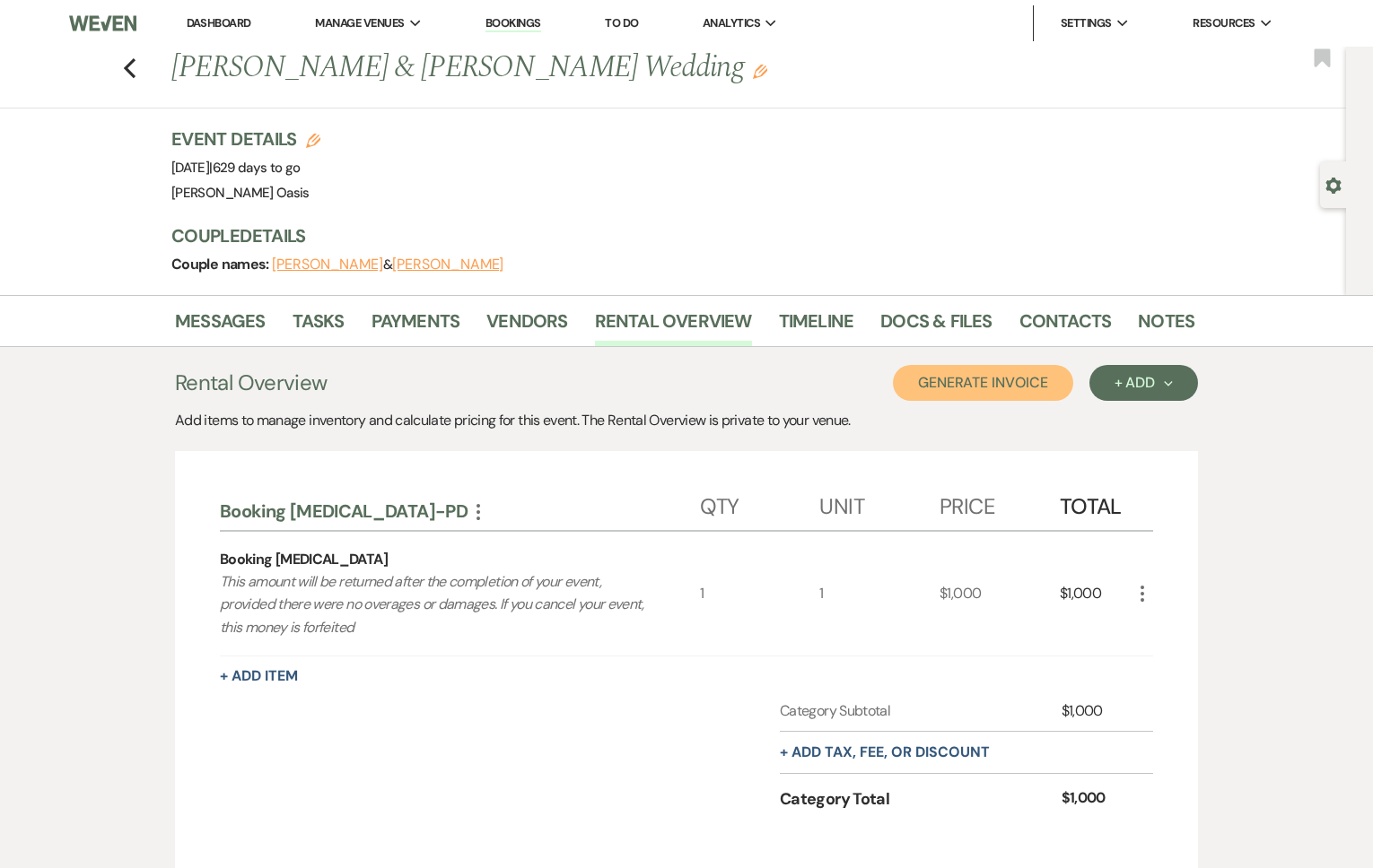
click at [988, 378] on button "Generate Invoice" at bounding box center [983, 383] width 180 height 36
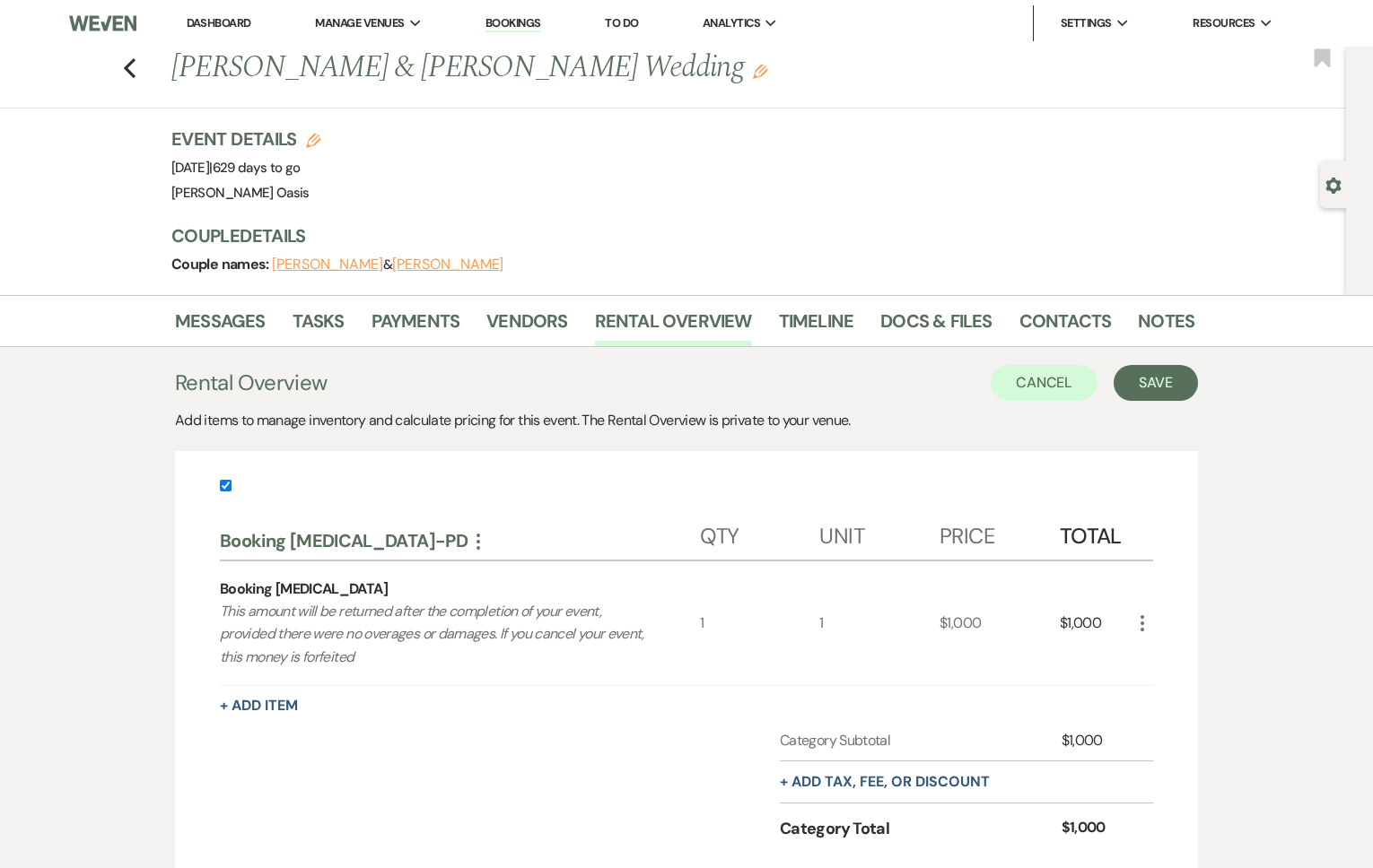
click at [227, 489] on input "checkbox" at bounding box center [226, 485] width 12 height 12
checkbox input "false"
click at [1127, 385] on button "Save" at bounding box center [1156, 383] width 85 height 36
